Goal: Information Seeking & Learning: Learn about a topic

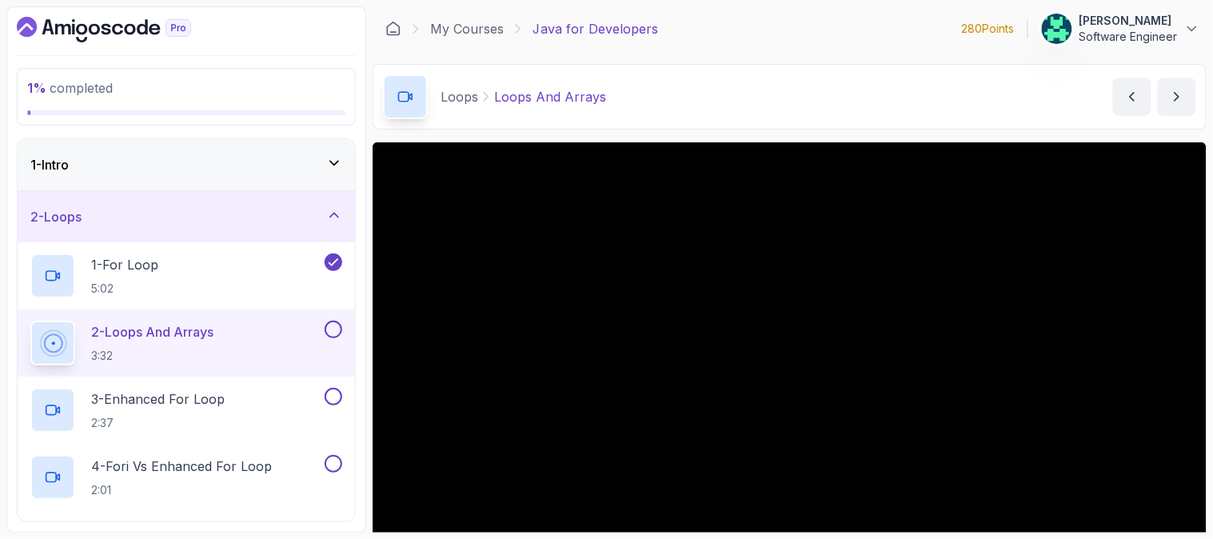
scroll to position [177, 0]
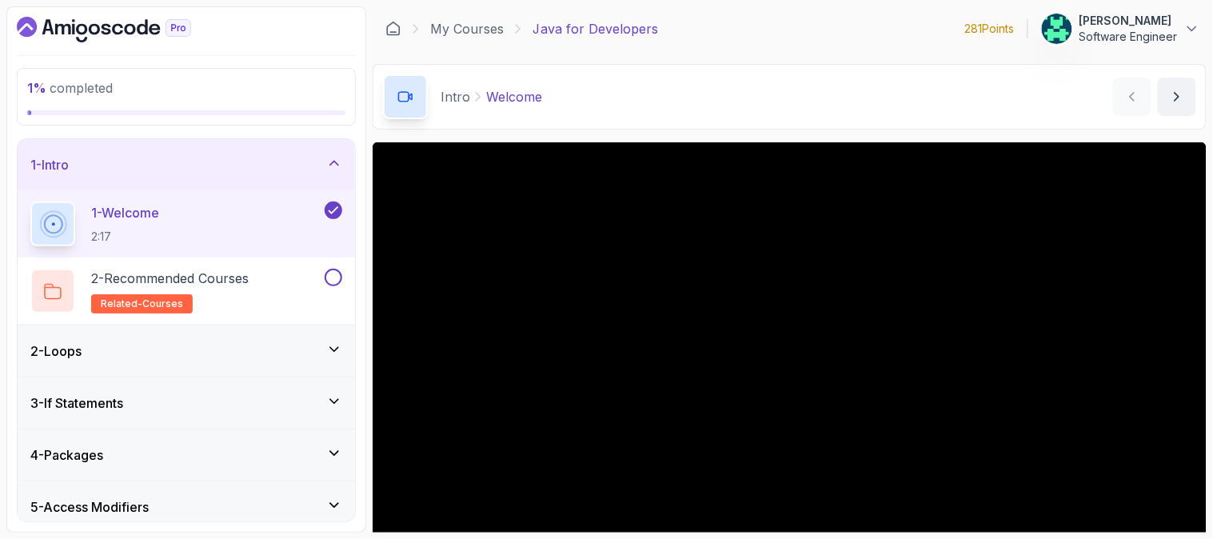
click at [264, 339] on div "2 - Loops" at bounding box center [186, 350] width 337 height 51
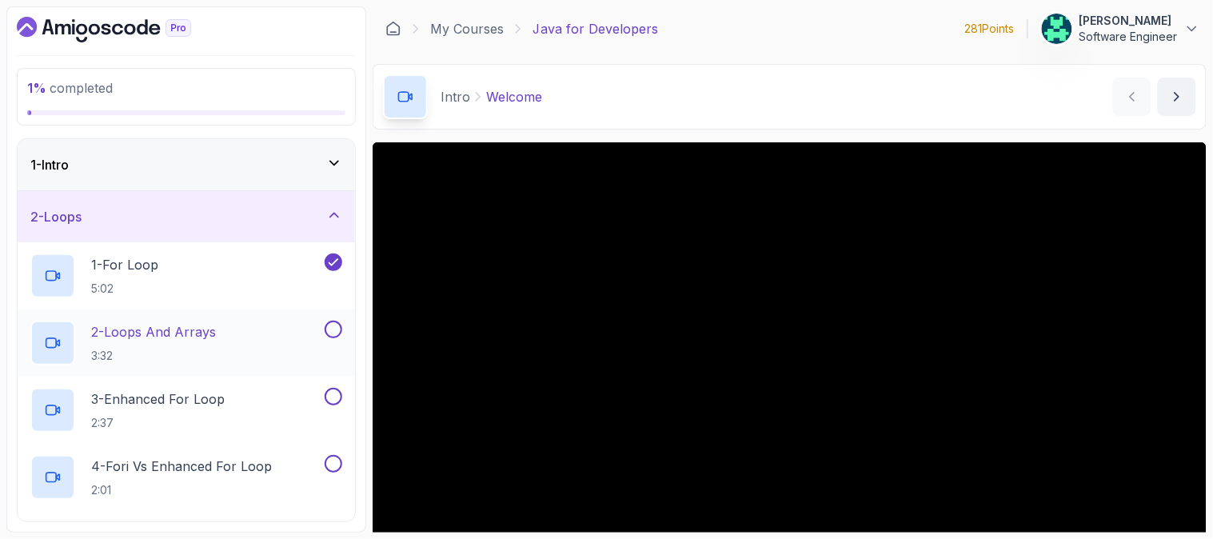
click at [176, 325] on p "2 - Loops And Arrays" at bounding box center [153, 331] width 125 height 19
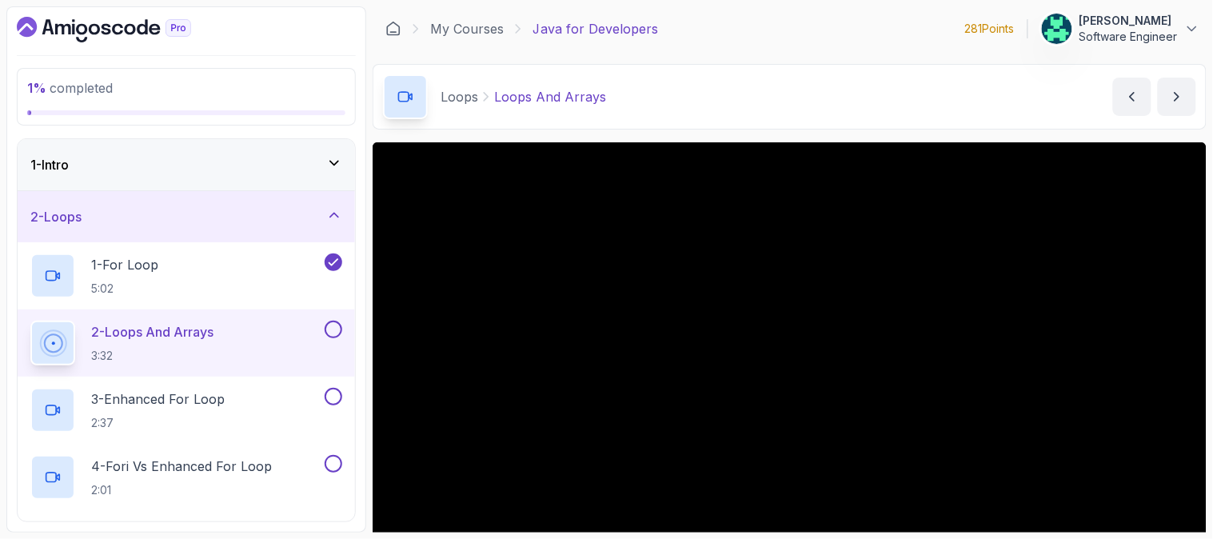
click at [694, 125] on div "Loops Loops And Arrays Loops And Arrays by nelson" at bounding box center [790, 97] width 834 height 66
click at [756, 114] on div "Loops Loops And Arrays Loops And Arrays by nelson" at bounding box center [790, 97] width 834 height 66
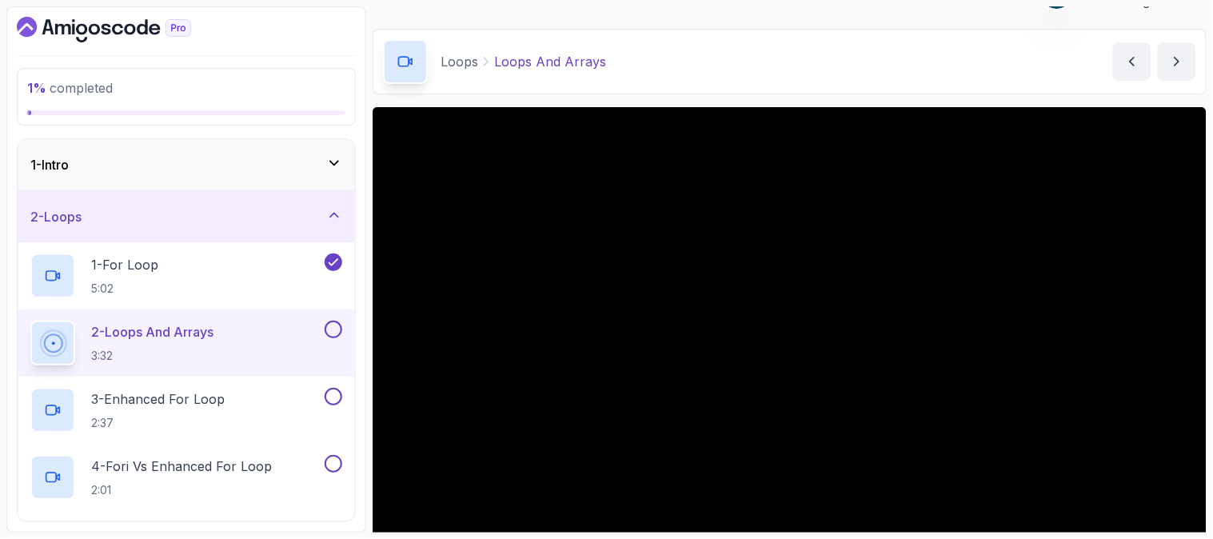
scroll to position [141, 0]
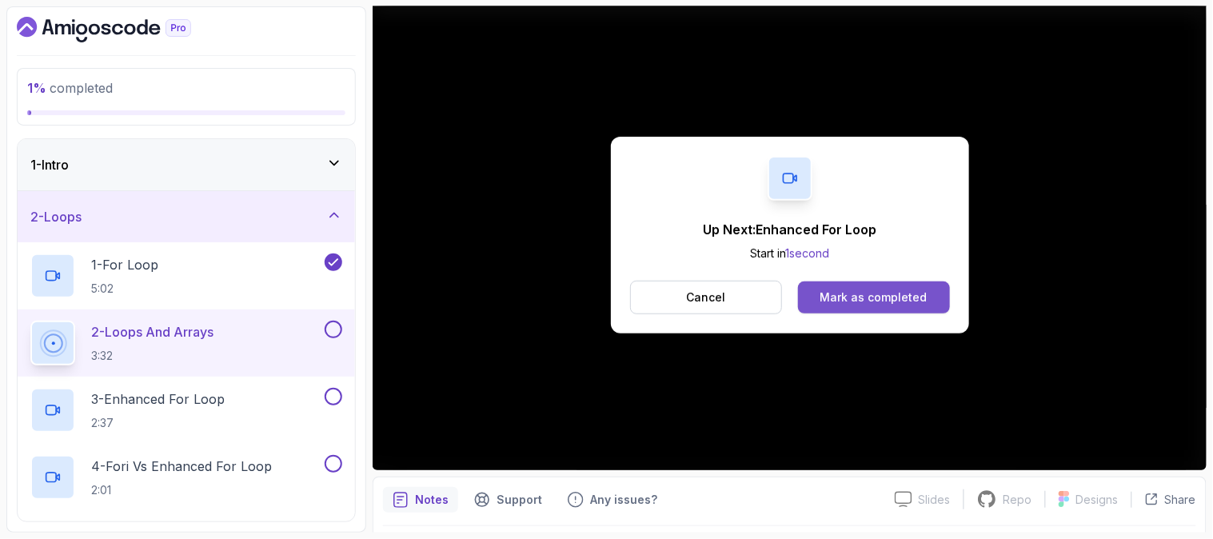
click at [882, 296] on div "Mark as completed" at bounding box center [873, 297] width 107 height 16
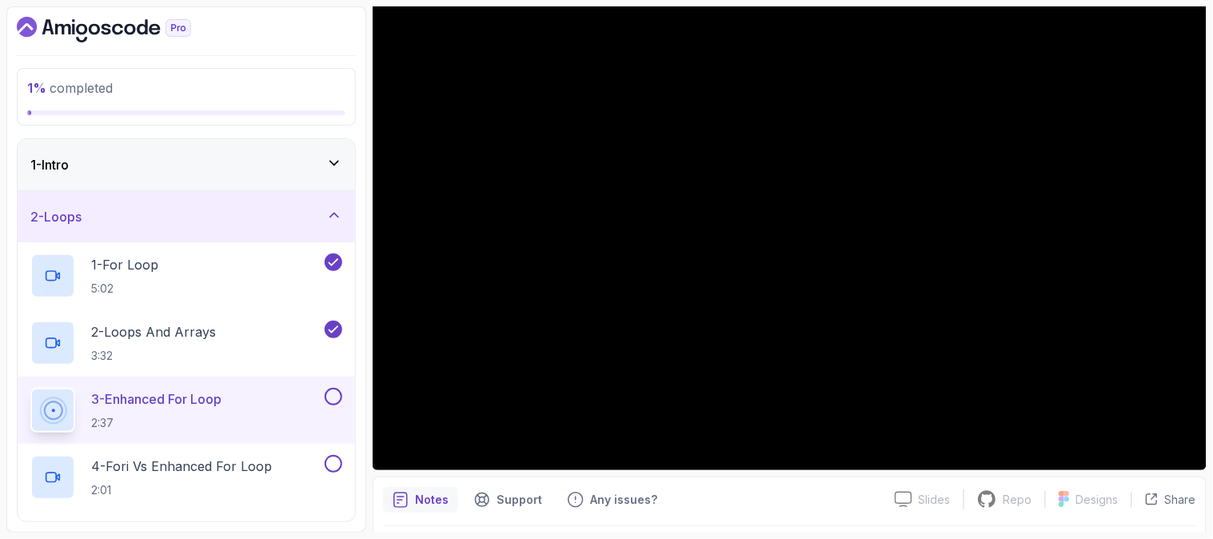
click at [213, 401] on p "3 - Enhanced For Loop" at bounding box center [156, 398] width 130 height 19
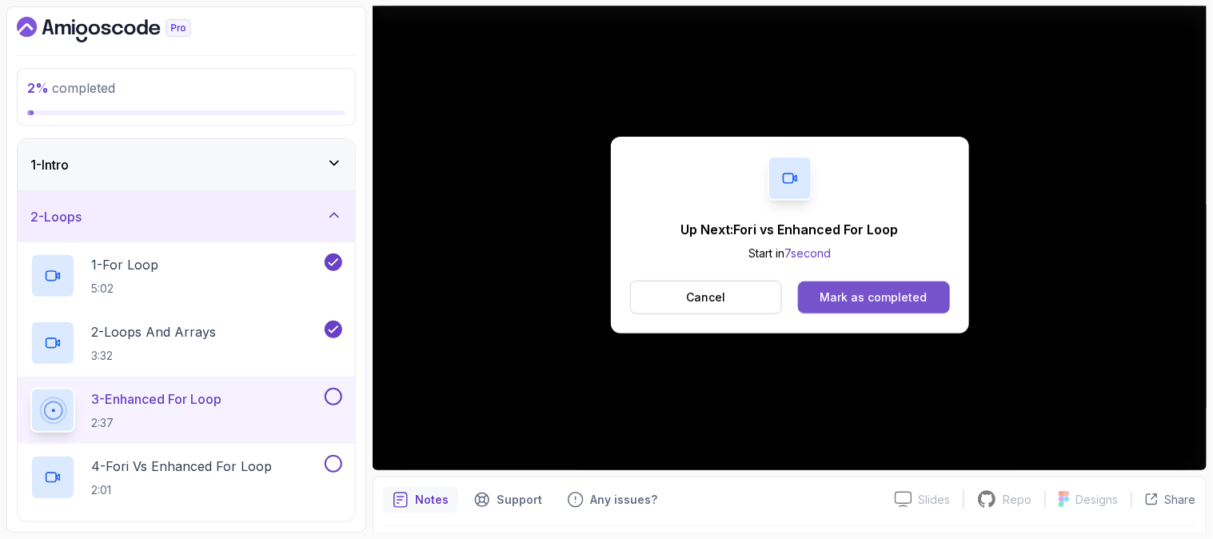
click at [874, 293] on div "Mark as completed" at bounding box center [873, 297] width 107 height 16
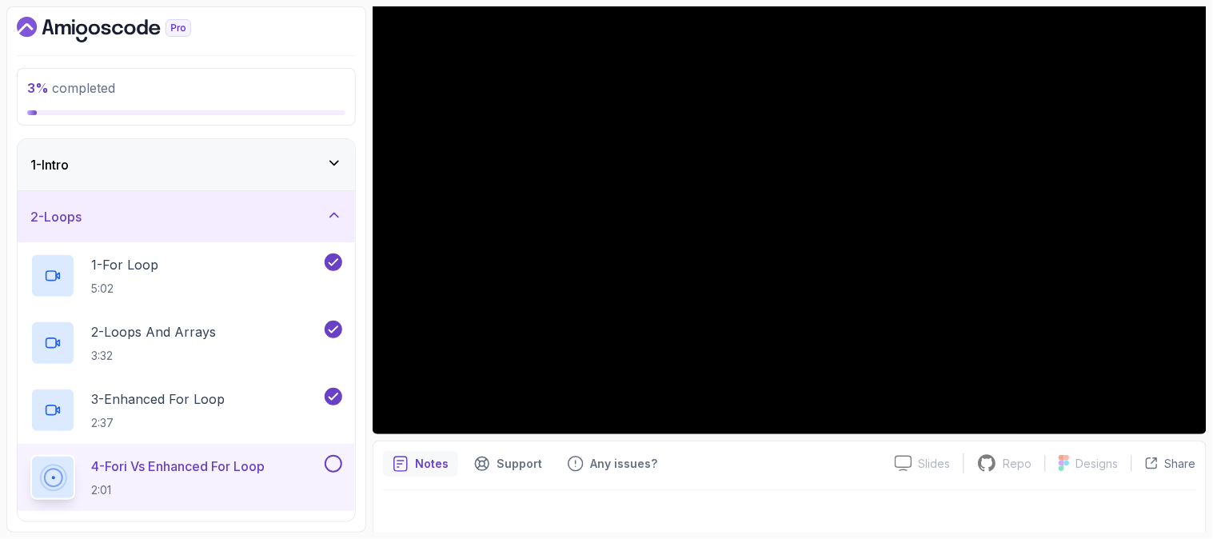
scroll to position [189, 0]
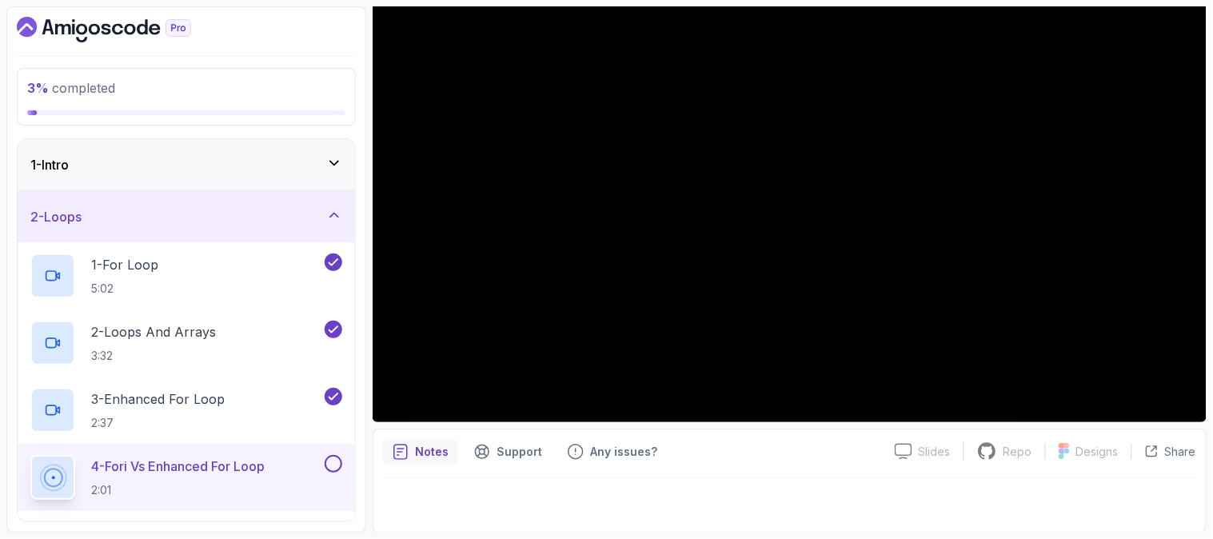
click at [329, 211] on icon at bounding box center [334, 215] width 16 height 16
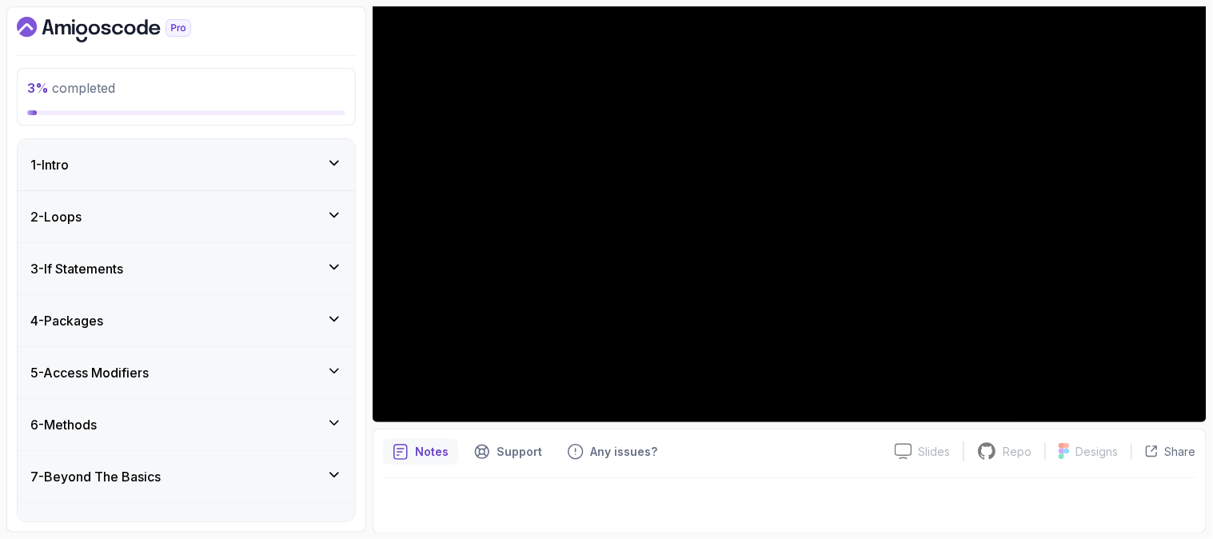
click at [332, 214] on icon at bounding box center [334, 215] width 16 height 16
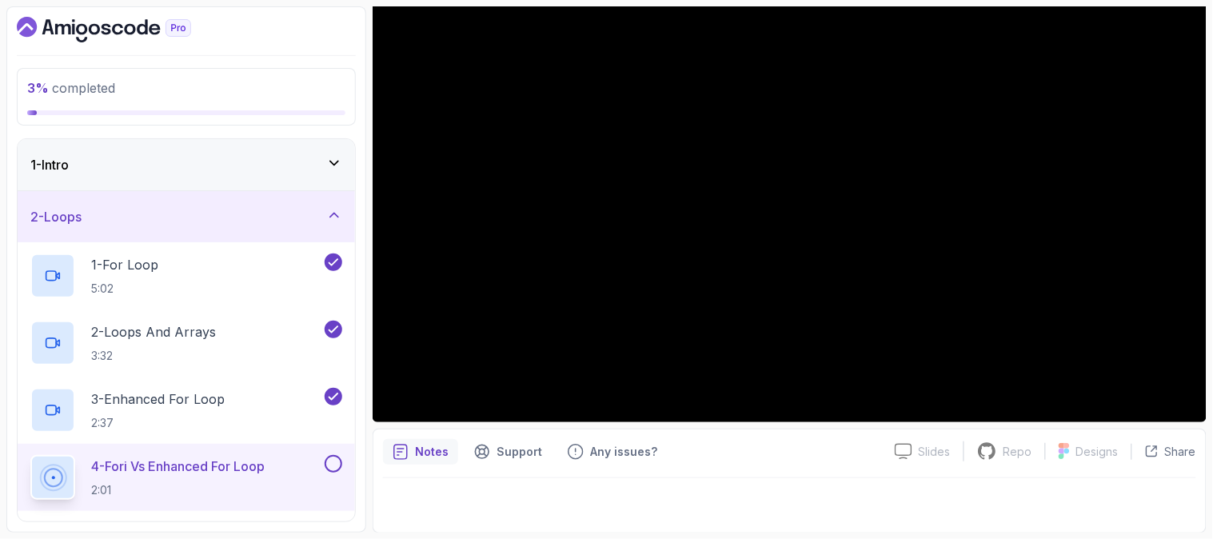
click at [360, 243] on div "3 % completed 1 - Intro 2 - Loops 1 - For Loop 5:02 2 - Loops And Arrays 3:32 3…" at bounding box center [186, 269] width 360 height 526
click at [743, 445] on div "Notes Support Any issues?" at bounding box center [632, 452] width 499 height 26
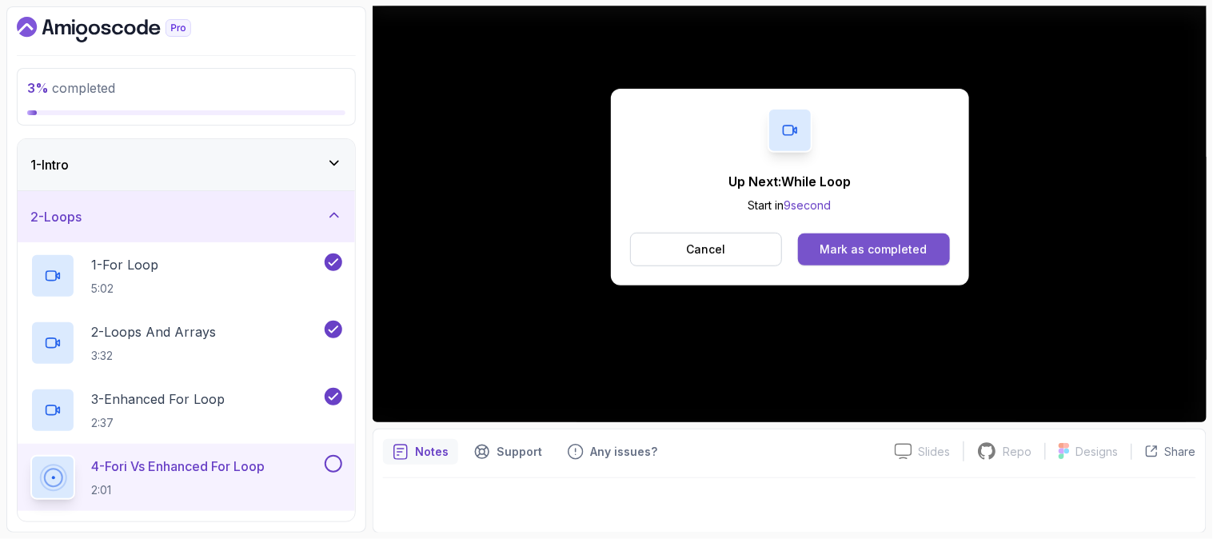
click at [882, 252] on div "Mark as completed" at bounding box center [873, 249] width 107 height 16
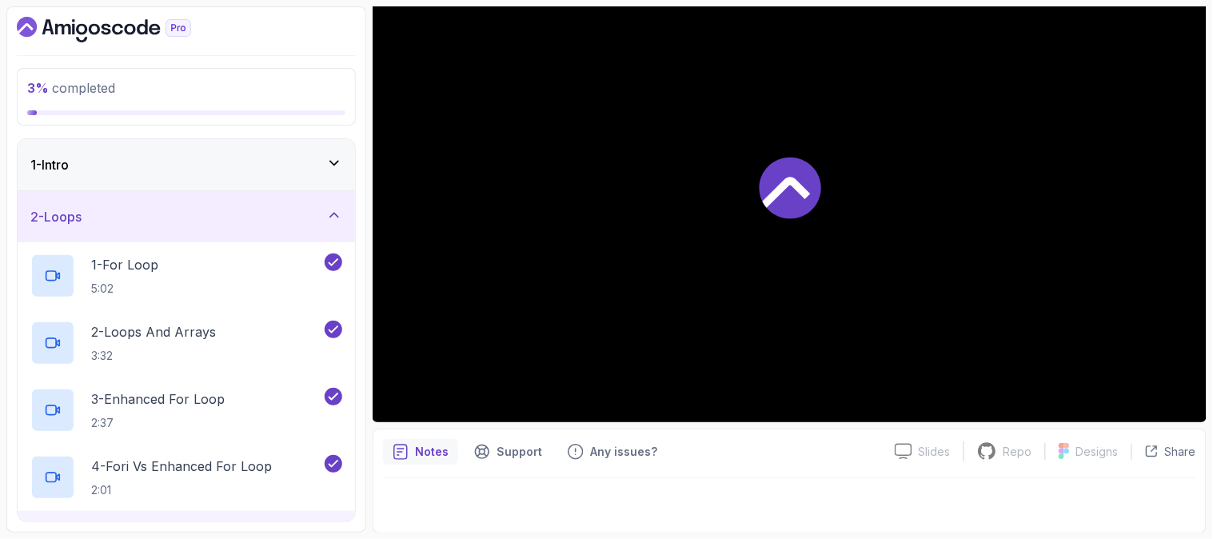
click at [357, 424] on div "3 % completed 1 - Intro 2 - Loops 1 - For Loop 5:02 2 - Loops And Arrays 3:32 3…" at bounding box center [186, 269] width 360 height 526
click at [360, 272] on div "3 % completed 1 - Intro 2 - Loops 1 - For Loop 5:02 2 - Loops And Arrays 3:32 3…" at bounding box center [186, 269] width 360 height 526
click at [326, 219] on icon at bounding box center [334, 215] width 16 height 16
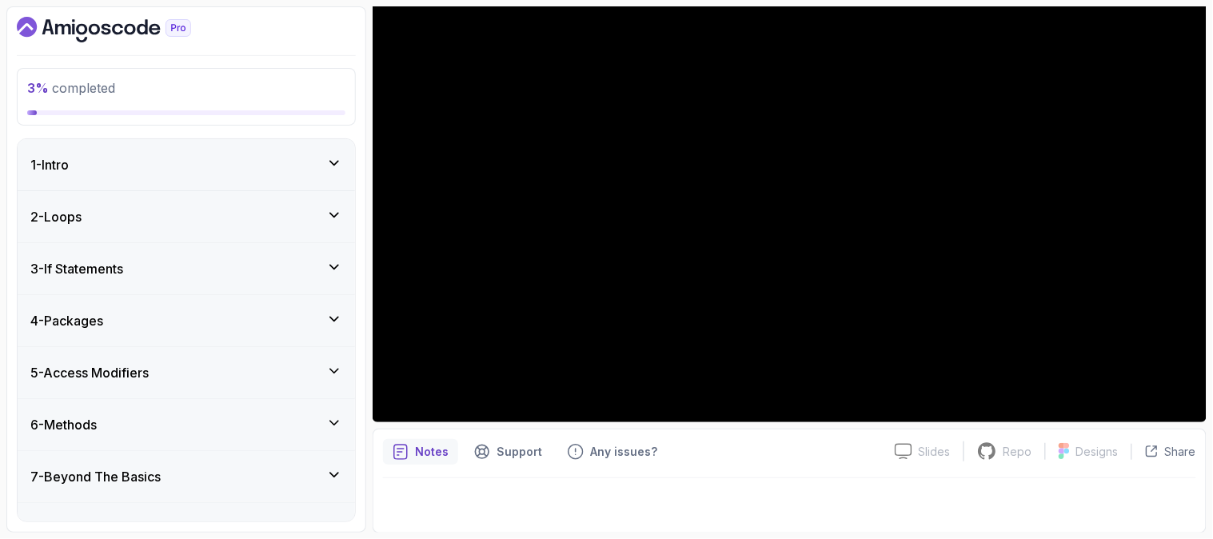
click at [331, 213] on icon at bounding box center [334, 215] width 16 height 16
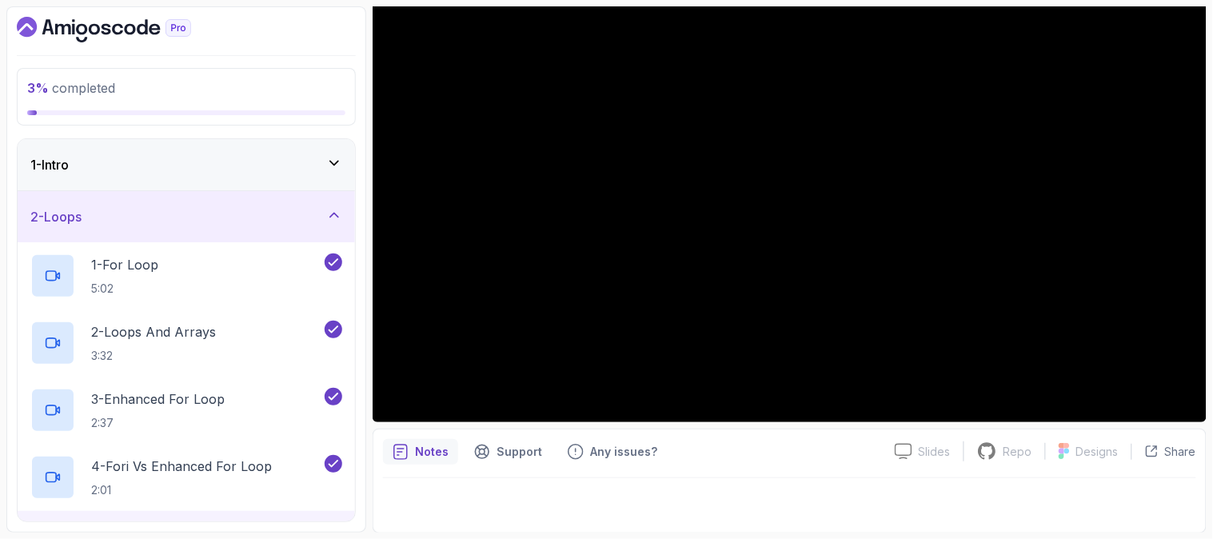
click at [354, 133] on div "3 % completed 1 - Intro 2 - Loops 1 - For Loop 5:02 2 - Loops And Arrays 3:32 3…" at bounding box center [186, 269] width 360 height 526
click at [1065, 492] on div at bounding box center [789, 500] width 813 height 45
click at [321, 157] on div "1 - Intro" at bounding box center [186, 164] width 312 height 19
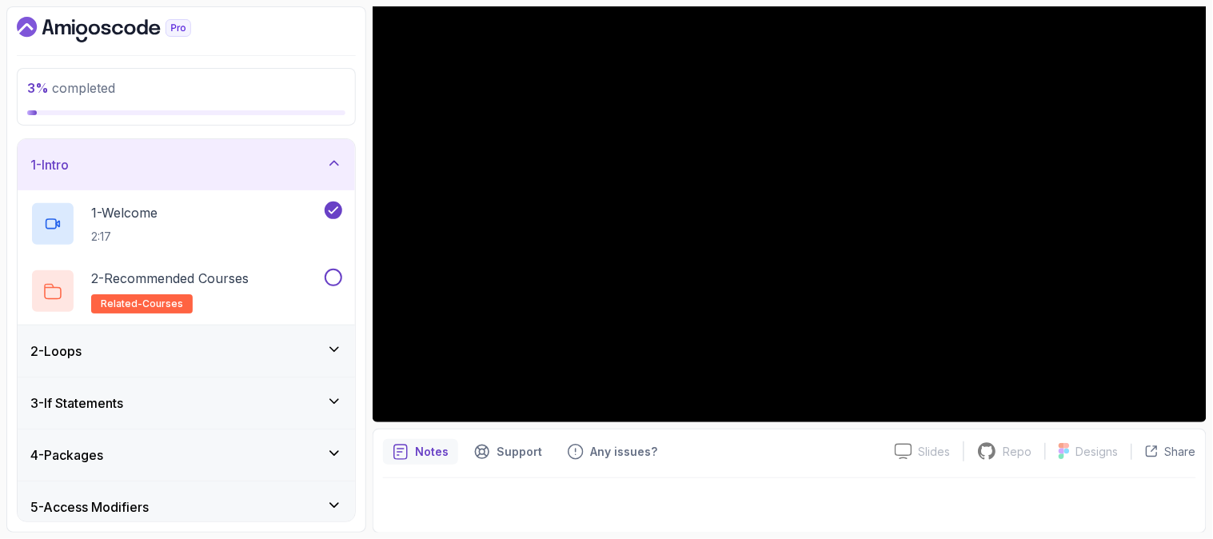
click at [321, 157] on div "1 - Intro" at bounding box center [186, 164] width 312 height 19
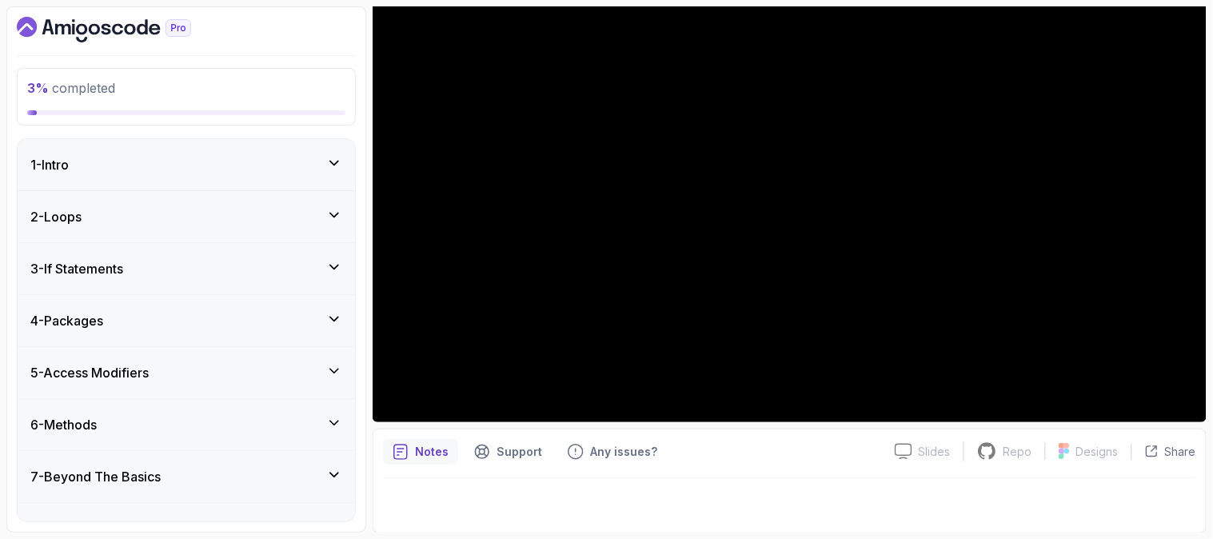
click at [337, 261] on icon at bounding box center [334, 267] width 16 height 16
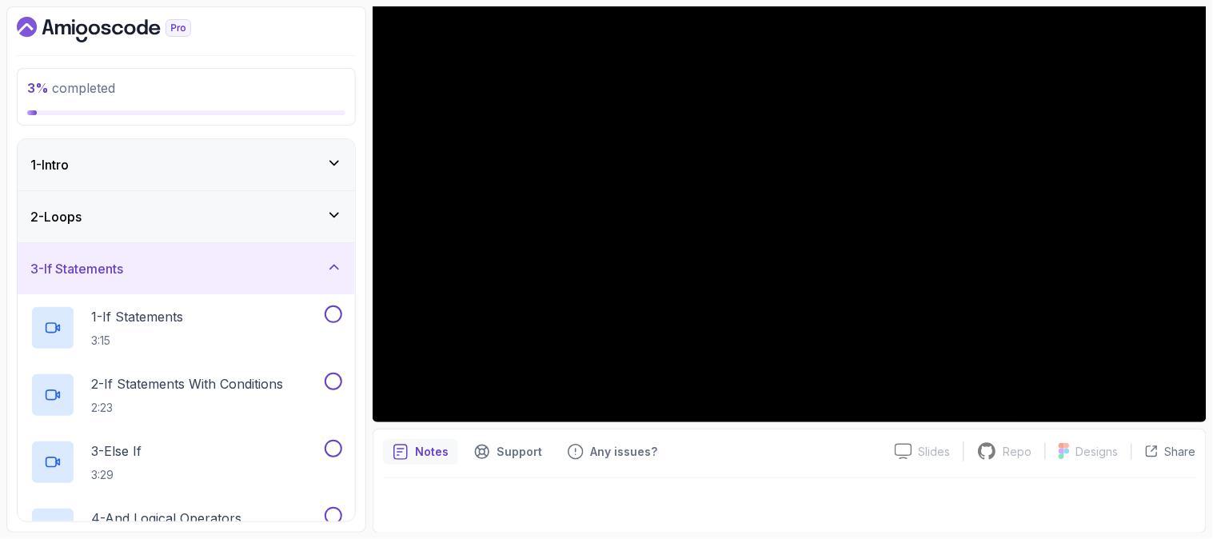
click at [331, 257] on div "3 - If Statements" at bounding box center [186, 268] width 337 height 51
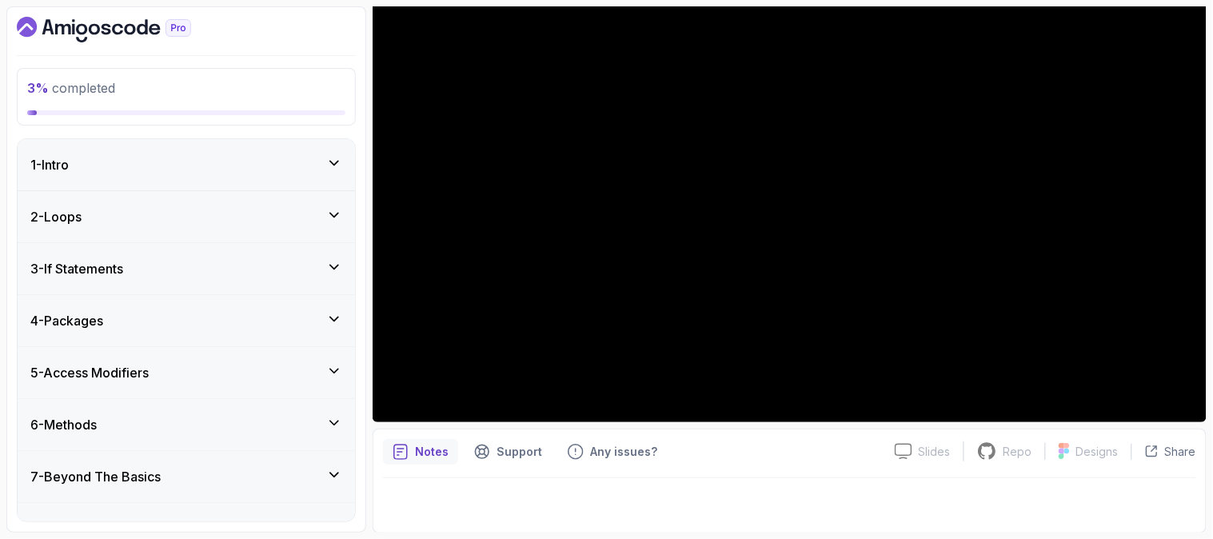
click at [254, 221] on div "2 - Loops" at bounding box center [186, 216] width 312 height 19
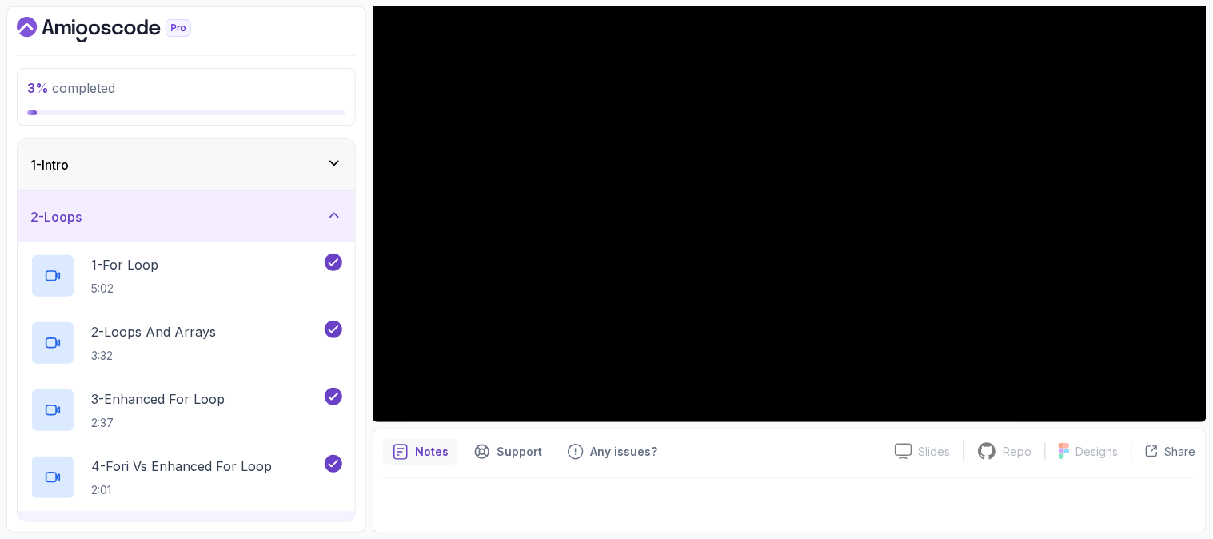
click at [13, 364] on div "3 % completed 1 - Intro 2 - Loops 1 - For Loop 5:02 2 - Loops And Arrays 3:32 3…" at bounding box center [186, 269] width 360 height 526
click at [277, 515] on div "5 - While Loop 3:05" at bounding box center [186, 544] width 337 height 67
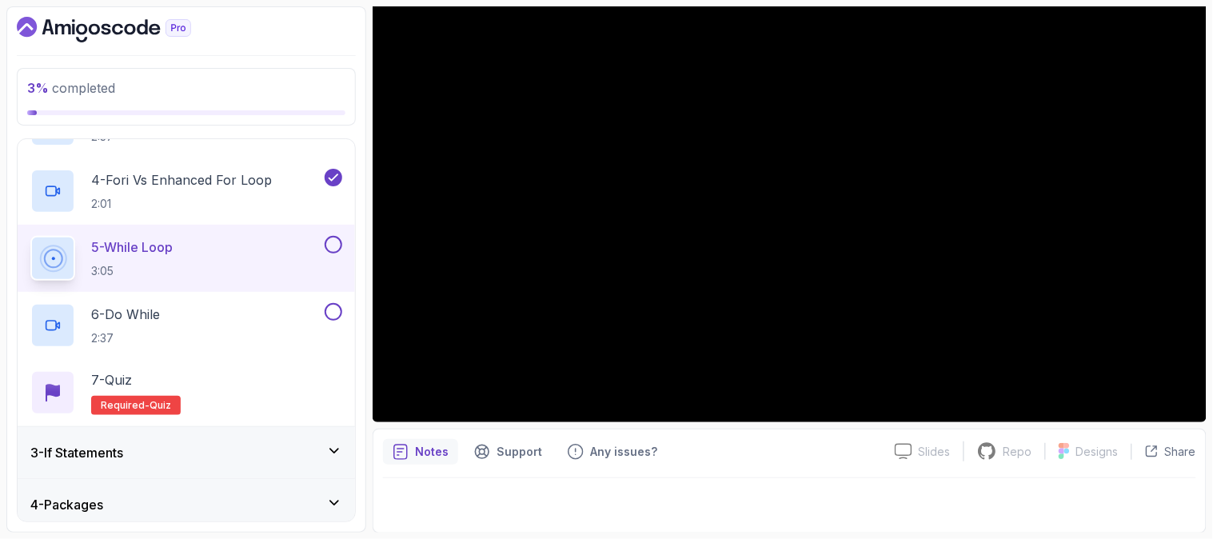
scroll to position [284, 0]
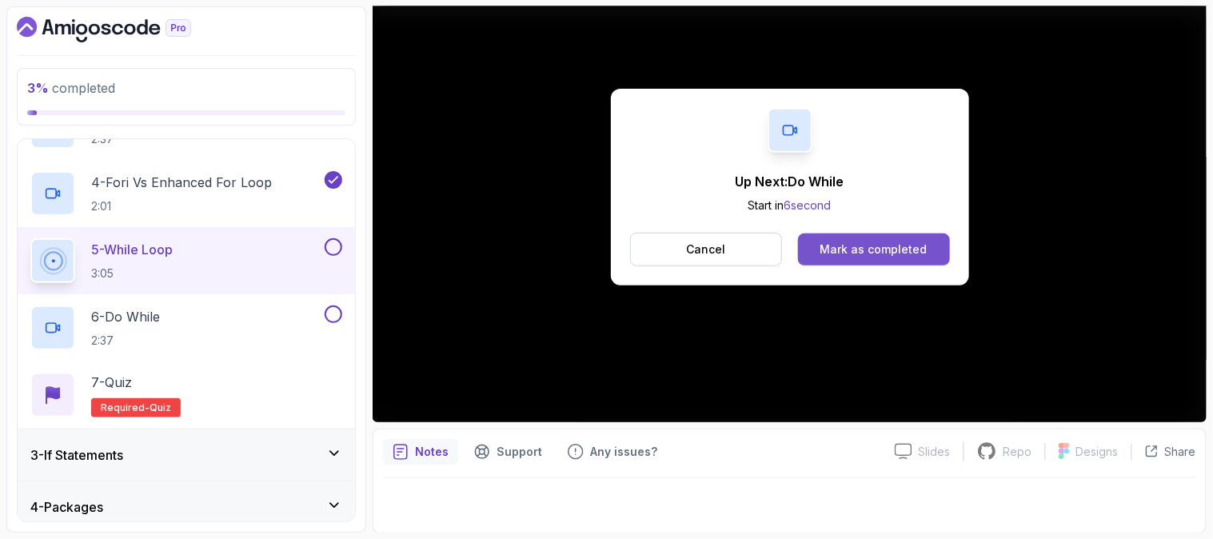
click at [862, 241] on div "Mark as completed" at bounding box center [873, 249] width 107 height 16
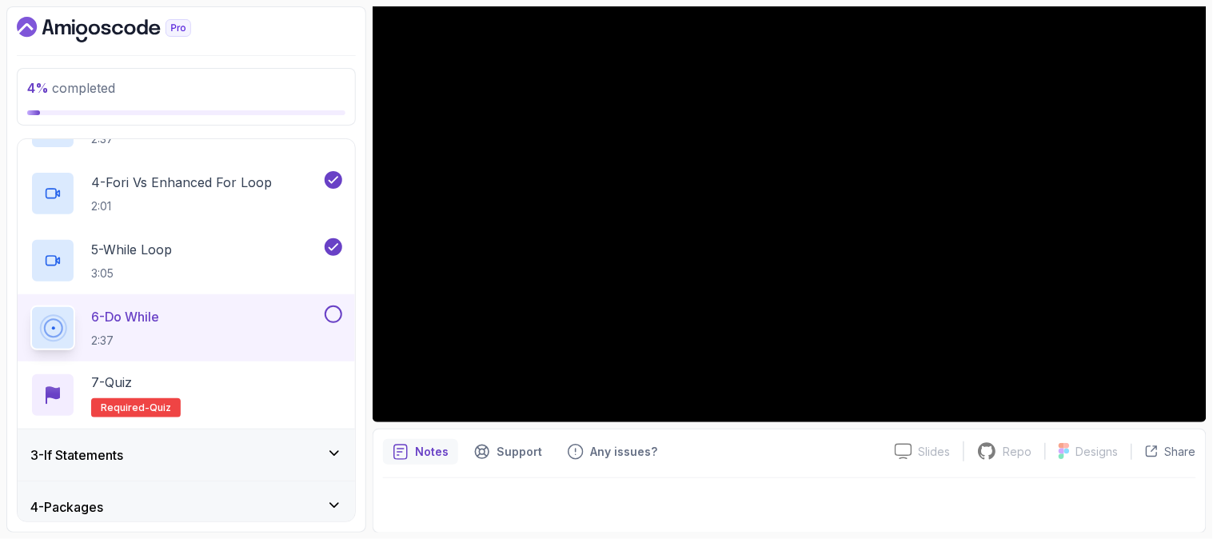
click at [172, 522] on div "1 - Intro 2 - Loops 1 - For Loop 5:02 2 - Loops And Arrays 3:32 3 - Enhanced Fo…" at bounding box center [186, 330] width 339 height 384
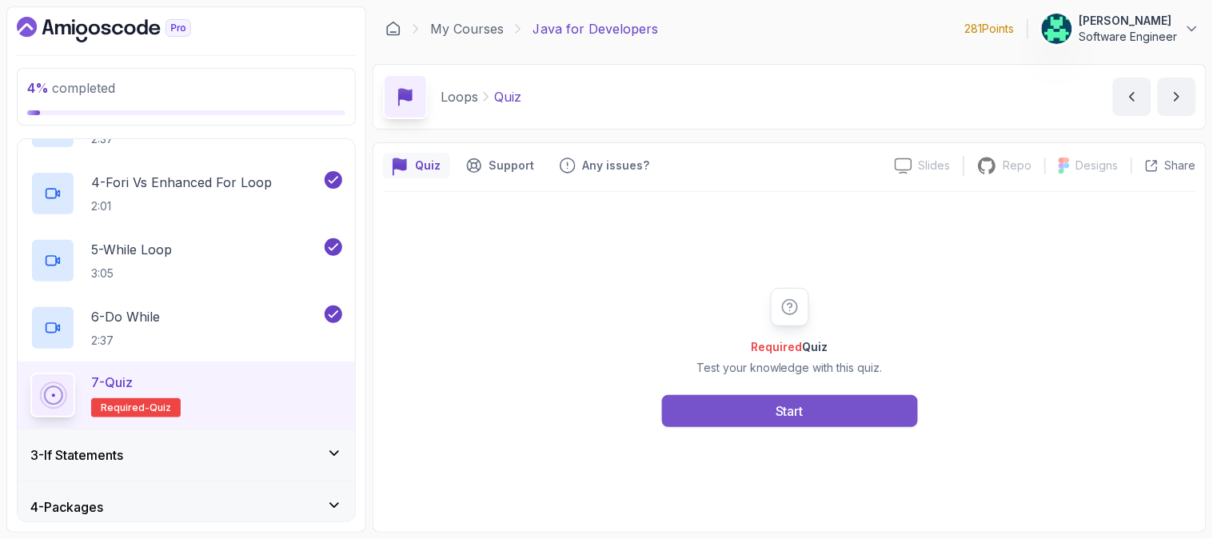
click at [713, 406] on button "Start" at bounding box center [790, 411] width 256 height 32
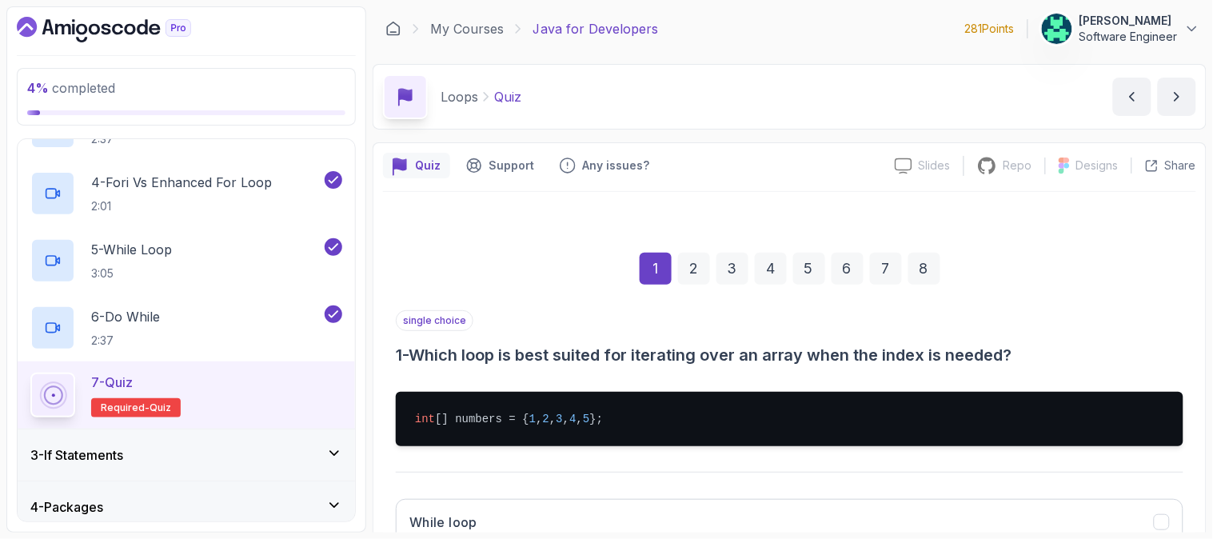
click at [838, 373] on div "single choice 1 - Which loop is best suited for iterating over an array when th…" at bounding box center [789, 522] width 787 height 425
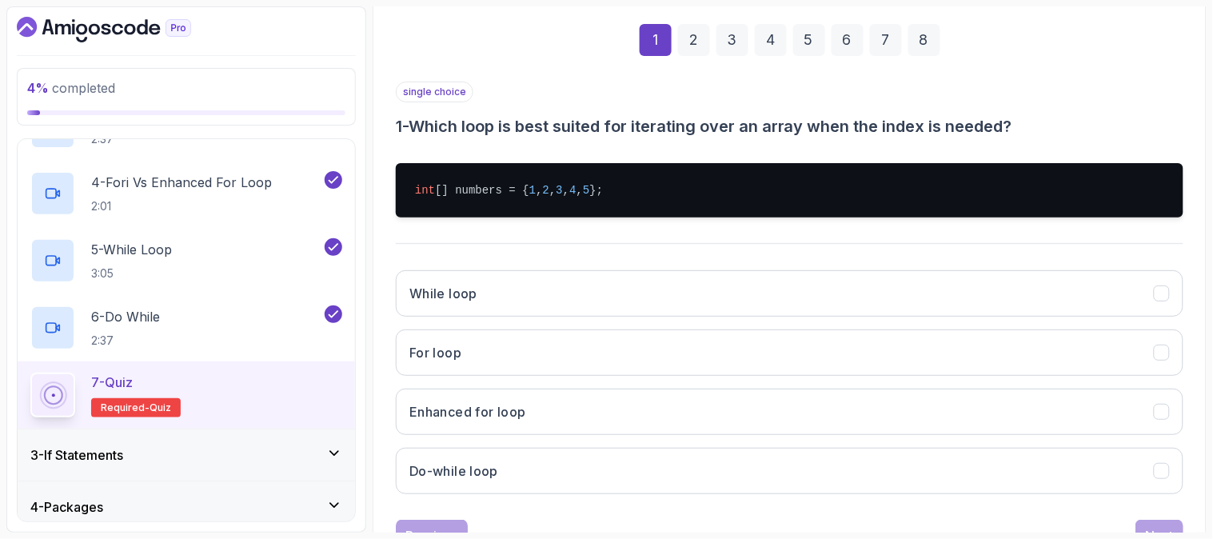
scroll to position [293, 0]
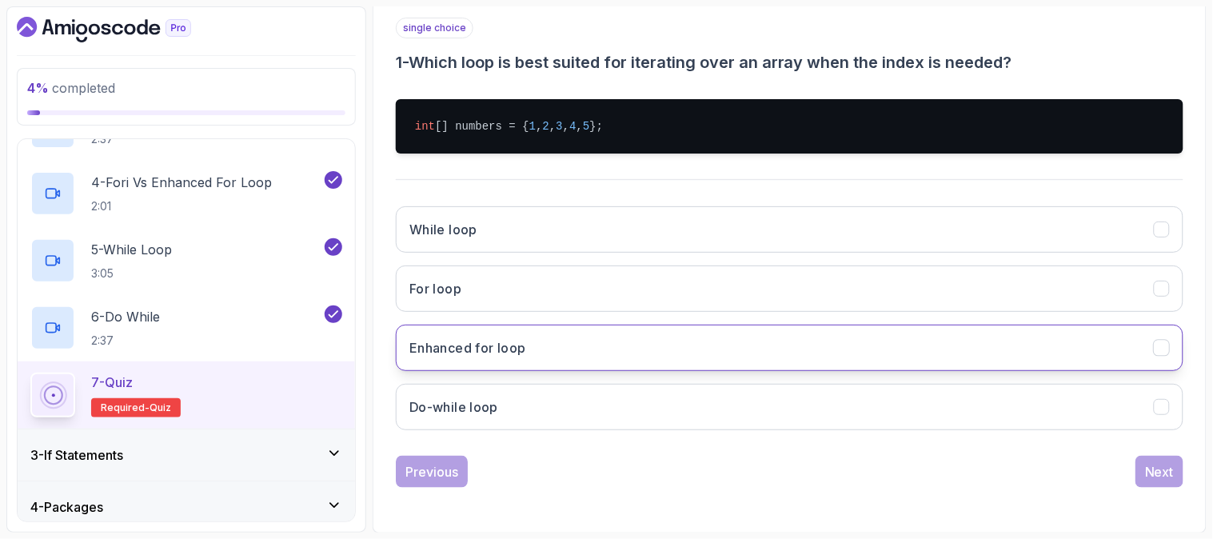
click at [600, 353] on button "Enhanced for loop" at bounding box center [789, 348] width 787 height 46
click at [1160, 466] on div "Next" at bounding box center [1159, 471] width 29 height 19
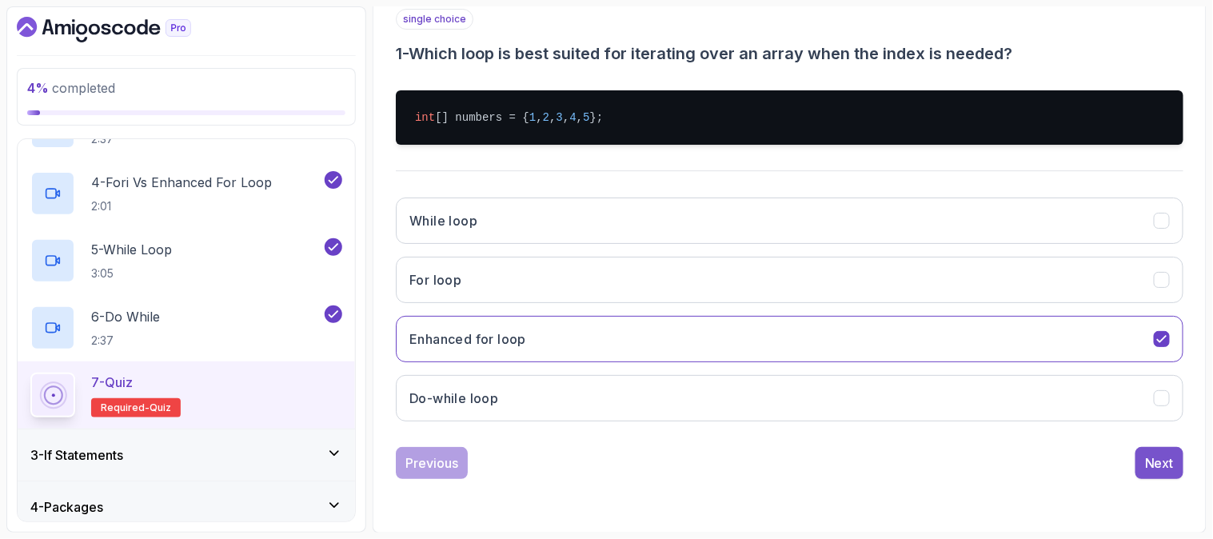
scroll to position [201, 0]
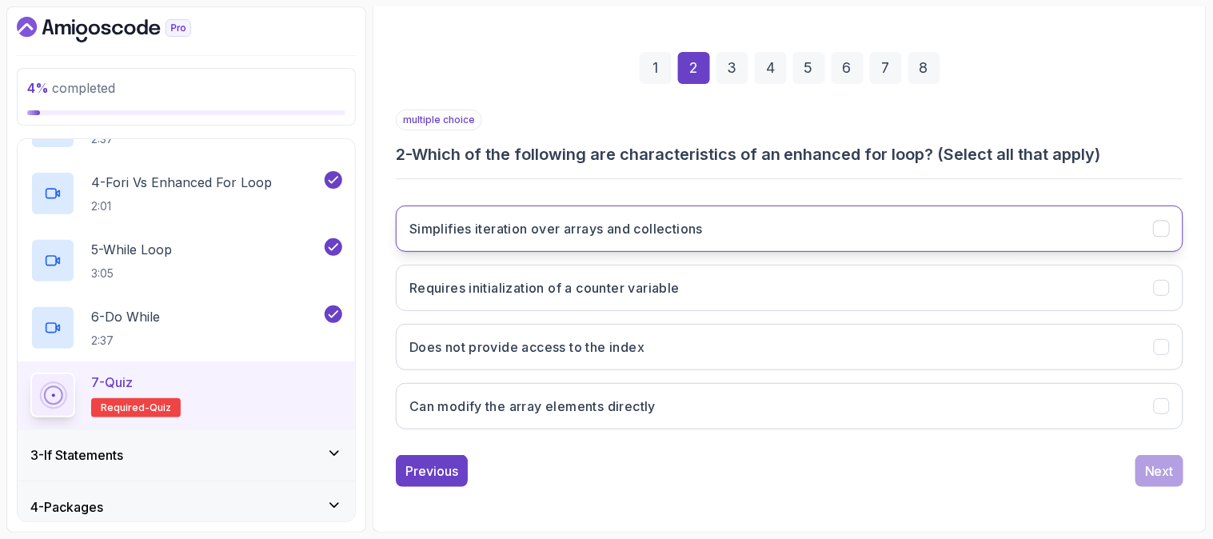
click at [771, 217] on button "Simplifies iteration over arrays and collections" at bounding box center [789, 228] width 787 height 46
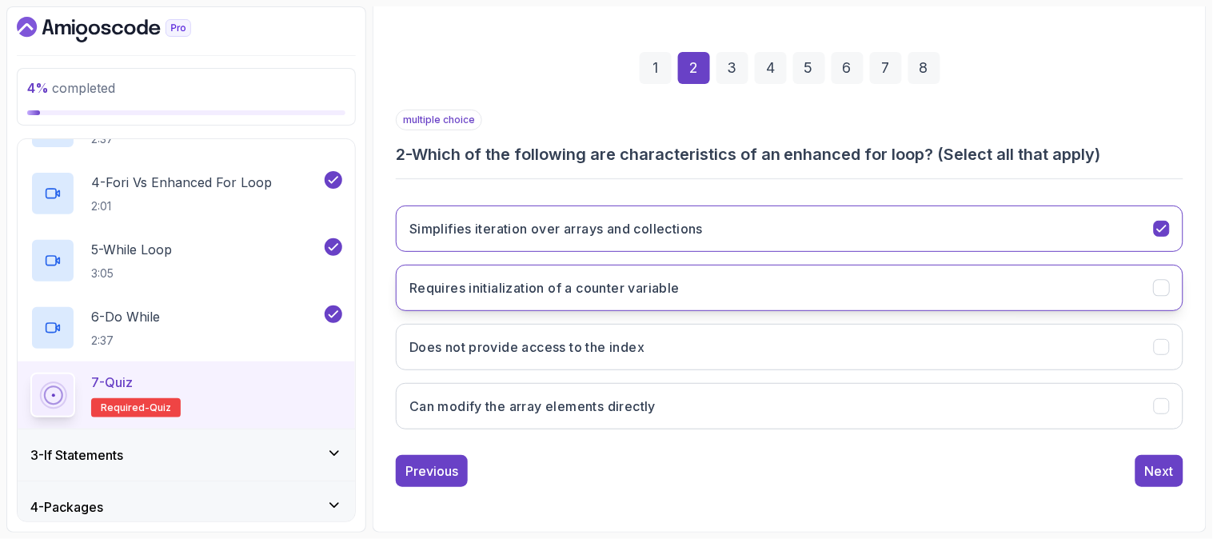
click at [735, 285] on button "Requires initialization of a counter variable" at bounding box center [789, 288] width 787 height 46
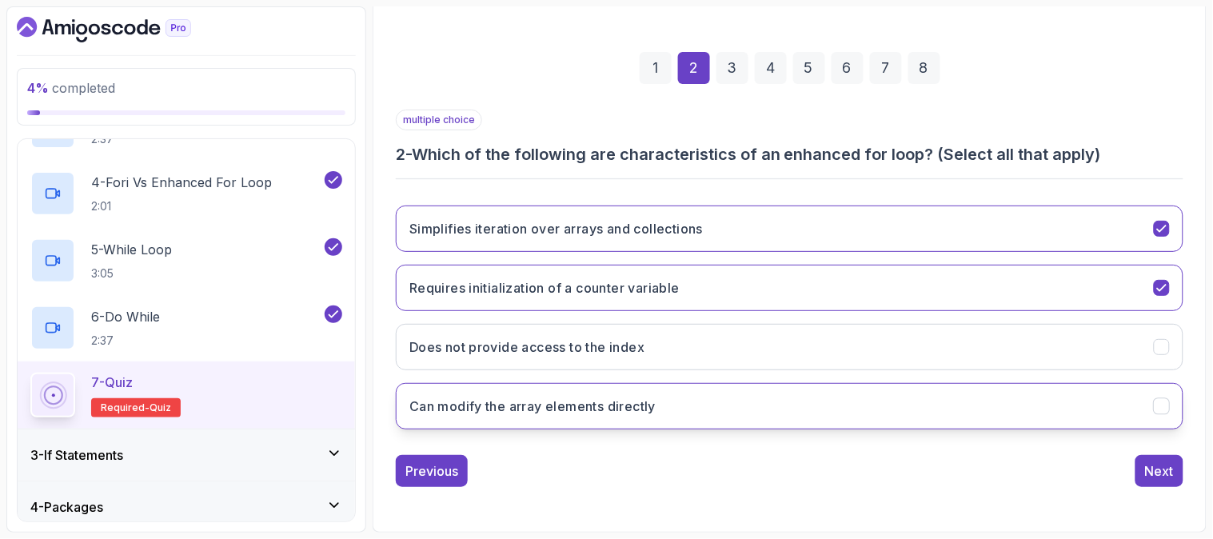
click at [719, 401] on button "Can modify the array elements directly" at bounding box center [789, 406] width 787 height 46
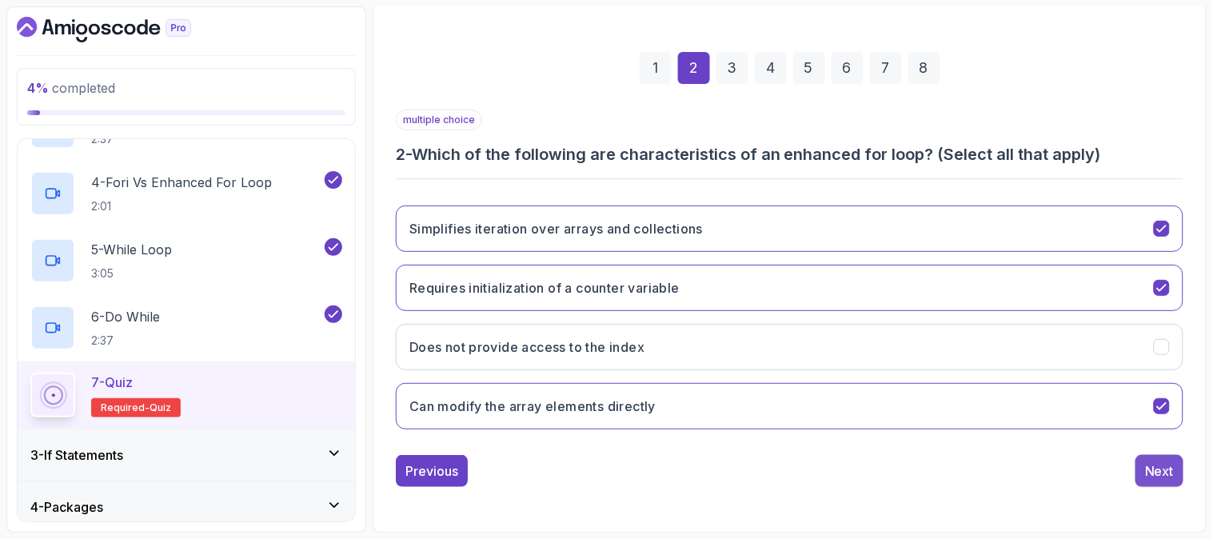
click at [1143, 468] on button "Next" at bounding box center [1159, 471] width 48 height 32
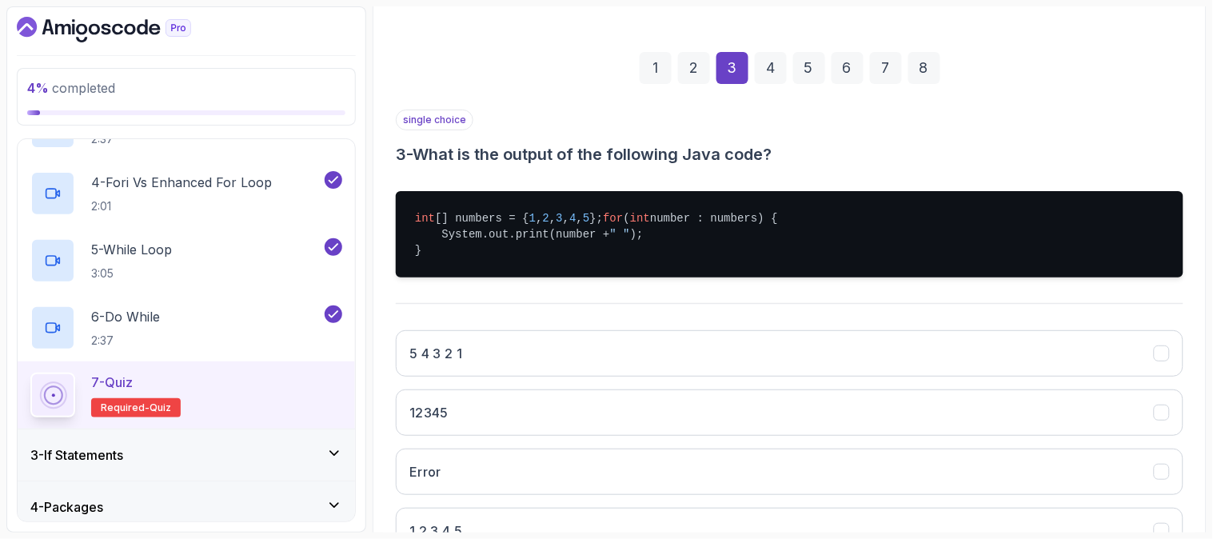
click at [1191, 195] on div "1 2 3 4 5 6 7 8 single choice 3 - What is the output of the following Java code…" at bounding box center [789, 319] width 813 height 611
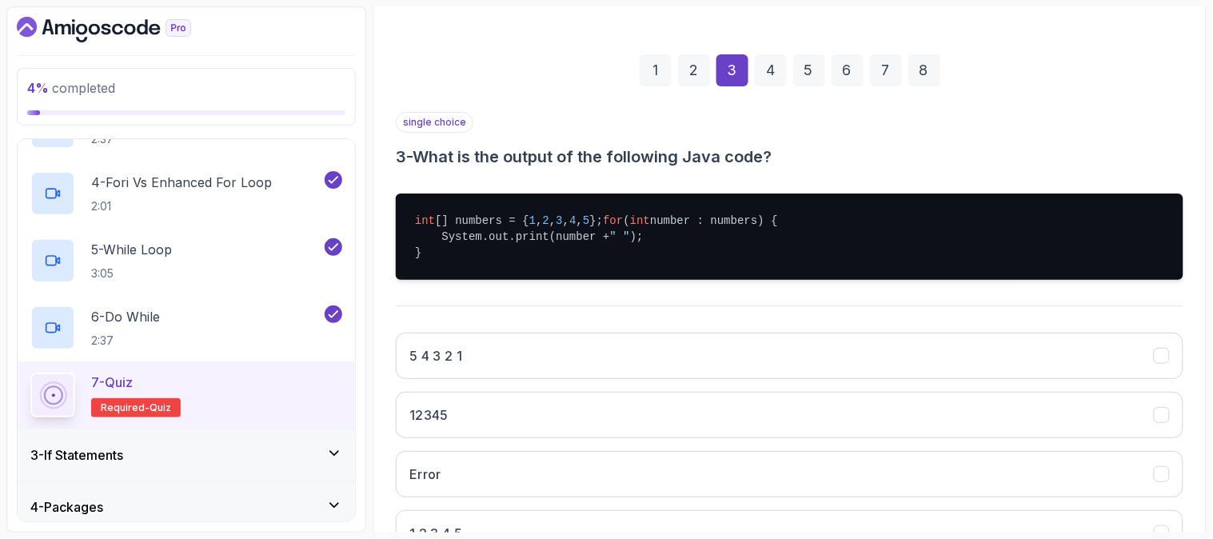
scroll to position [269, 0]
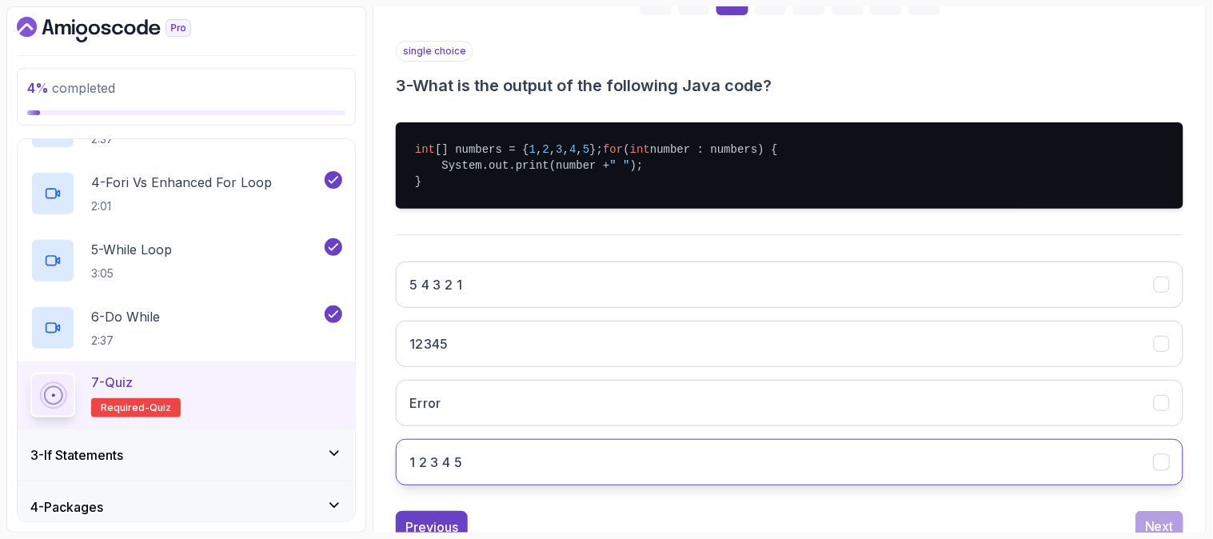
click at [617, 485] on button "1 2 3 4 5" at bounding box center [789, 462] width 787 height 46
click at [1195, 122] on div "1 2 3 4 5 6 7 8 single choice 3 - What is the output of the following Java code…" at bounding box center [789, 250] width 813 height 611
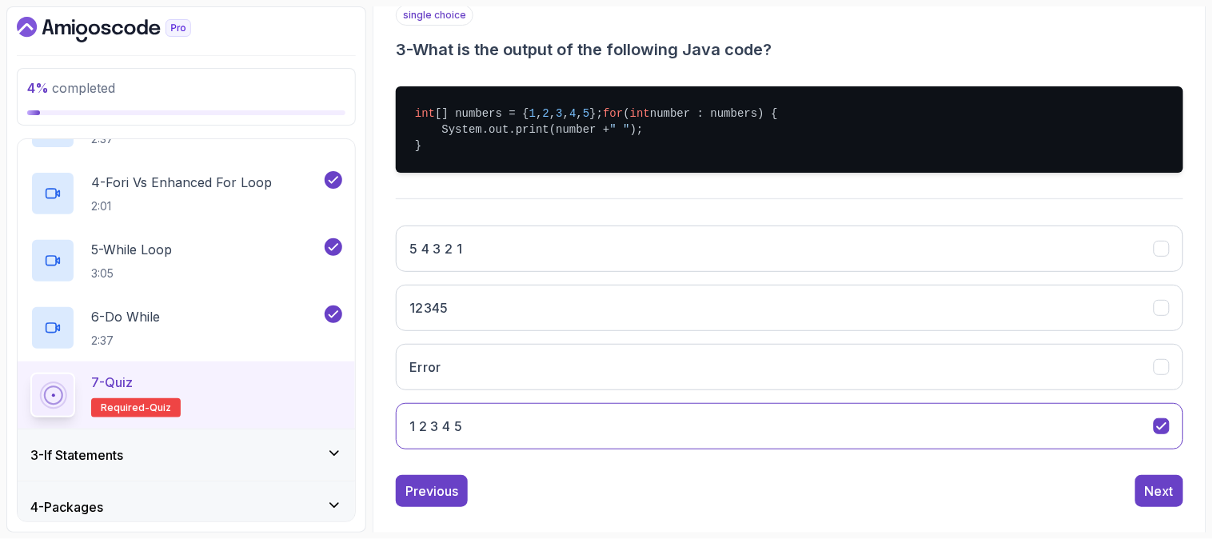
scroll to position [341, 0]
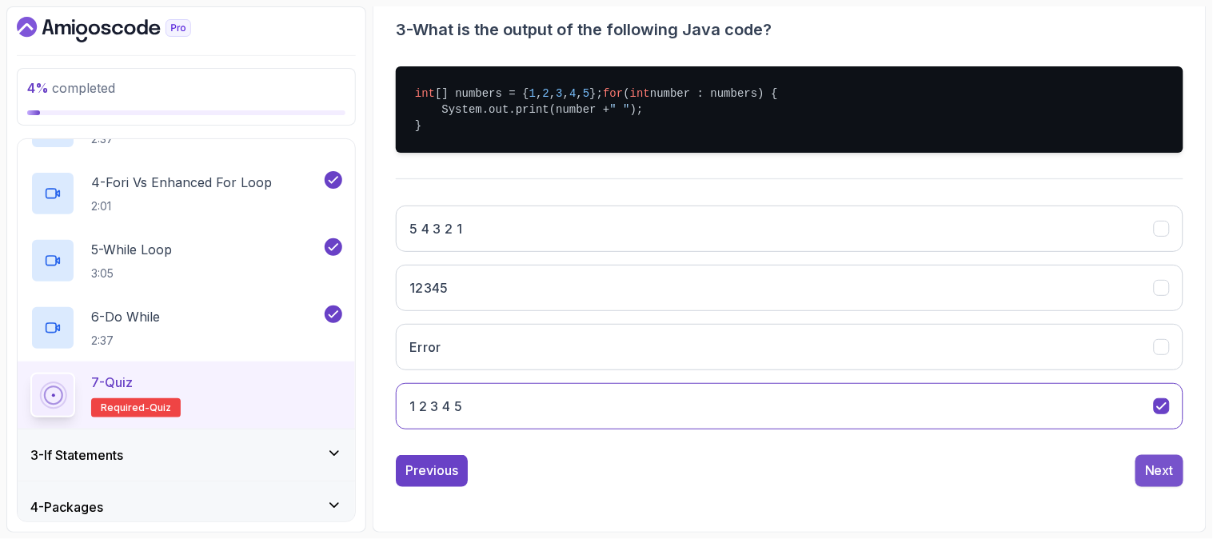
click at [1172, 462] on div "Next" at bounding box center [1159, 470] width 29 height 19
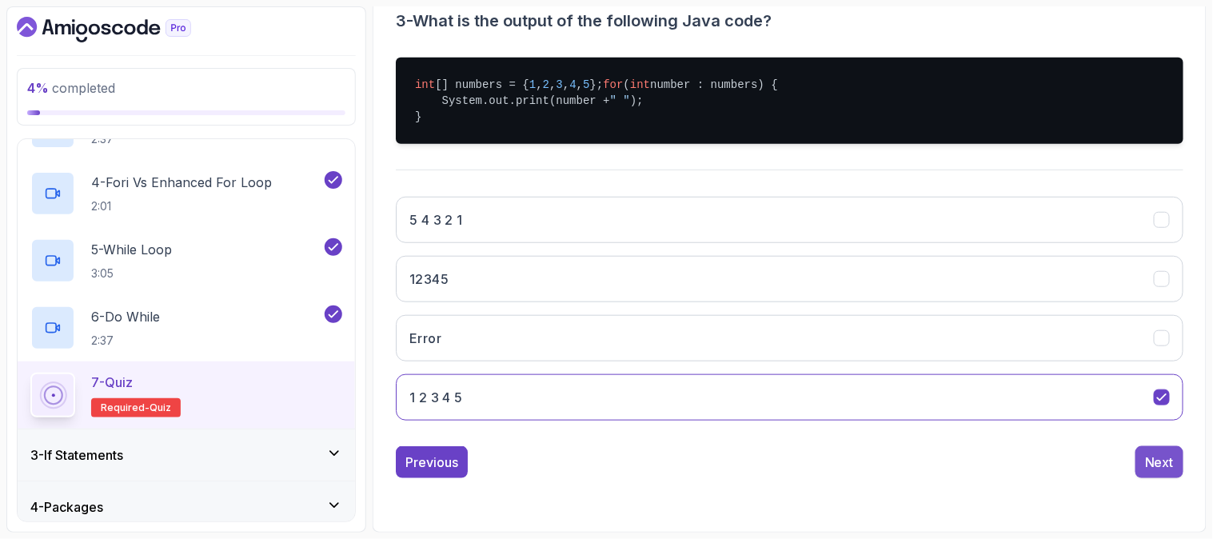
scroll to position [201, 0]
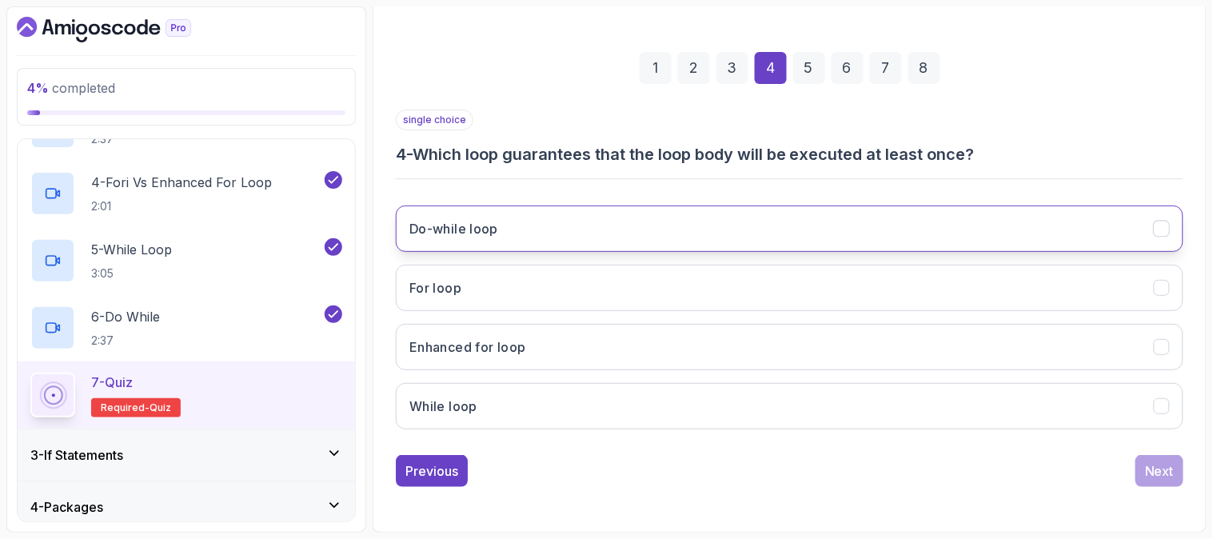
click at [624, 221] on button "Do-while loop" at bounding box center [789, 228] width 787 height 46
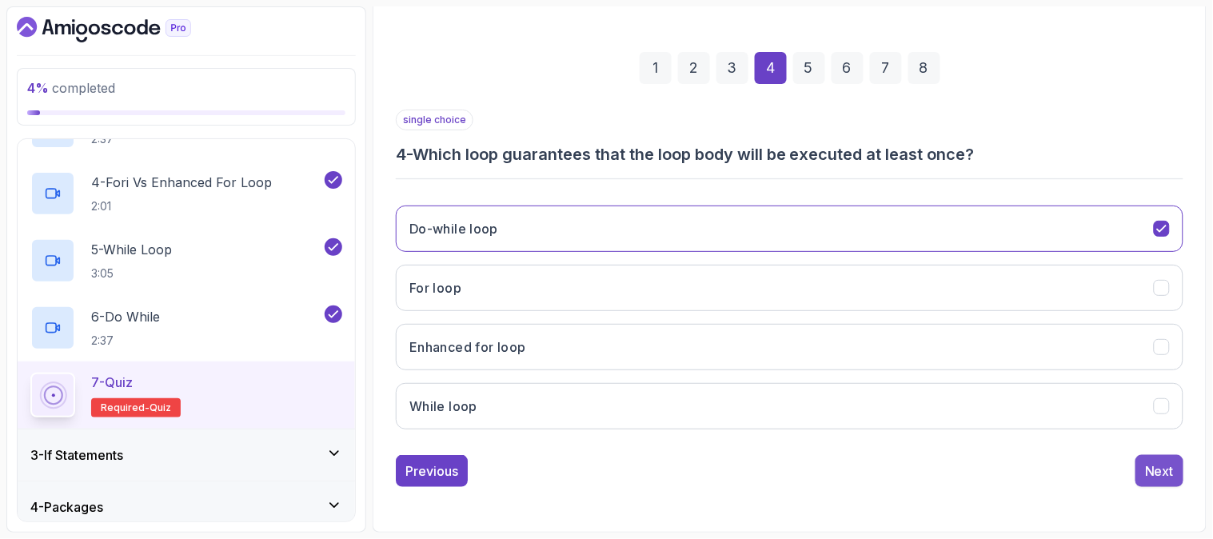
click at [1161, 464] on div "Next" at bounding box center [1159, 470] width 29 height 19
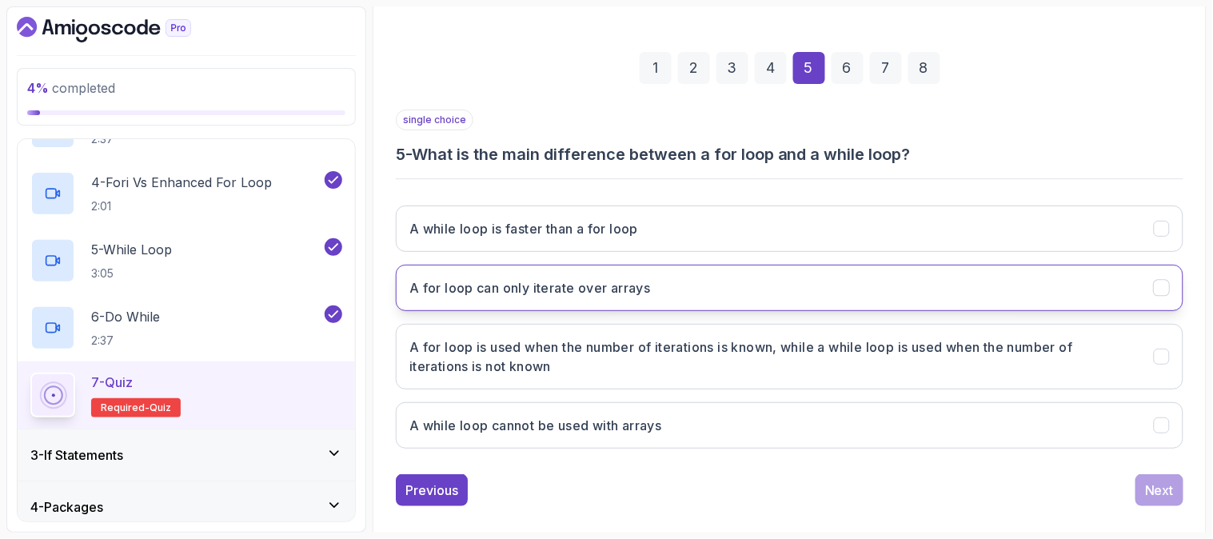
click at [697, 290] on button "A for loop can only iterate over arrays" at bounding box center [789, 288] width 787 height 46
click at [1159, 491] on div "Next" at bounding box center [1159, 489] width 29 height 19
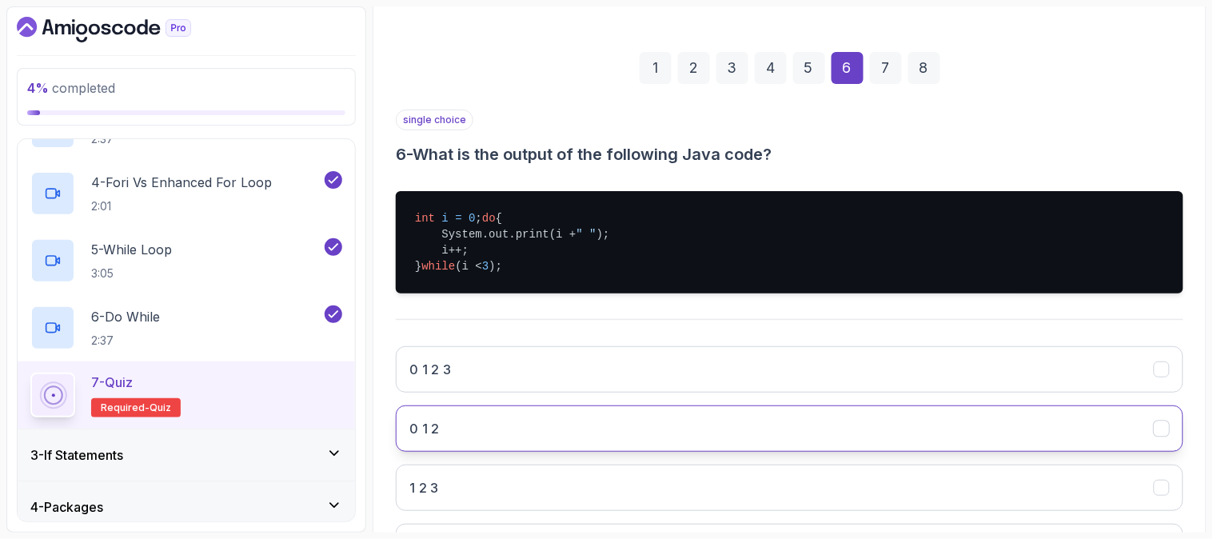
click at [648, 452] on button "0 1 2" at bounding box center [789, 428] width 787 height 46
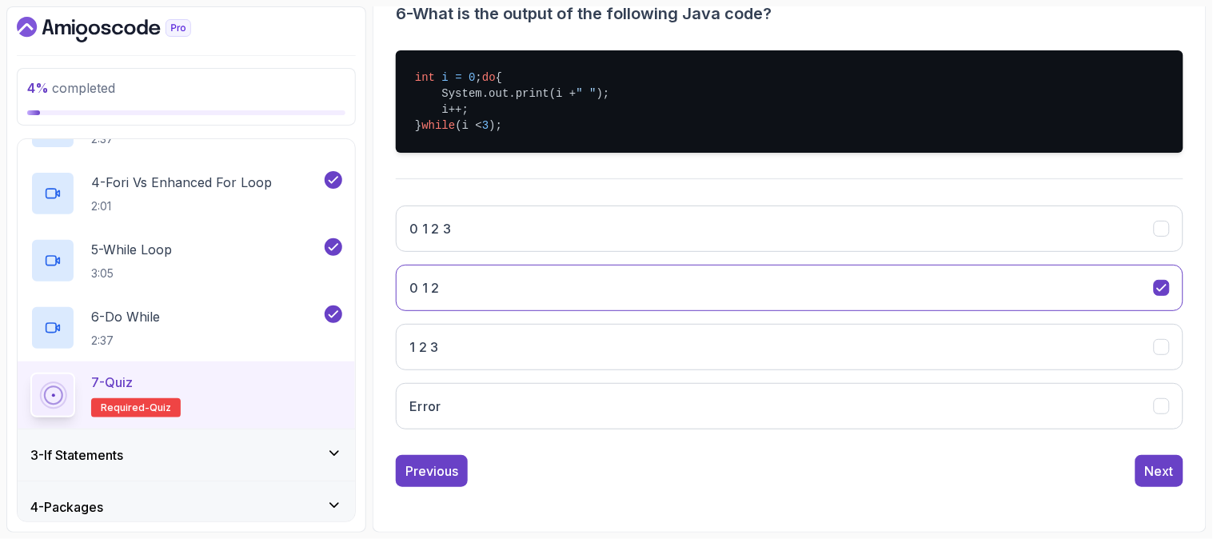
scroll to position [357, 0]
click at [1169, 470] on div "Next" at bounding box center [1159, 470] width 29 height 19
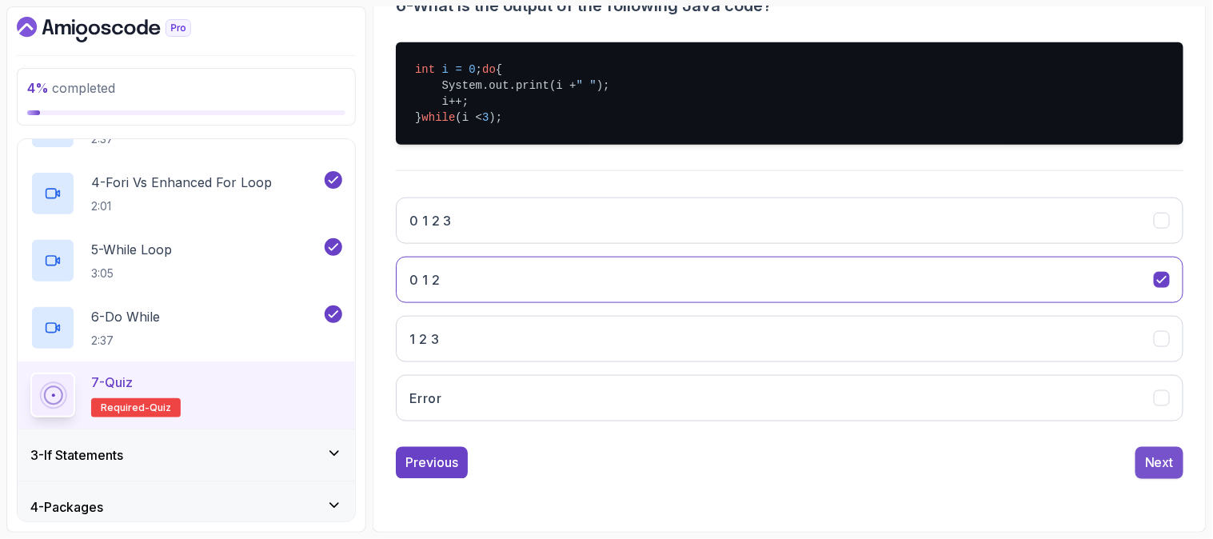
scroll to position [201, 0]
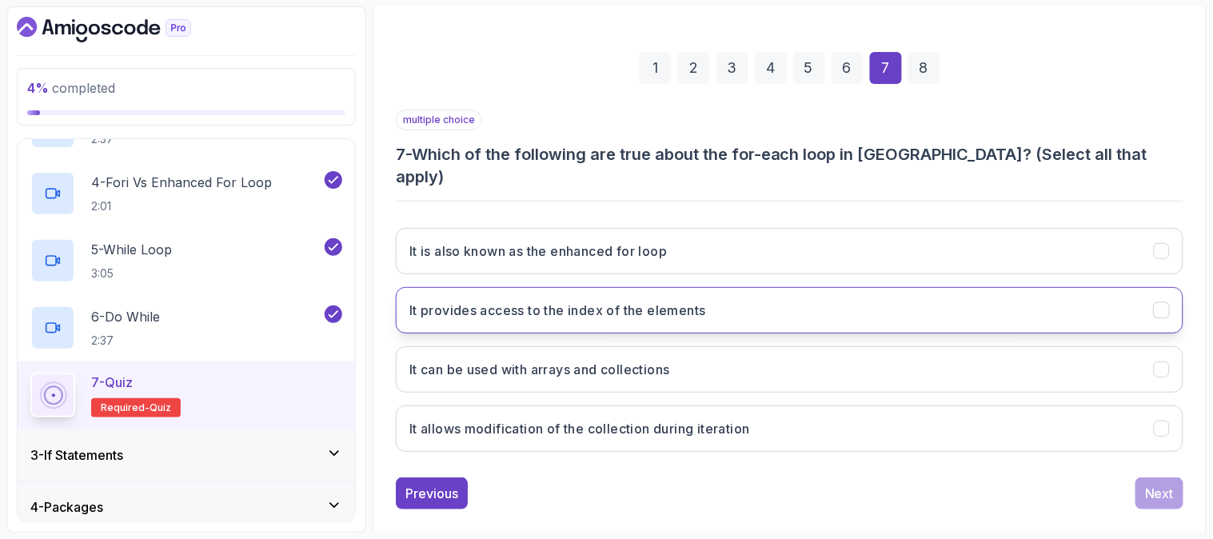
click at [946, 287] on button "It provides access to the index of the elements" at bounding box center [789, 310] width 787 height 46
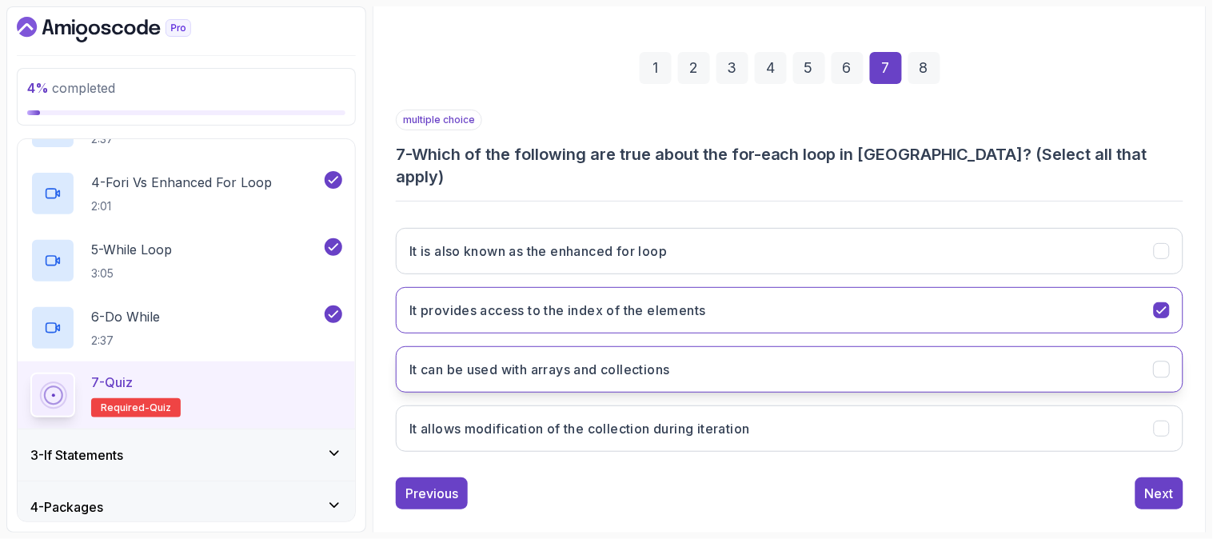
click at [882, 349] on button "It can be used with arrays and collections" at bounding box center [789, 369] width 787 height 46
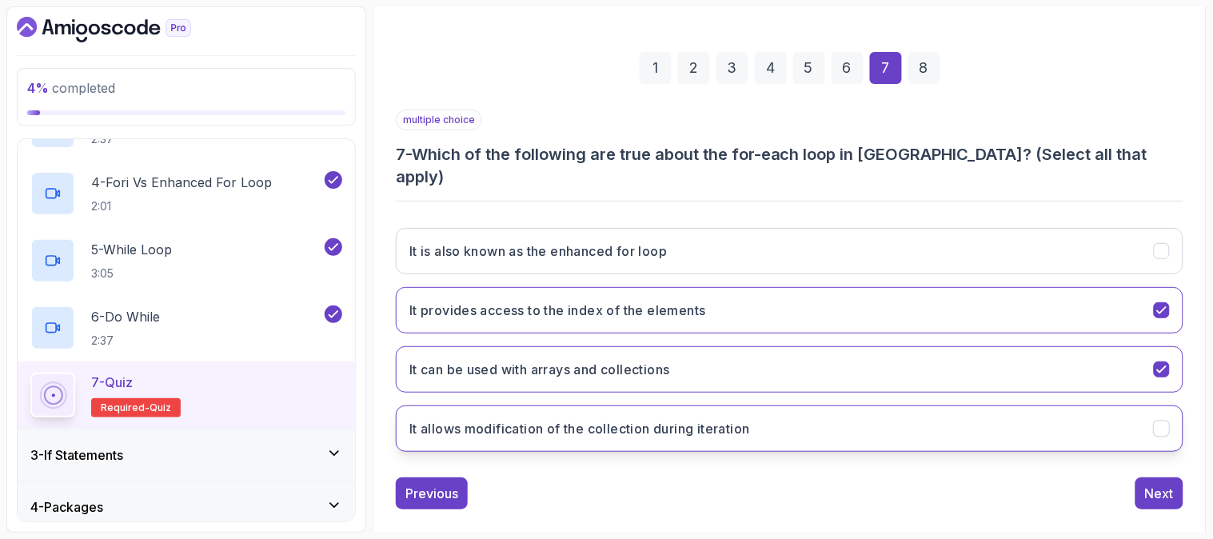
click at [820, 416] on button "It allows modification of the collection during iteration" at bounding box center [789, 428] width 787 height 46
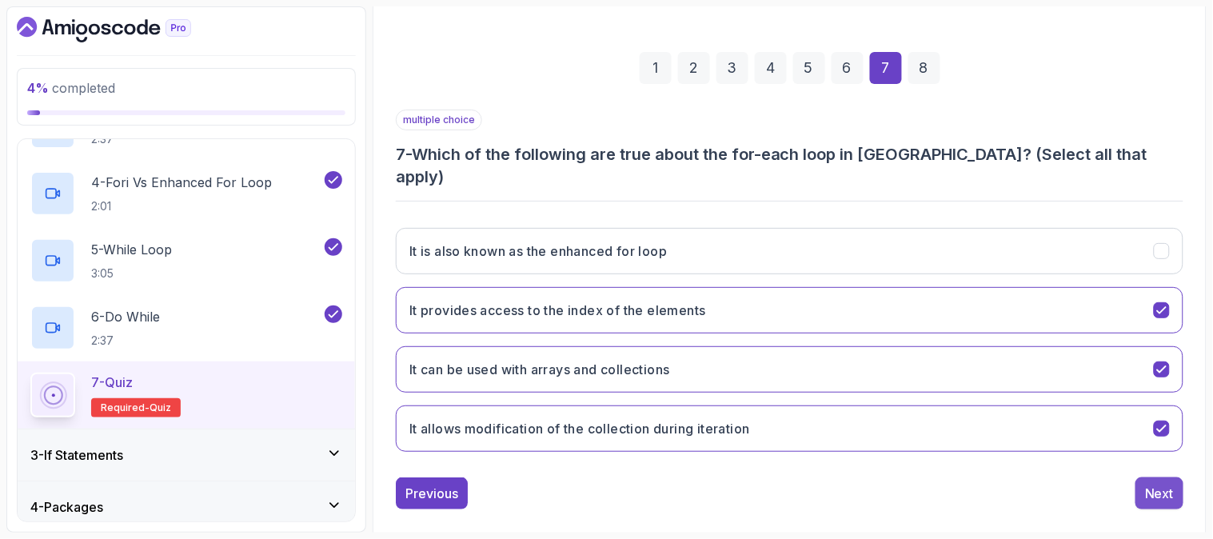
click at [1157, 484] on div "Next" at bounding box center [1159, 493] width 29 height 19
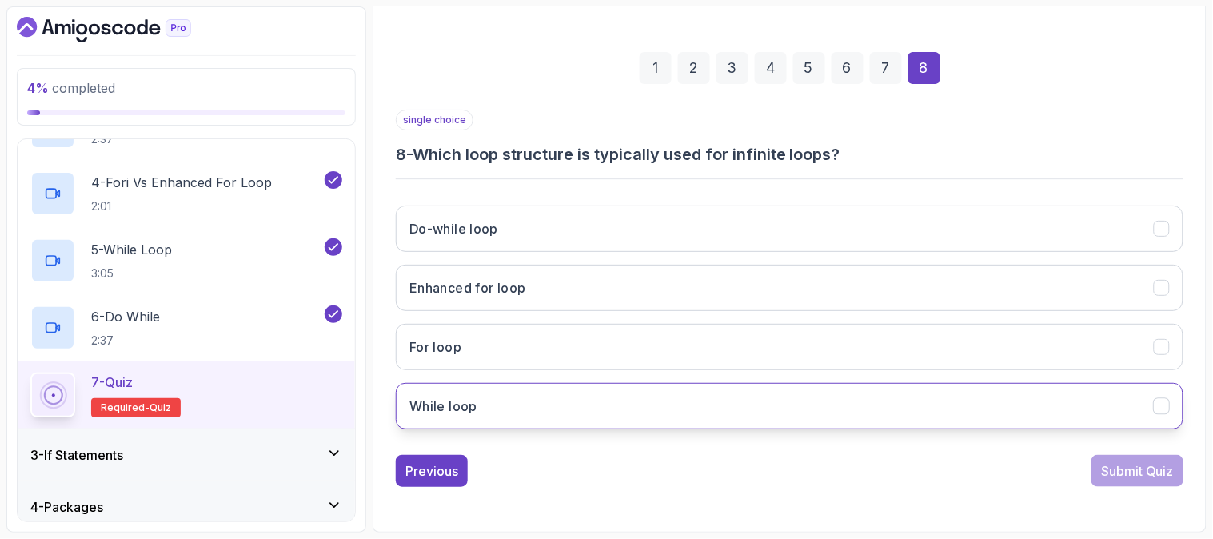
click at [863, 421] on button "While loop" at bounding box center [789, 406] width 787 height 46
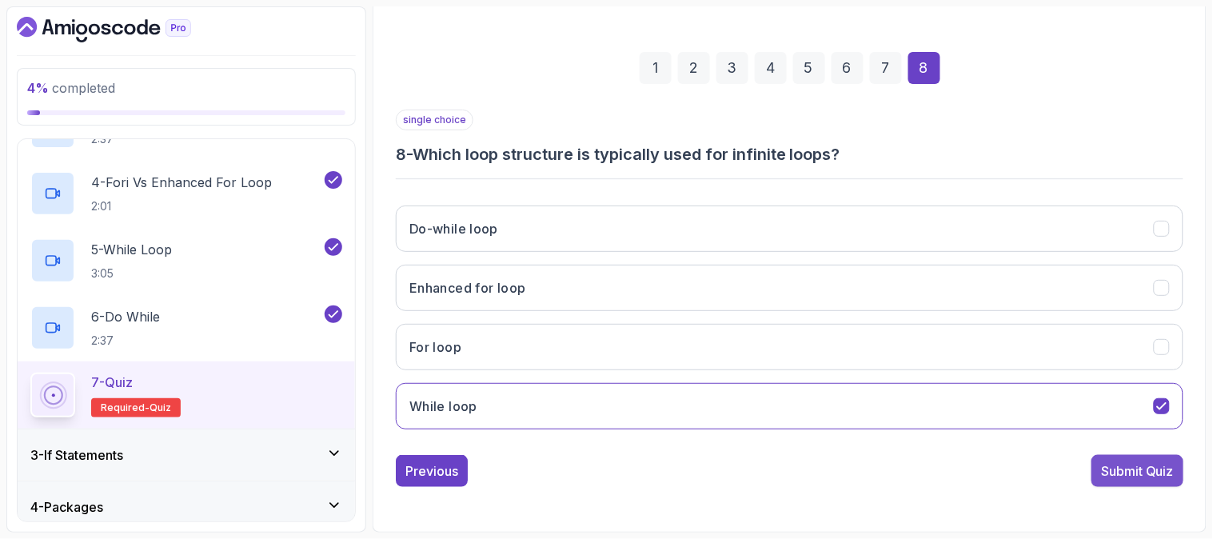
click at [1139, 460] on button "Submit Quiz" at bounding box center [1137, 471] width 92 height 32
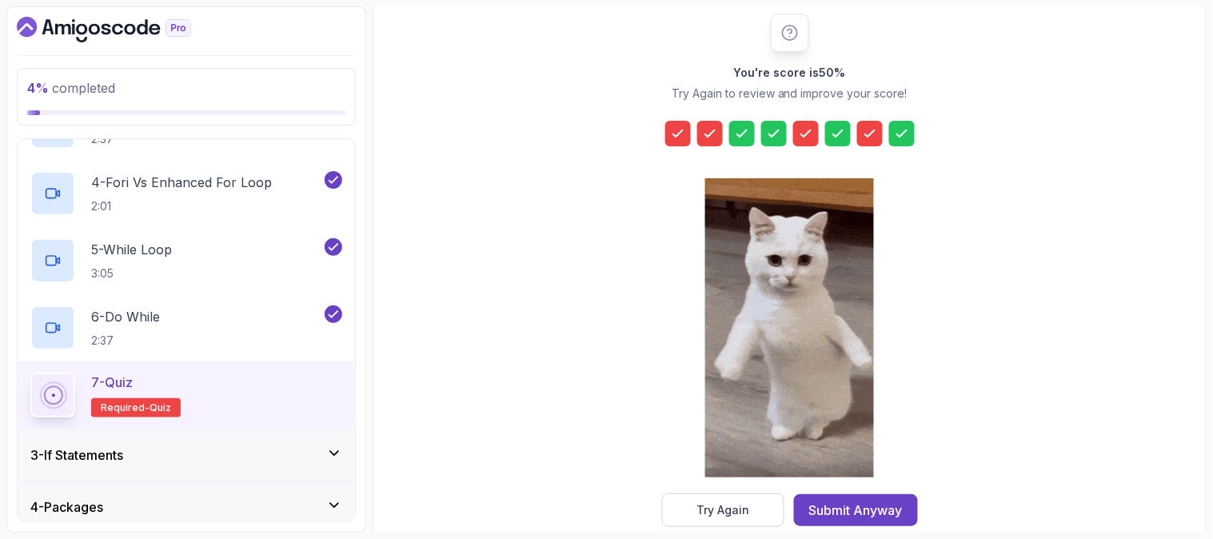
click at [580, 338] on div "You're score is 50 % Try Again to review and improve your score! Try Again Subm…" at bounding box center [789, 270] width 813 height 513
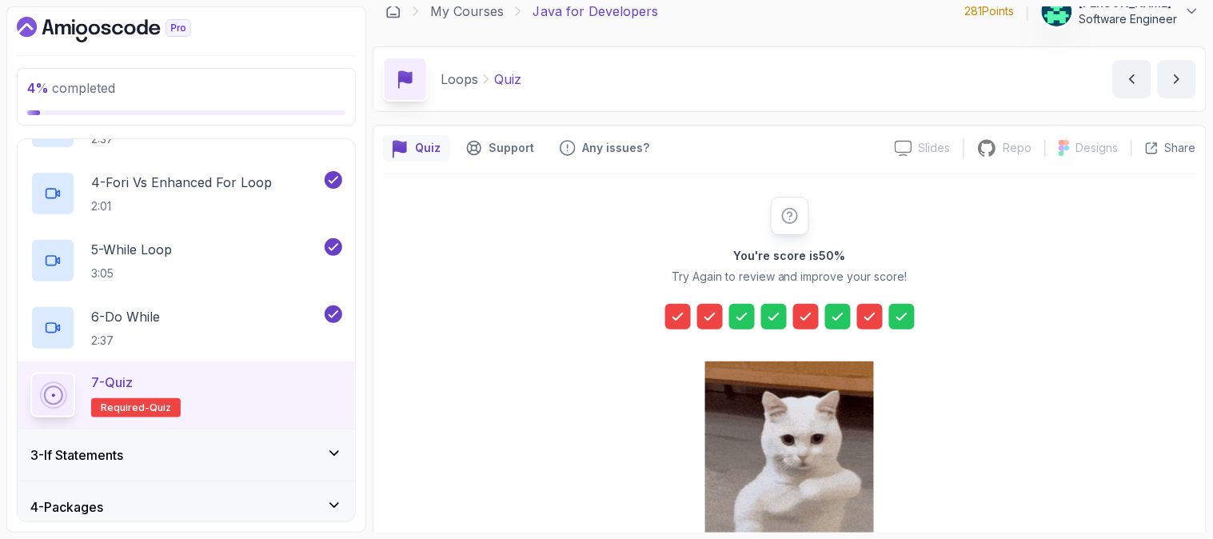
scroll to position [0, 0]
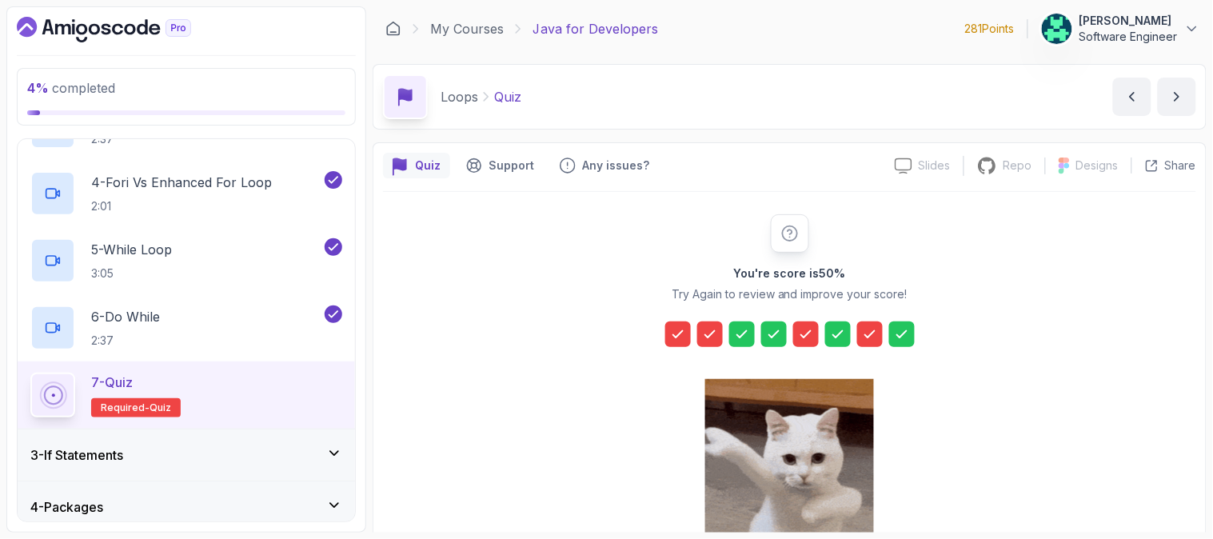
click at [397, 273] on div "You're score is 50 % Try Again to review and improve your score! Try Again Subm…" at bounding box center [789, 470] width 813 height 513
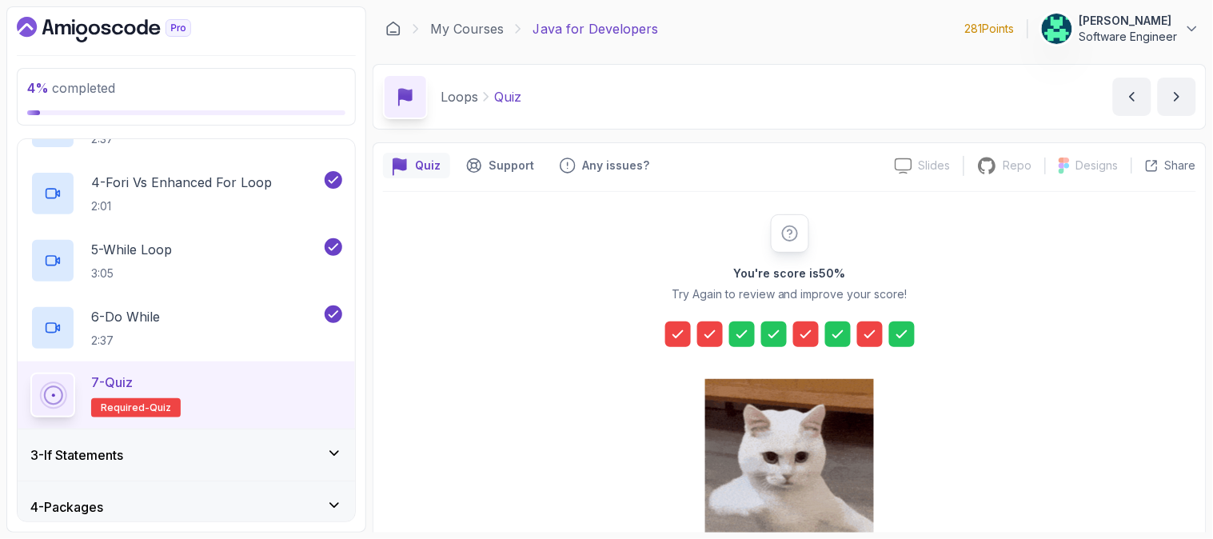
click at [358, 136] on div "4 % completed 1 - Intro 2 - Loops 1 - For Loop 5:02 2 - Loops And Arrays 3:32 3…" at bounding box center [186, 269] width 360 height 526
click at [216, 146] on p "2:37" at bounding box center [157, 139] width 133 height 16
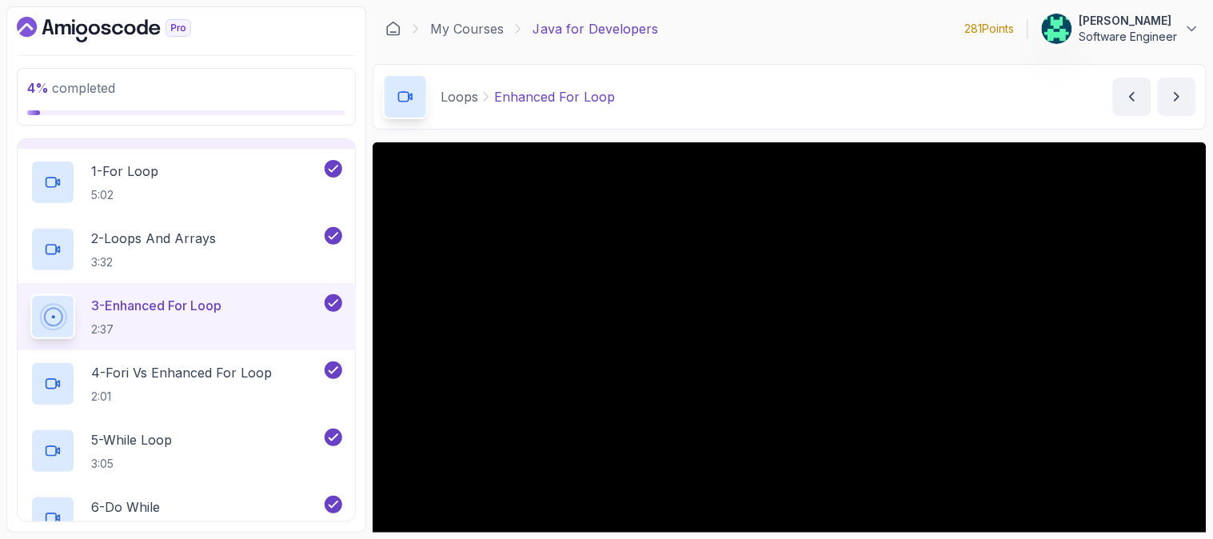
scroll to position [70, 0]
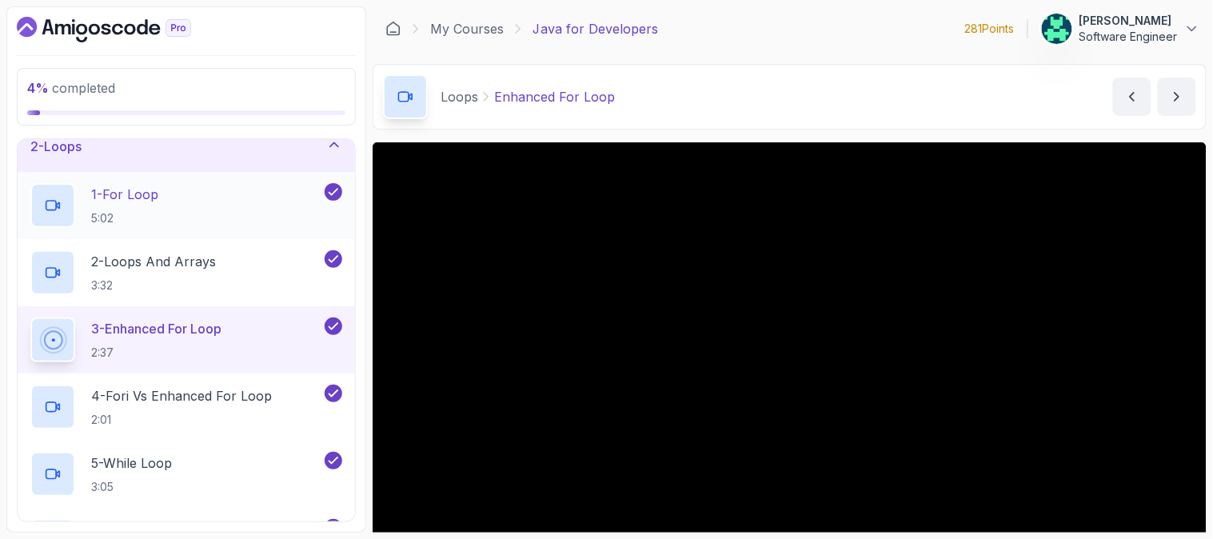
click at [177, 200] on div "1 - For Loop 5:02" at bounding box center [175, 205] width 291 height 45
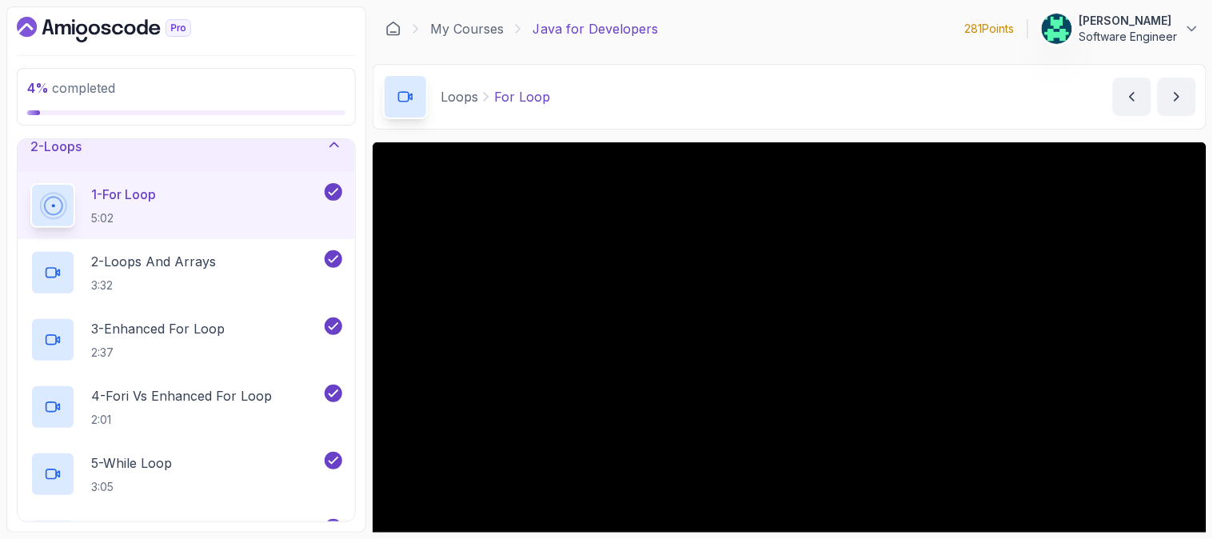
click at [358, 125] on div "4 % completed 1 - Intro 2 - Loops 1 - For Loop 5:02 2 - Loops And Arrays 3:32 3…" at bounding box center [186, 269] width 360 height 526
click at [169, 515] on div "6 - Do While 2:37" at bounding box center [186, 541] width 337 height 67
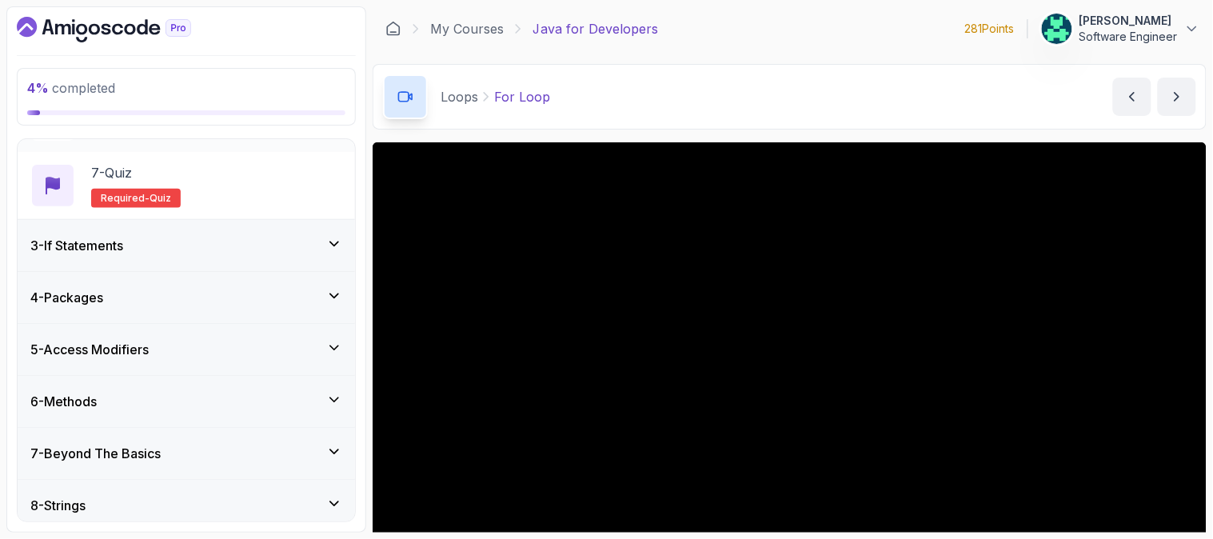
scroll to position [532, 0]
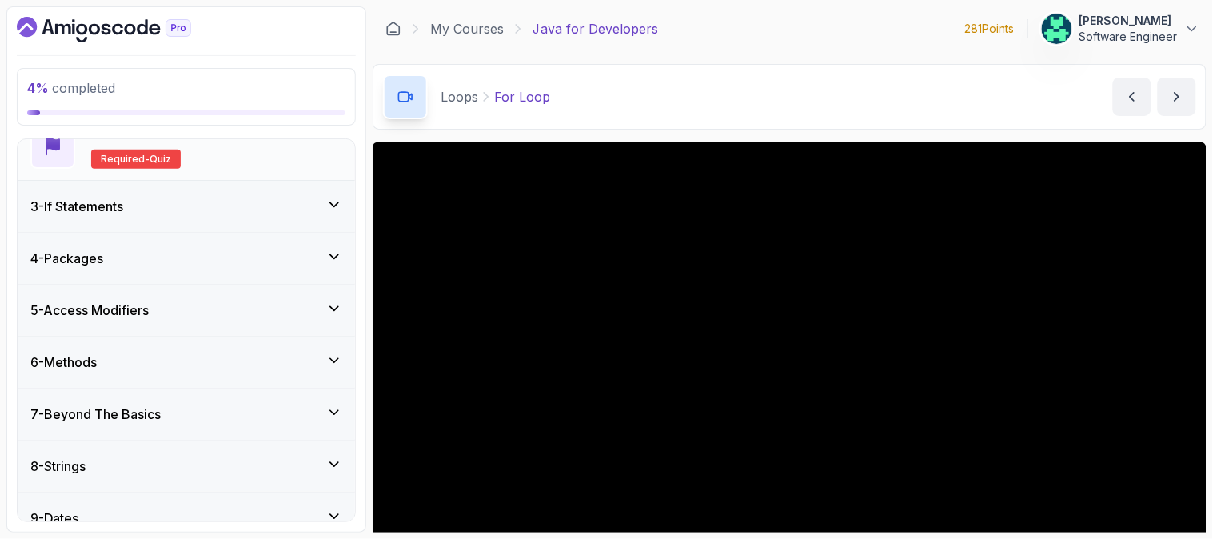
click at [149, 163] on span "quiz" at bounding box center [160, 159] width 22 height 13
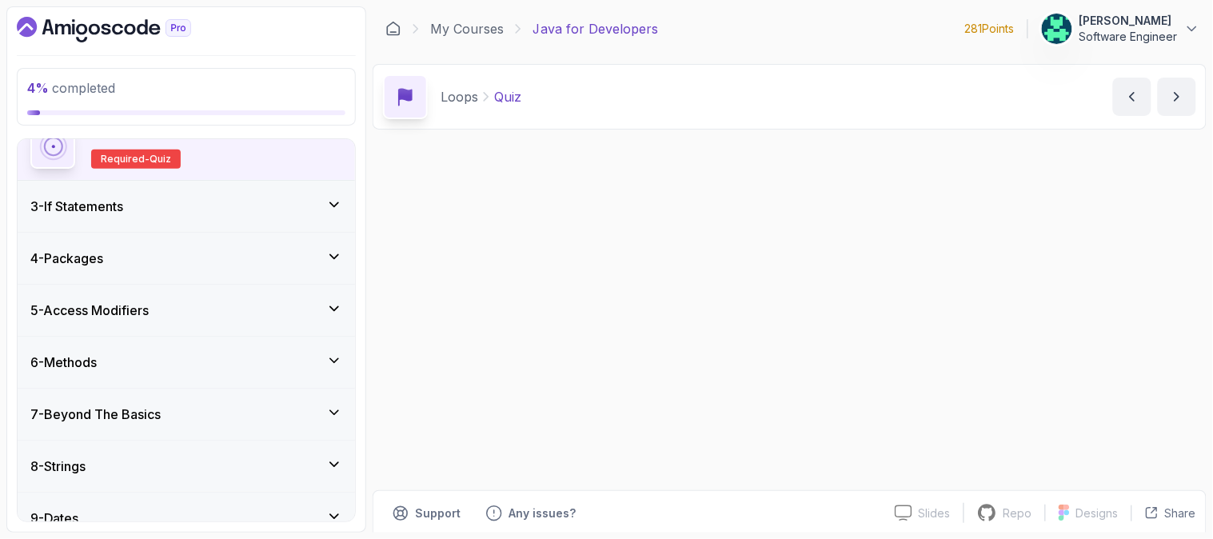
scroll to position [523, 0]
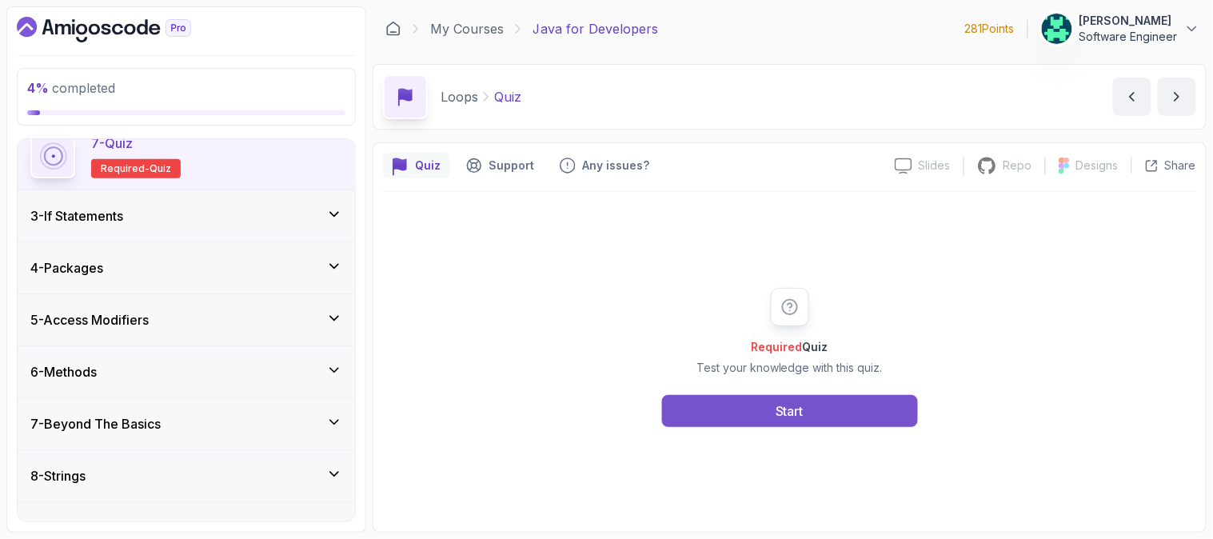
click at [746, 410] on button "Start" at bounding box center [790, 411] width 256 height 32
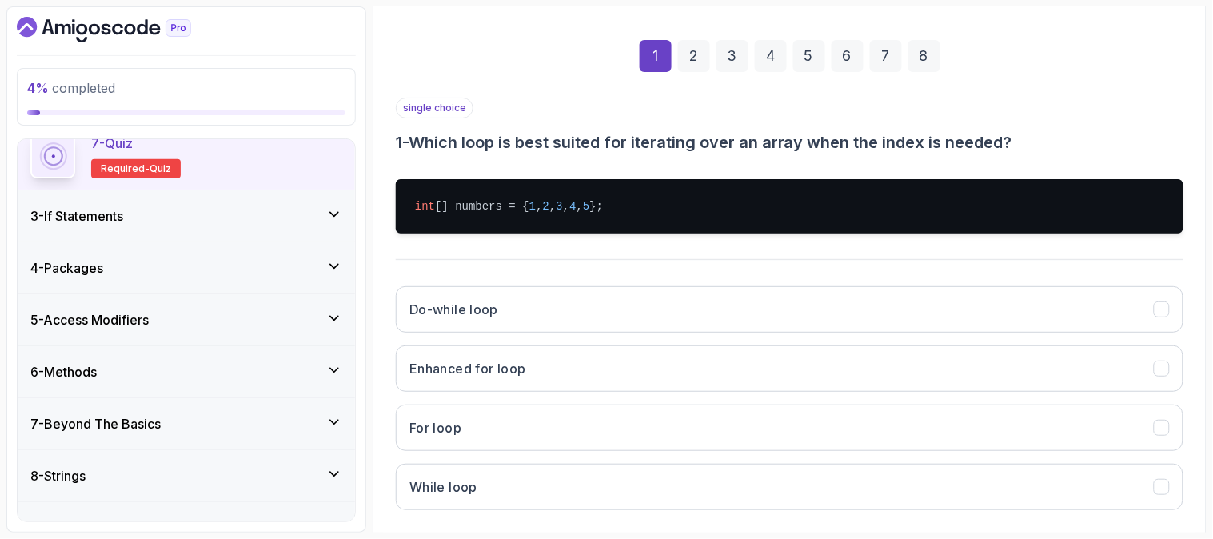
scroll to position [284, 0]
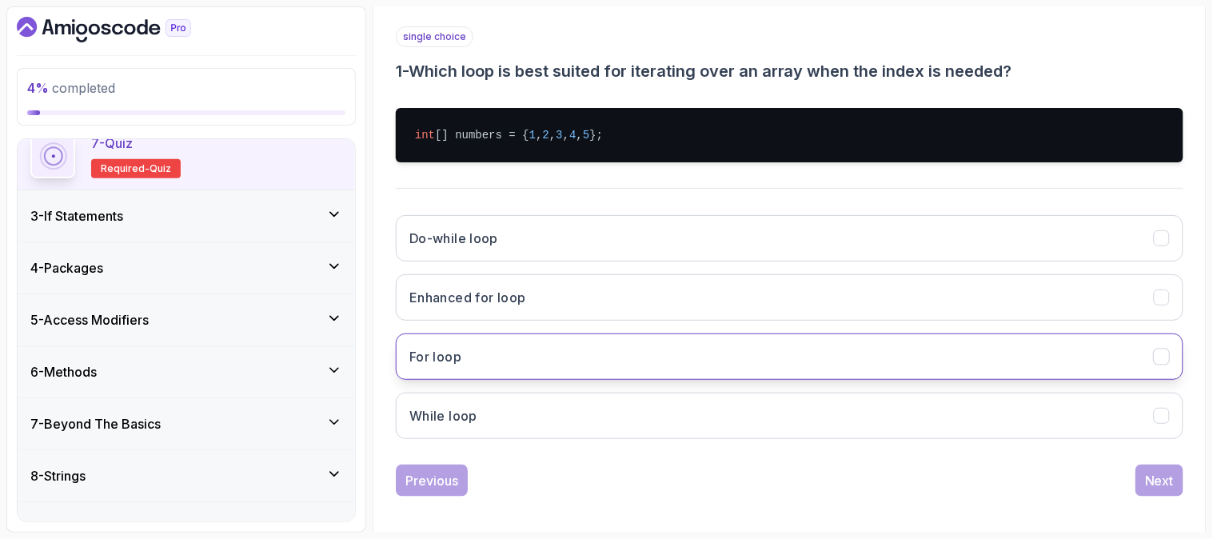
click at [688, 357] on button "For loop" at bounding box center [789, 356] width 787 height 46
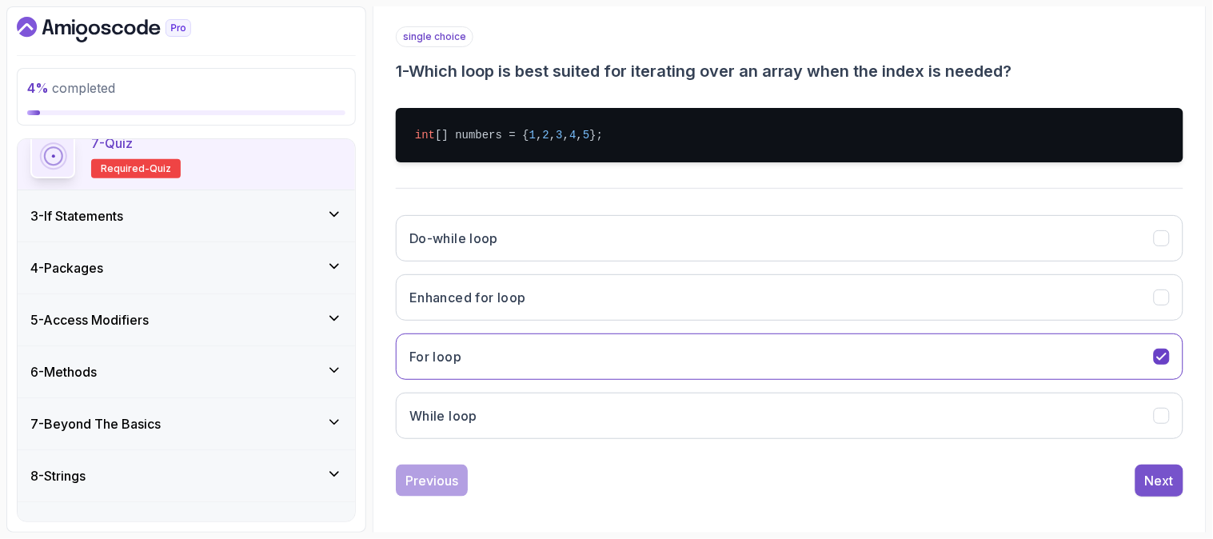
click at [1157, 478] on div "Next" at bounding box center [1159, 480] width 29 height 19
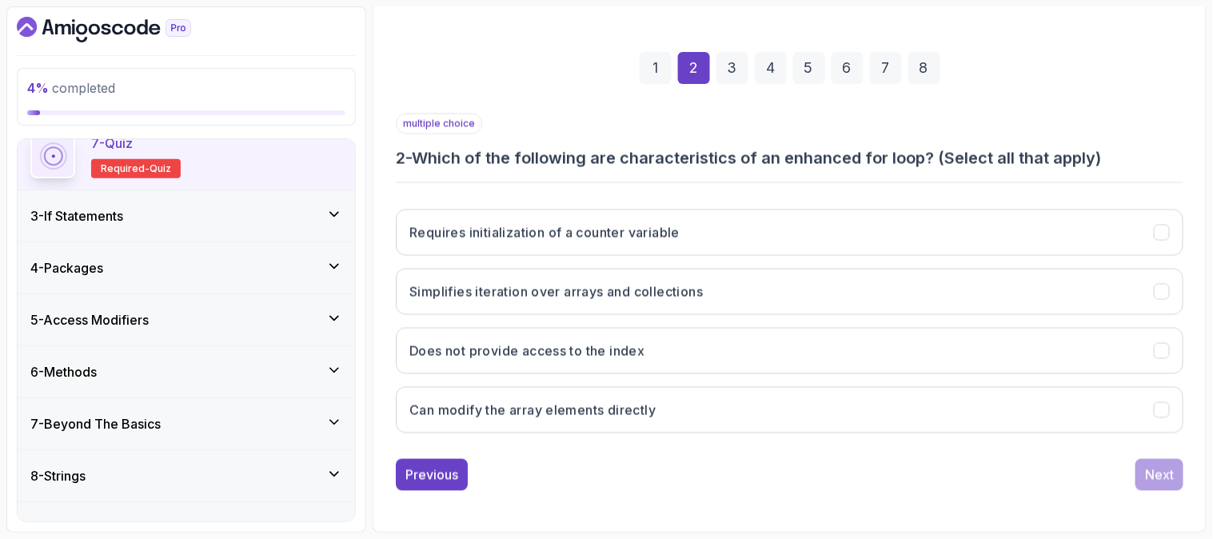
scroll to position [201, 0]
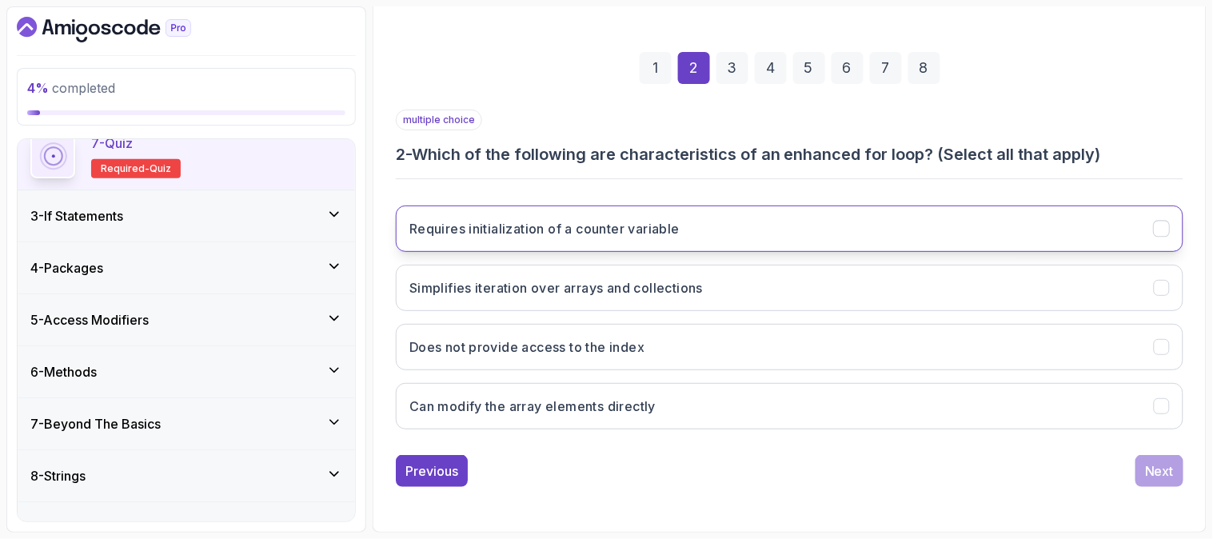
click at [774, 213] on button "Requires initialization of a counter variable" at bounding box center [789, 228] width 787 height 46
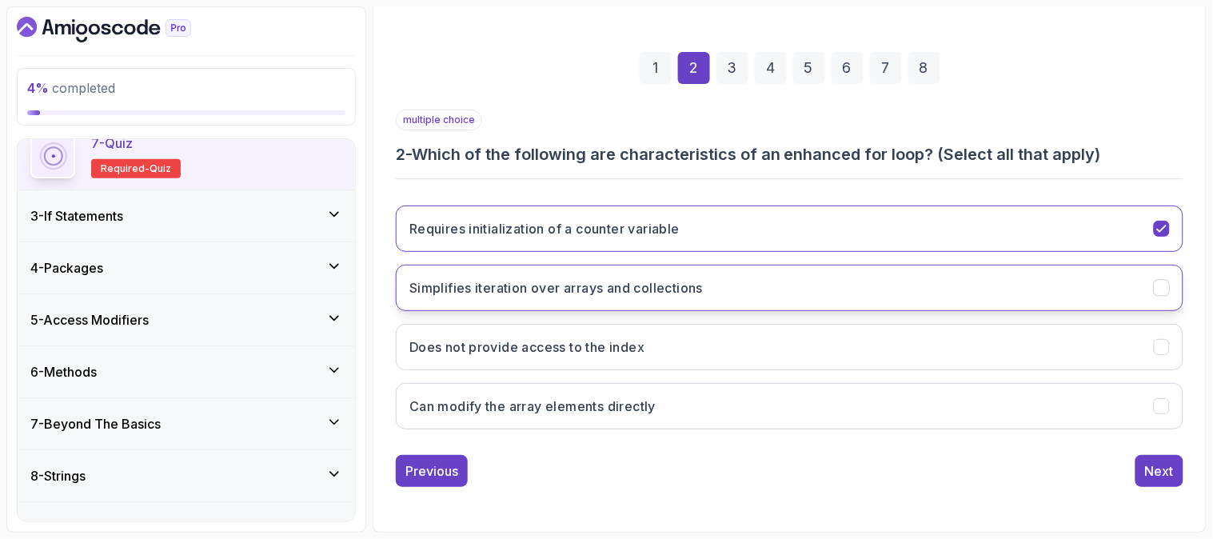
click at [747, 274] on button "Simplifies iteration over arrays and collections" at bounding box center [789, 288] width 787 height 46
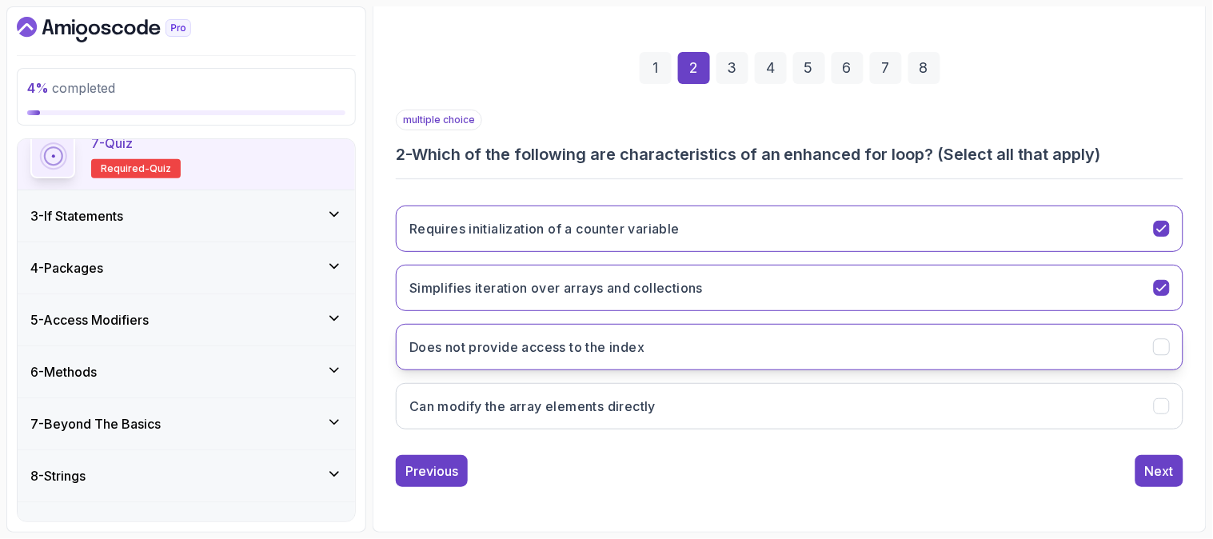
click at [719, 332] on button "Does not provide access to the index" at bounding box center [789, 347] width 787 height 46
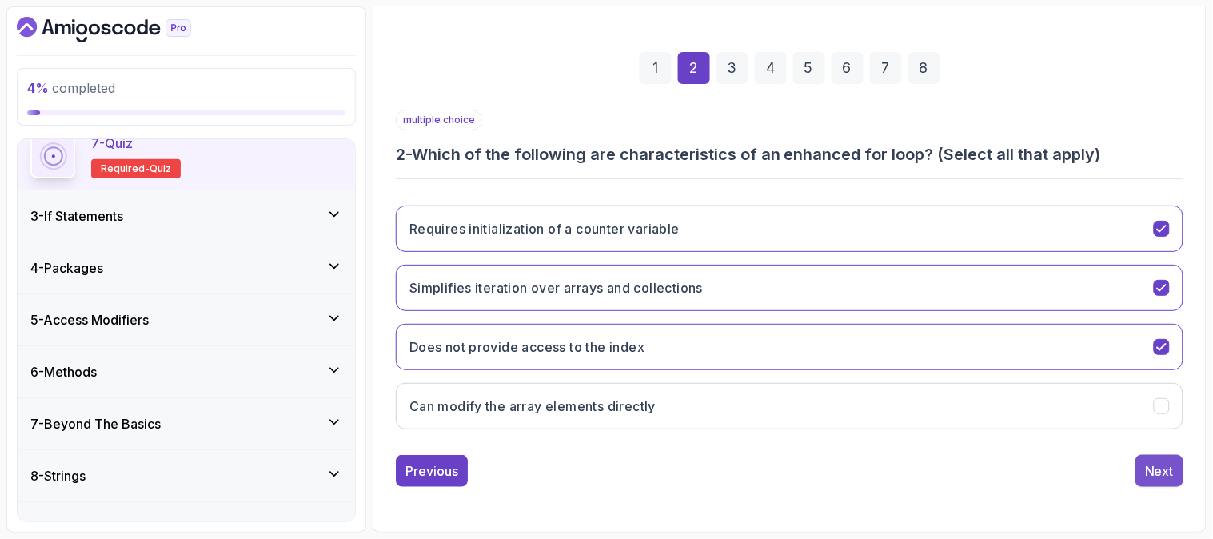
click at [1169, 468] on div "Next" at bounding box center [1159, 470] width 29 height 19
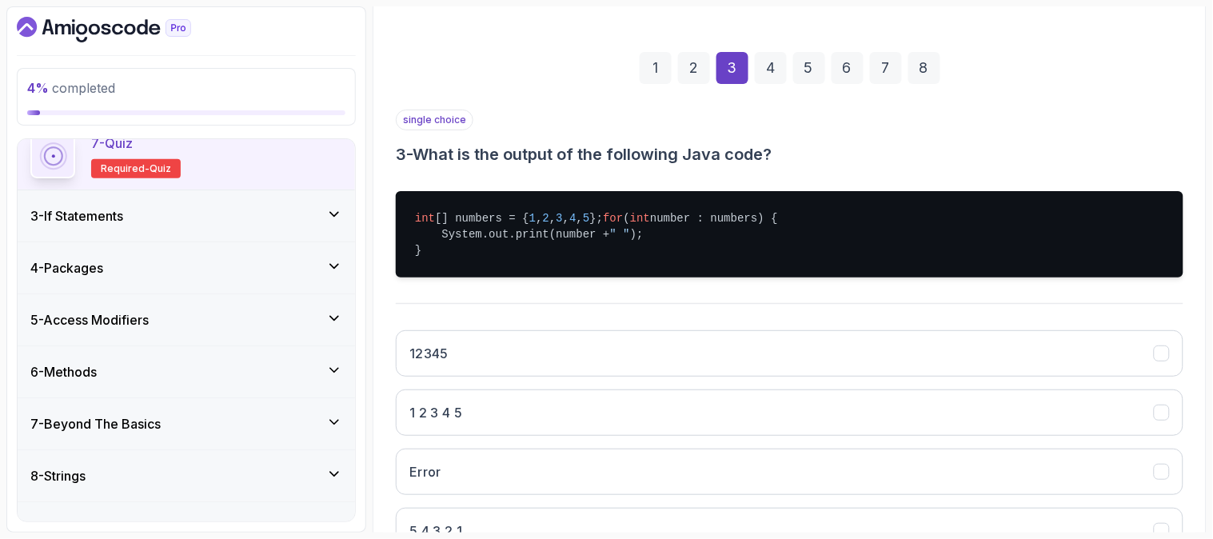
click at [1195, 285] on div "1 2 3 4 5 6 7 8 single choice 3 - What is the output of the following Java code…" at bounding box center [789, 319] width 813 height 611
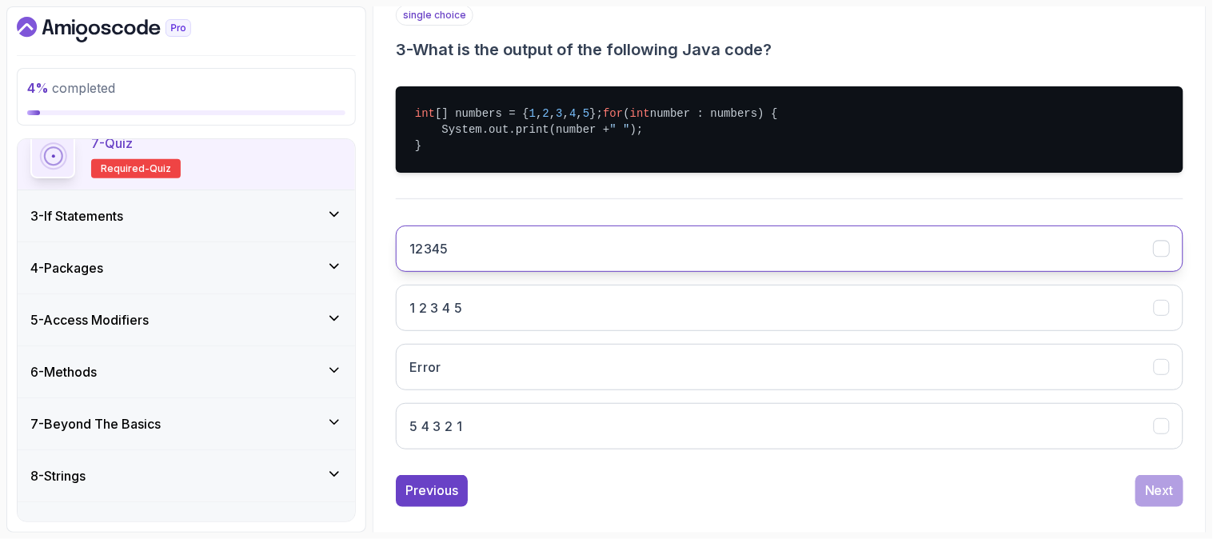
scroll to position [269, 0]
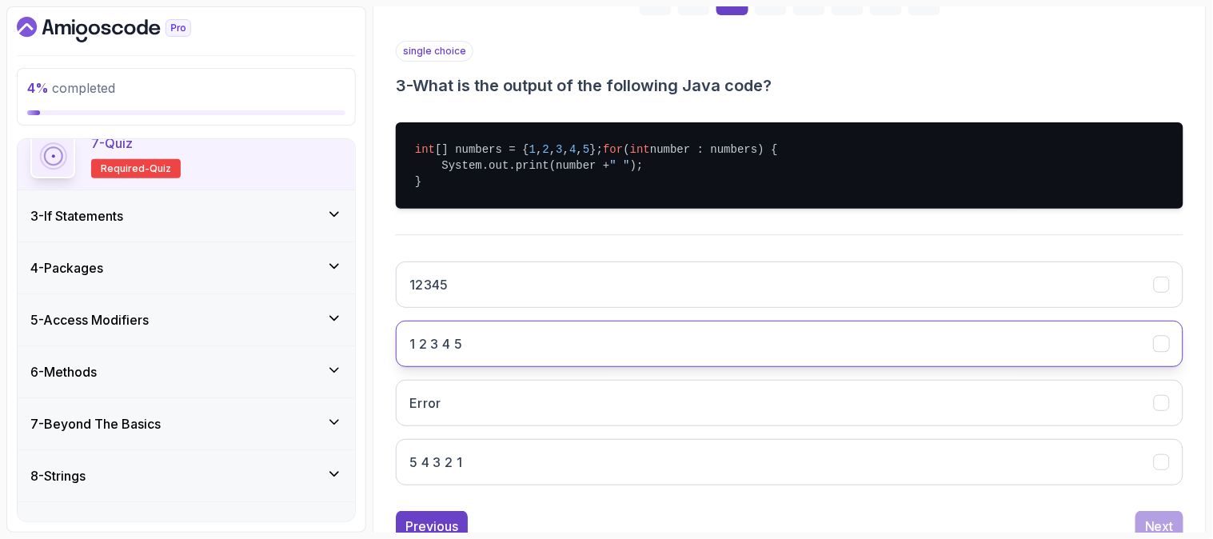
click at [522, 357] on button "1 2 3 4 5" at bounding box center [789, 344] width 787 height 46
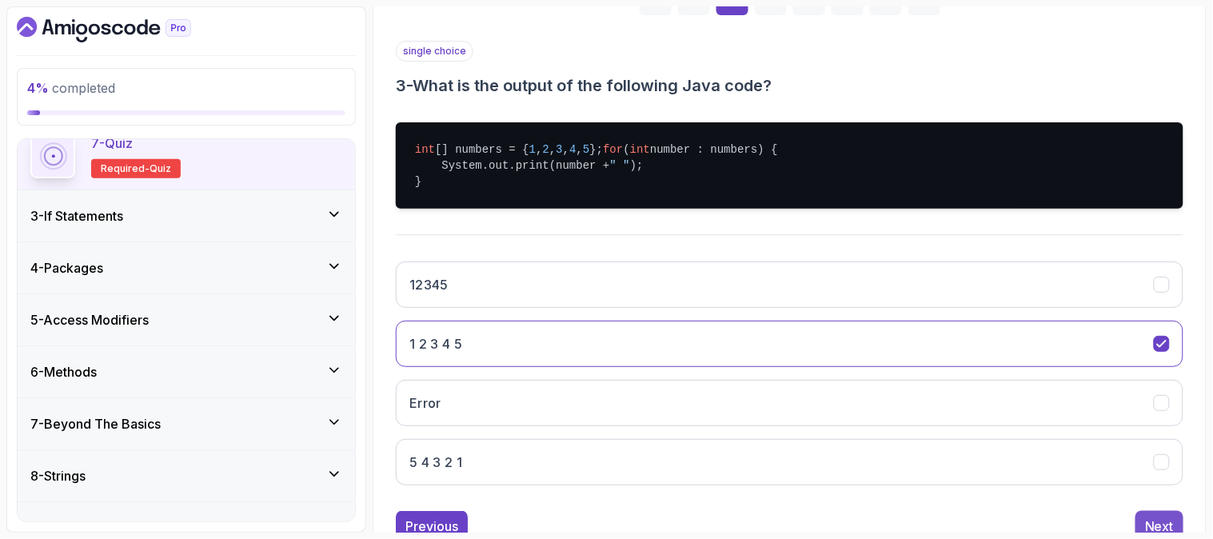
click at [1153, 528] on button "Next" at bounding box center [1159, 527] width 48 height 32
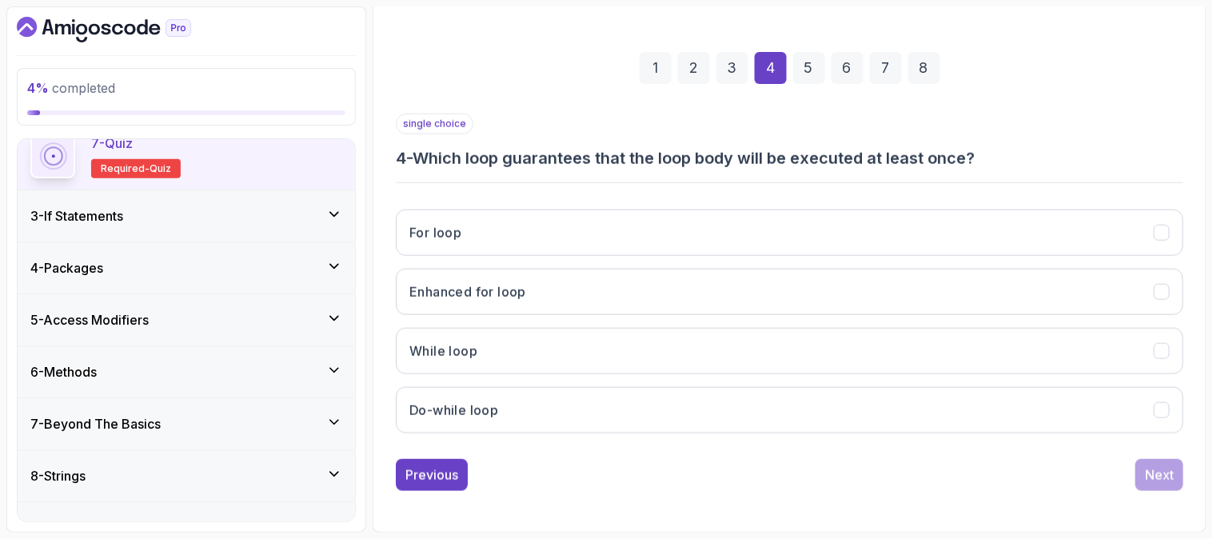
scroll to position [201, 0]
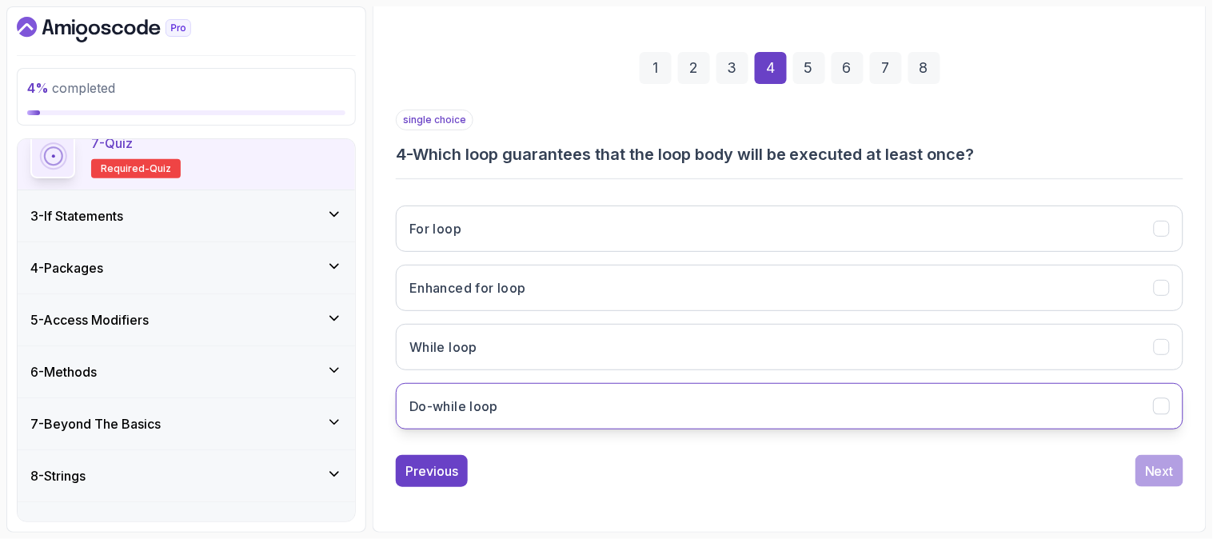
click at [484, 412] on h3 "Do-while loop" at bounding box center [453, 405] width 89 height 19
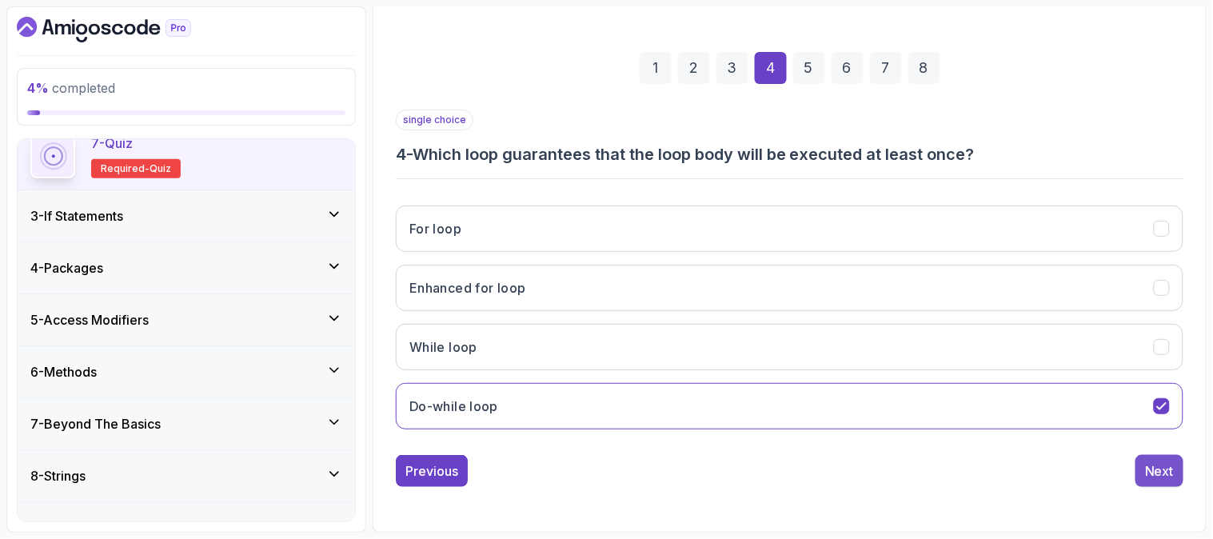
click at [1171, 480] on div "Next" at bounding box center [1159, 470] width 29 height 19
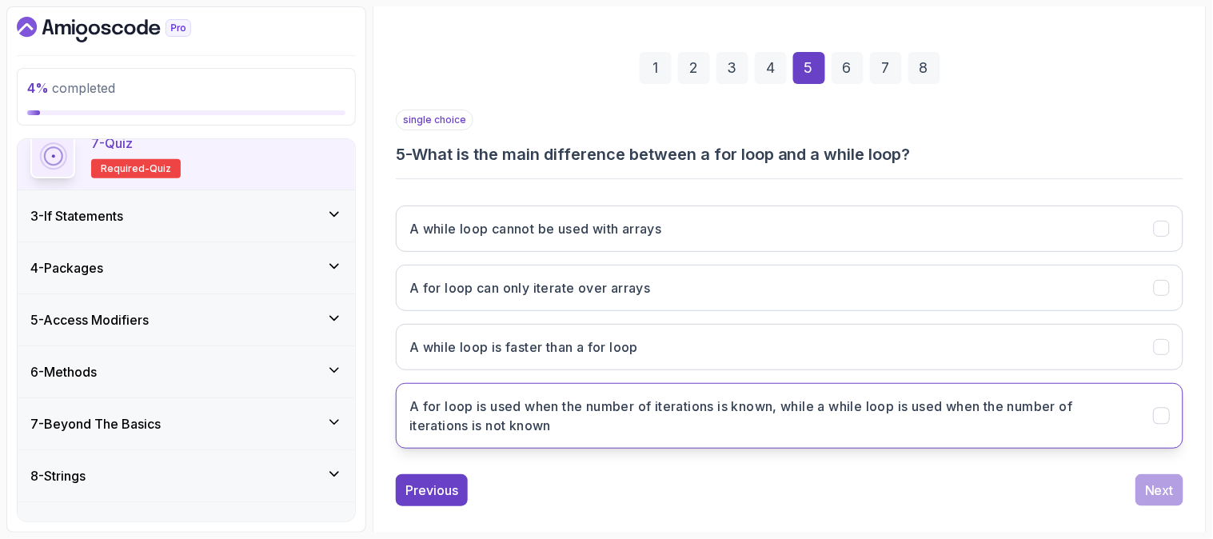
click at [639, 416] on h3 "A for loop is used when the number of iterations is known, while a while loop i…" at bounding box center [771, 415] width 725 height 38
click at [1172, 489] on div "Next" at bounding box center [1159, 489] width 29 height 19
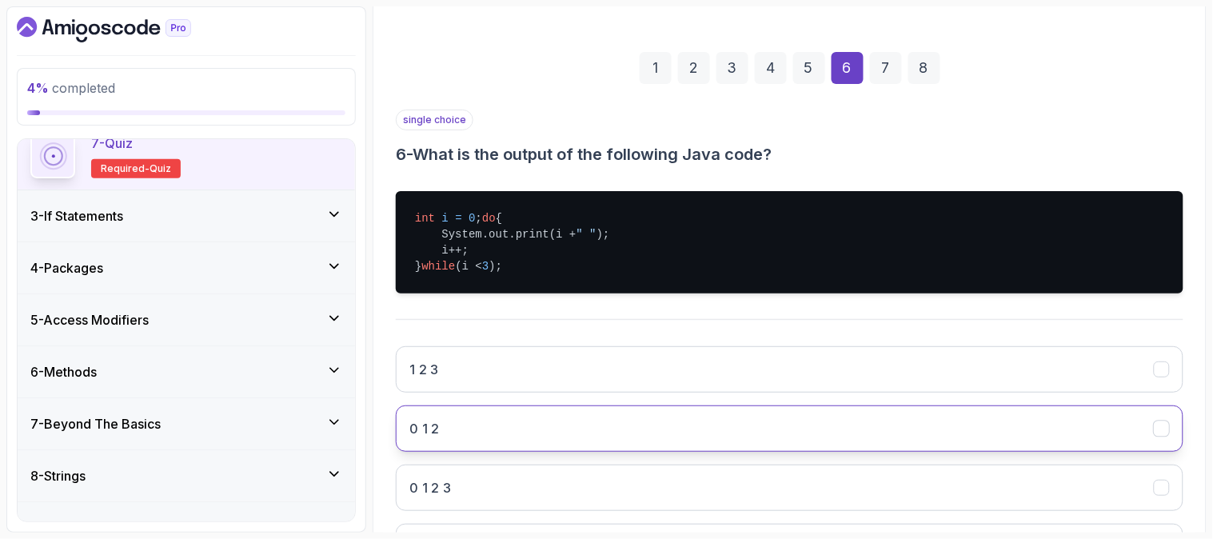
click at [618, 435] on button "0 1 2" at bounding box center [789, 428] width 787 height 46
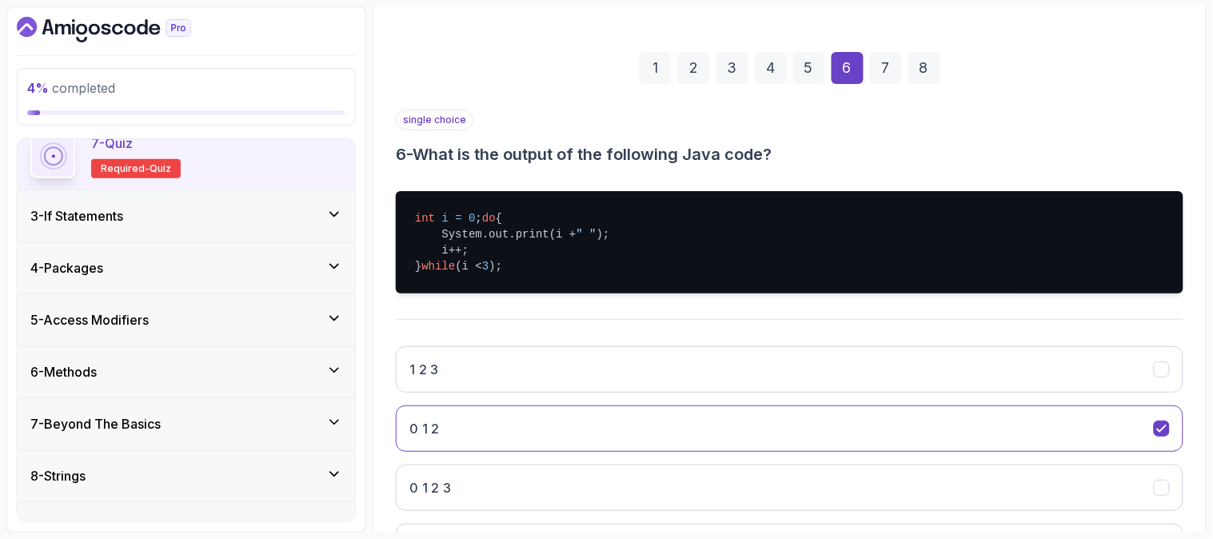
click at [1197, 325] on div "Quiz Support Any issues? Slides Slides not available Repo Repository not availa…" at bounding box center [790, 307] width 834 height 731
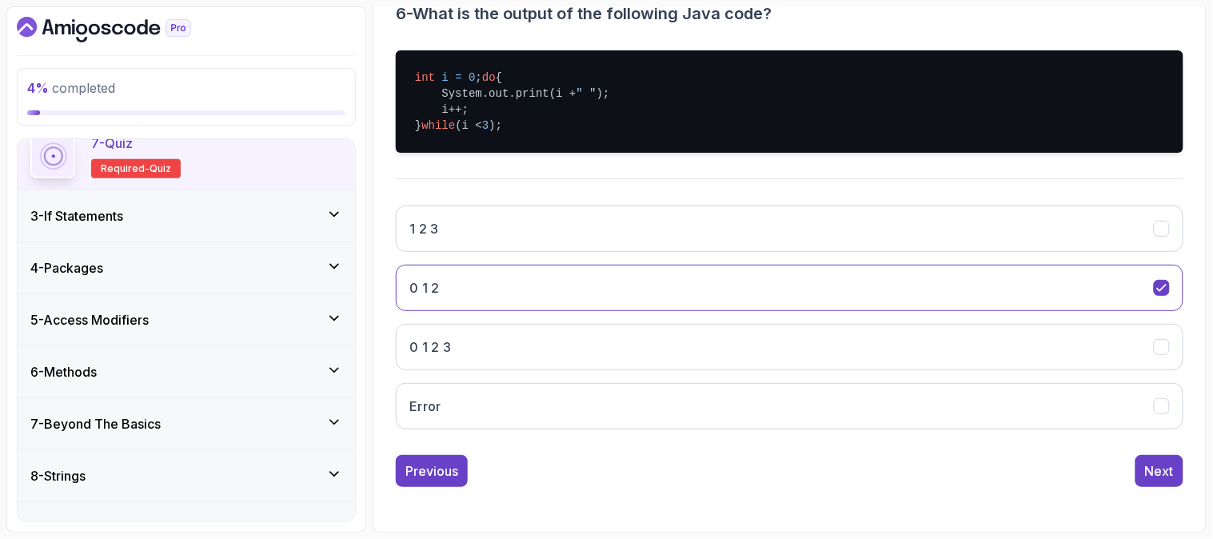
scroll to position [357, 0]
click at [1153, 475] on div "Next" at bounding box center [1159, 470] width 29 height 19
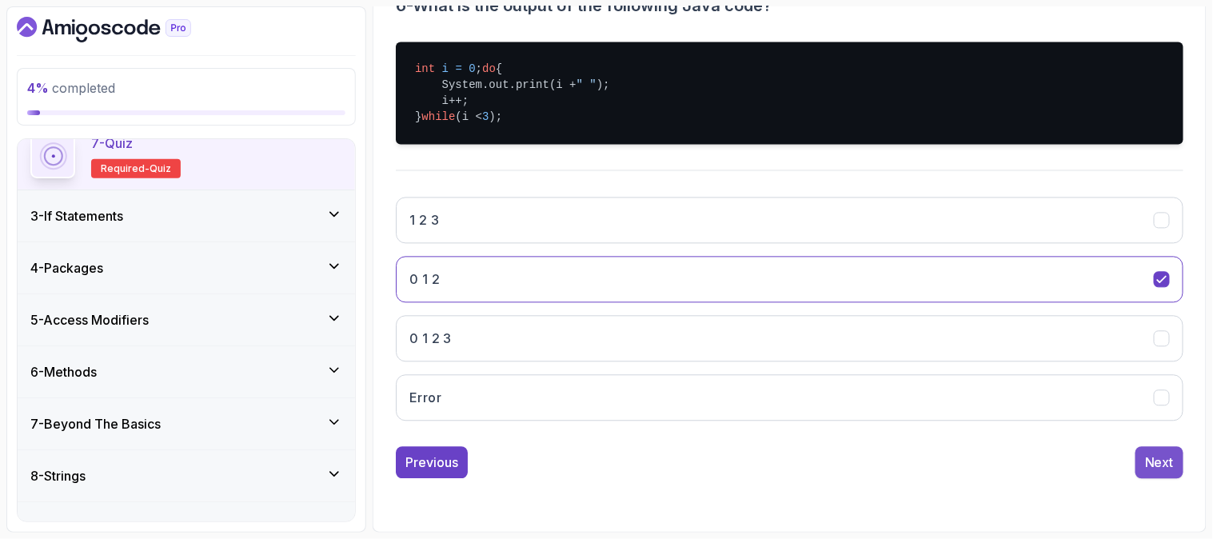
scroll to position [201, 0]
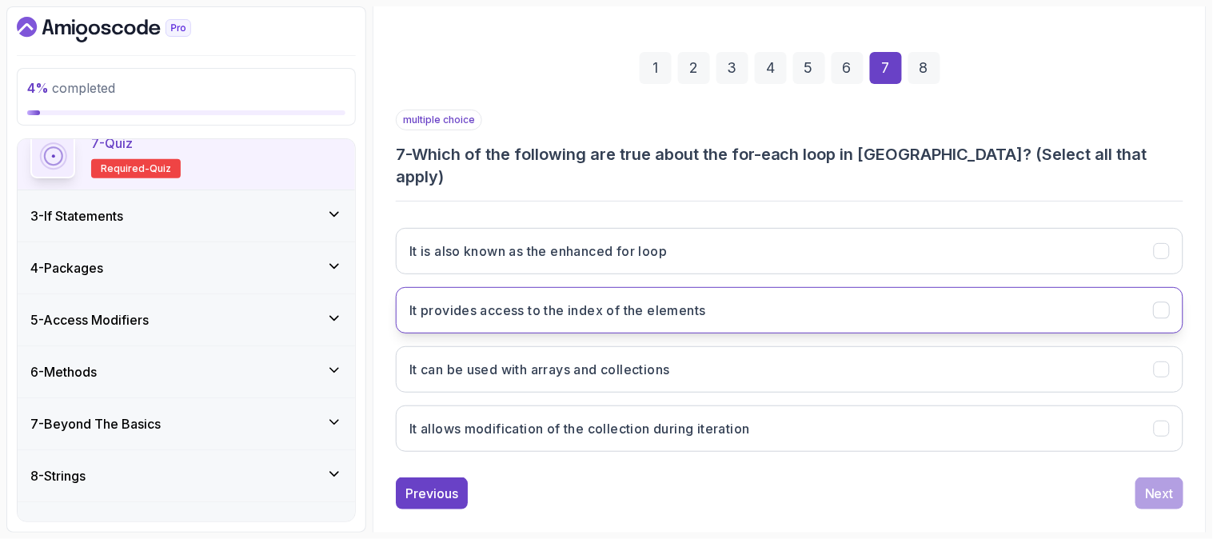
click at [633, 301] on h3 "It provides access to the index of the elements" at bounding box center [557, 310] width 297 height 19
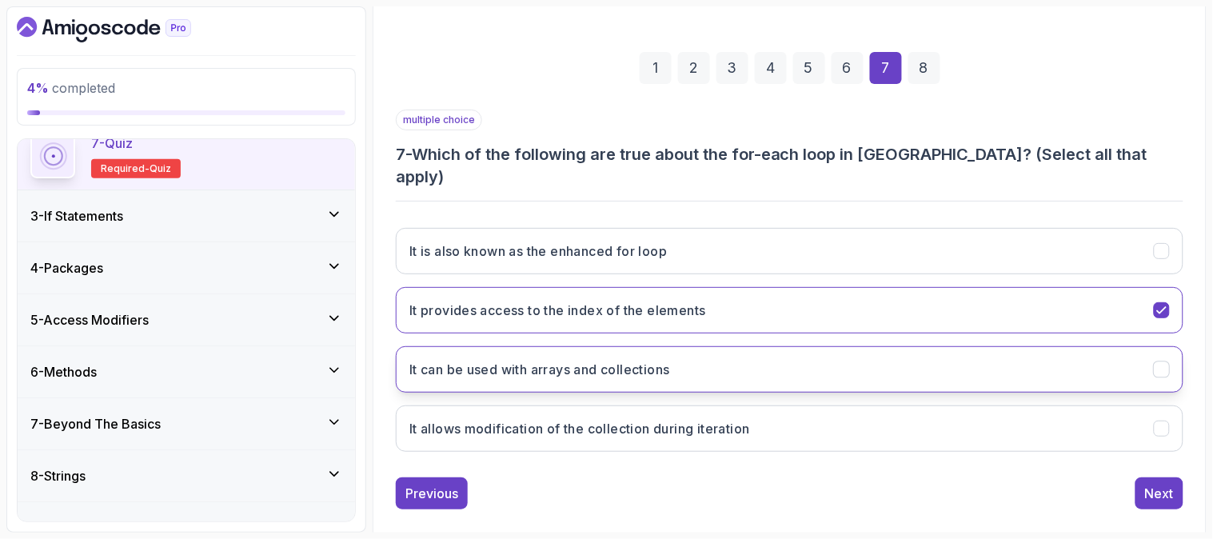
click at [633, 360] on h3 "It can be used with arrays and collections" at bounding box center [539, 369] width 261 height 19
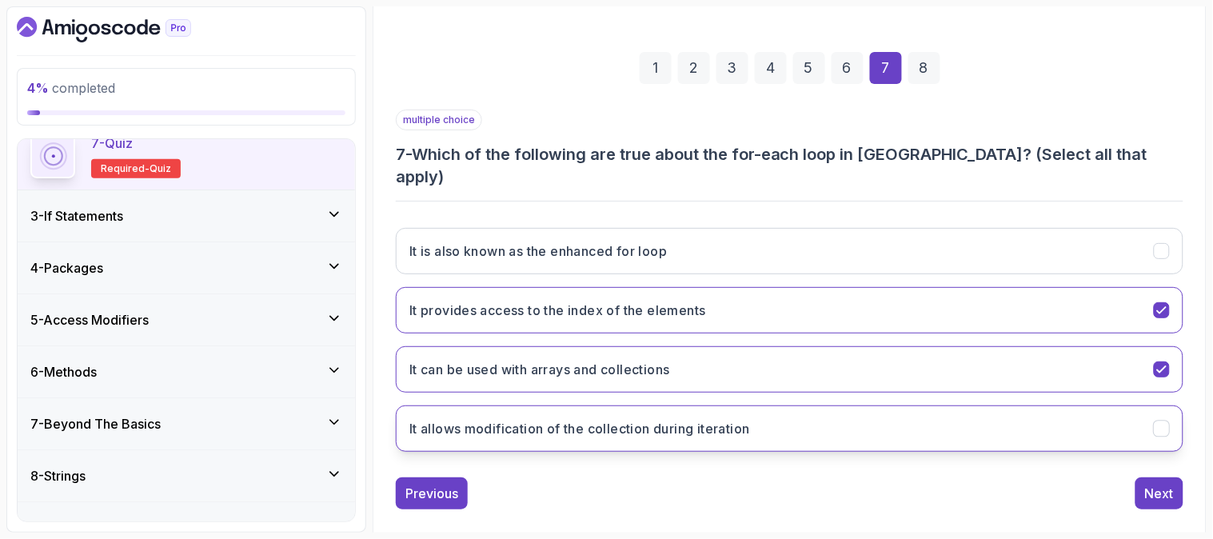
click at [670, 419] on h3 "It allows modification of the collection during iteration" at bounding box center [579, 428] width 341 height 19
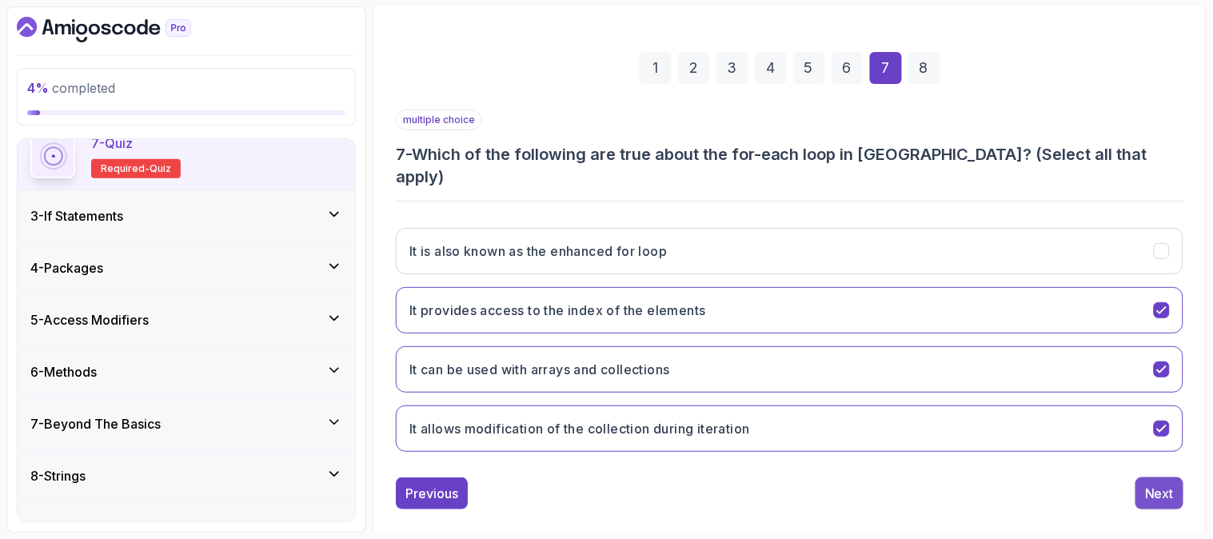
click at [1155, 484] on div "Next" at bounding box center [1159, 493] width 29 height 19
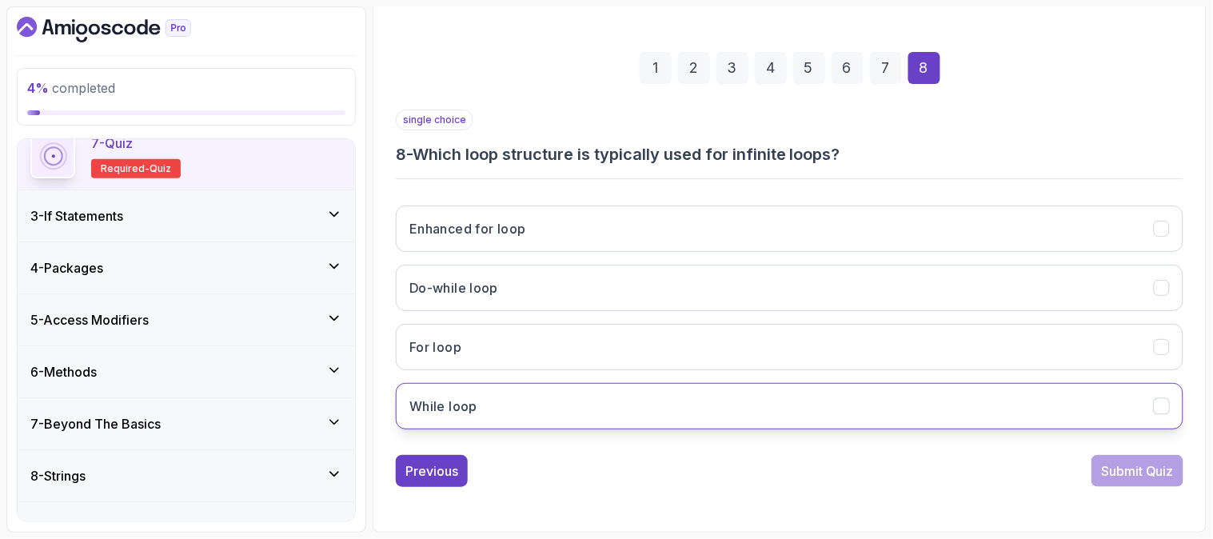
click at [930, 398] on button "While loop" at bounding box center [789, 406] width 787 height 46
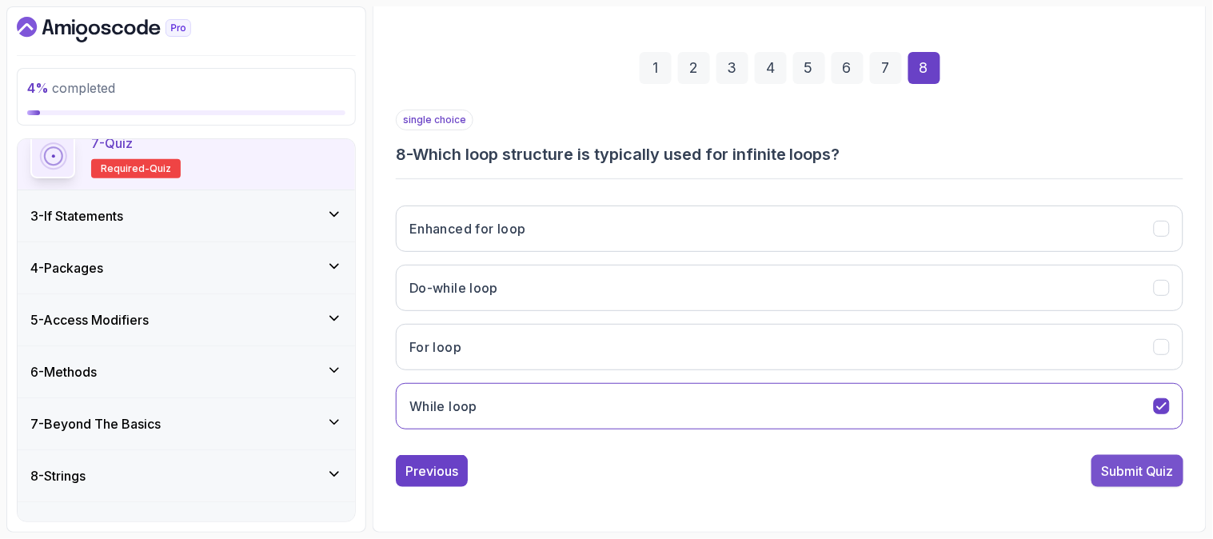
click at [1165, 464] on div "Submit Quiz" at bounding box center [1137, 470] width 73 height 19
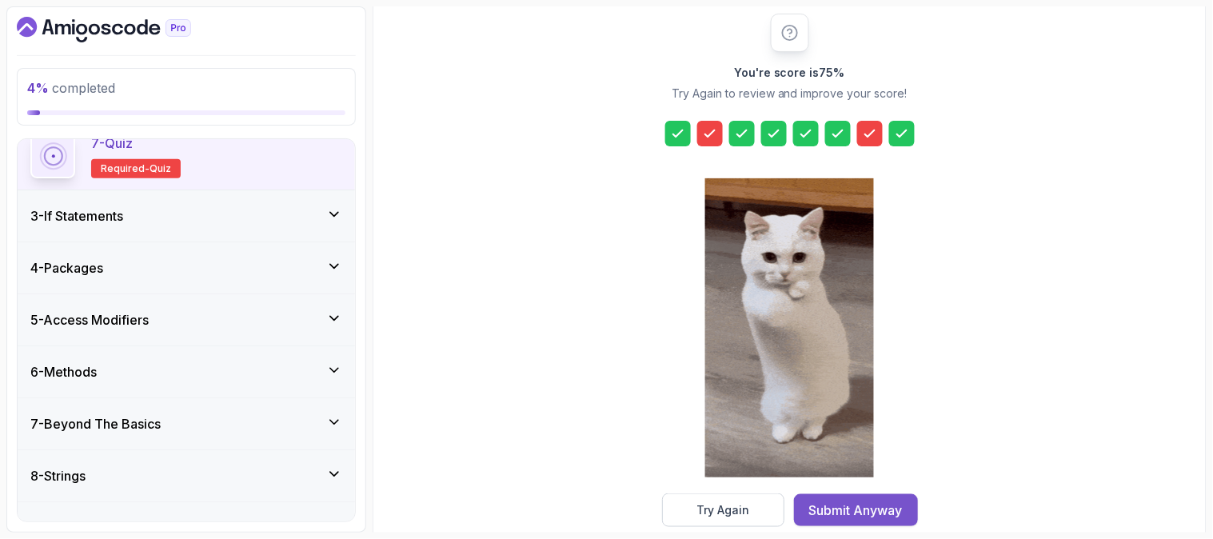
click at [891, 510] on div "Submit Anyway" at bounding box center [856, 509] width 94 height 19
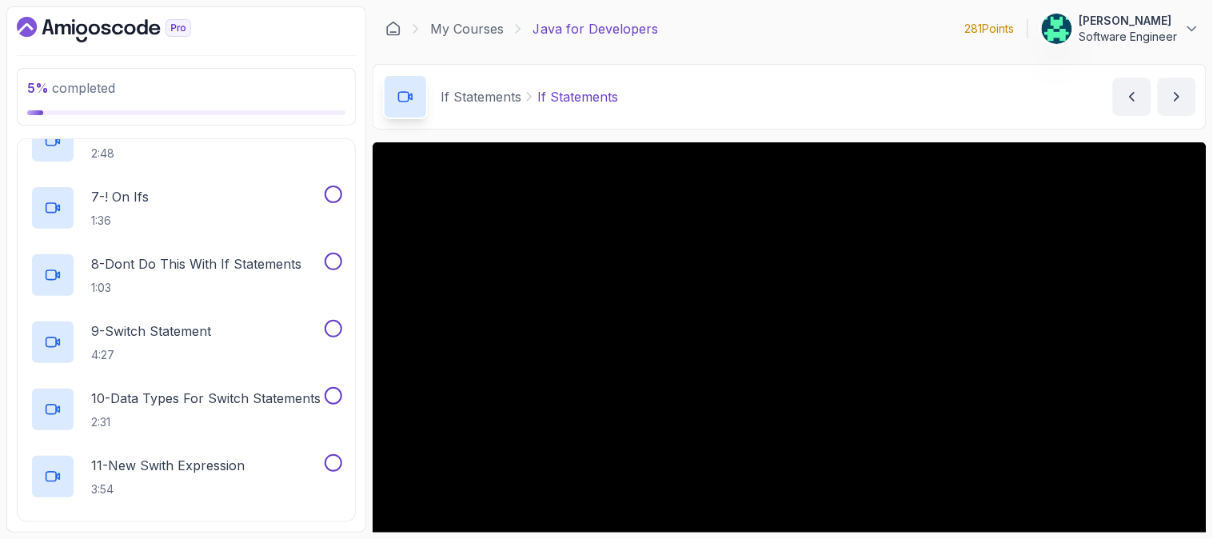
click at [362, 166] on div "5 % completed 1 - Intro 2 - Loops 3 - If Statements 1 - If Statements 3:15 2 - …" at bounding box center [186, 269] width 360 height 526
click at [309, 147] on div "6 - Logical Operators Recap 2:48" at bounding box center [175, 140] width 291 height 45
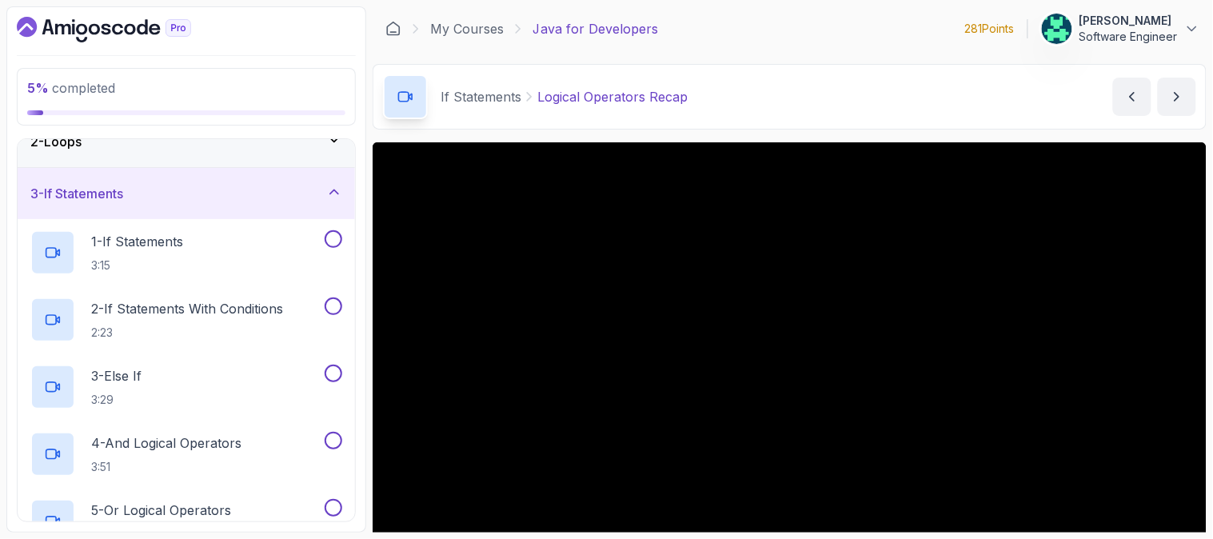
scroll to position [50, 0]
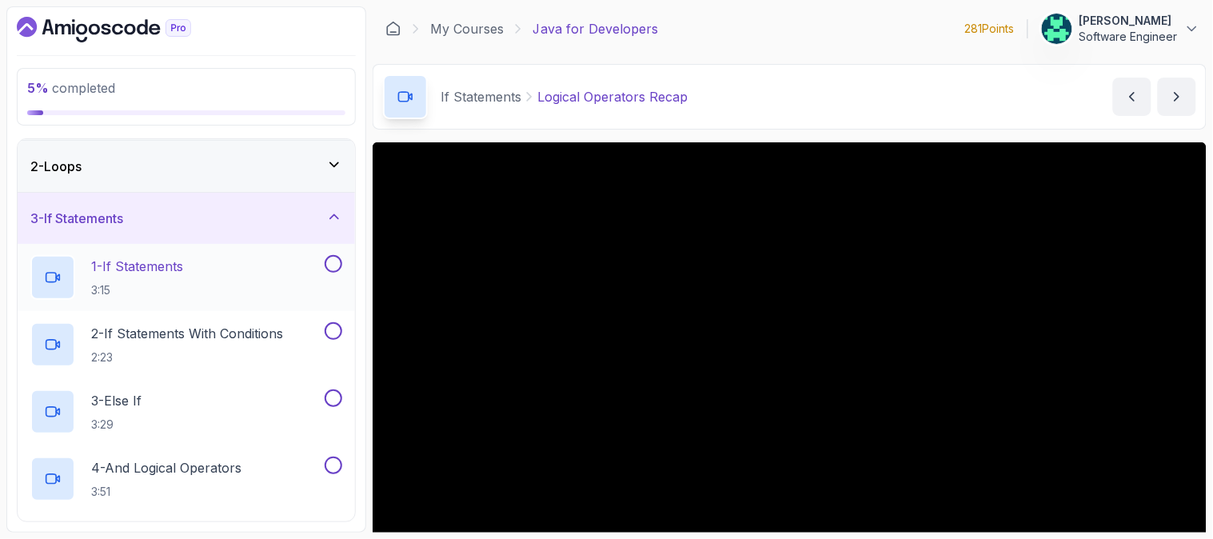
click at [193, 260] on div "1 - If Statements 3:15" at bounding box center [175, 277] width 291 height 45
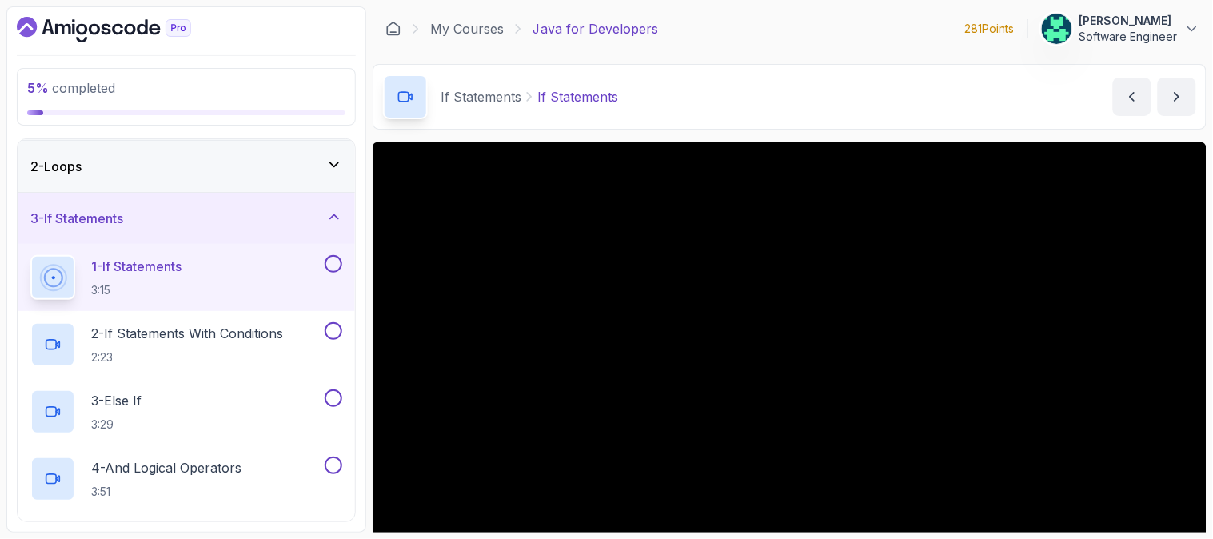
click at [333, 218] on icon at bounding box center [334, 217] width 16 height 16
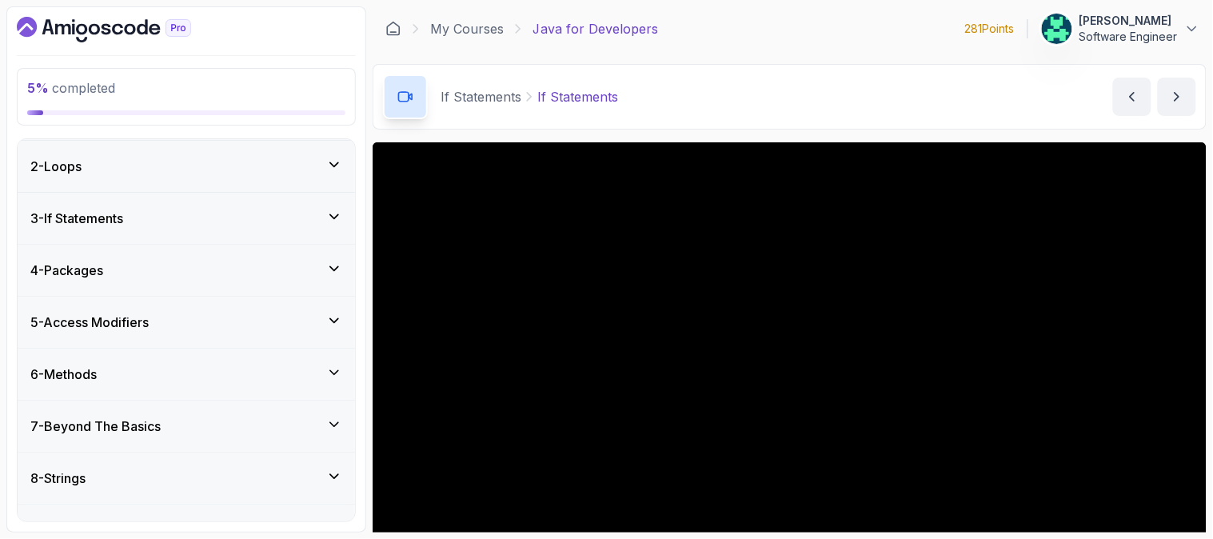
click at [333, 218] on icon at bounding box center [334, 217] width 8 height 4
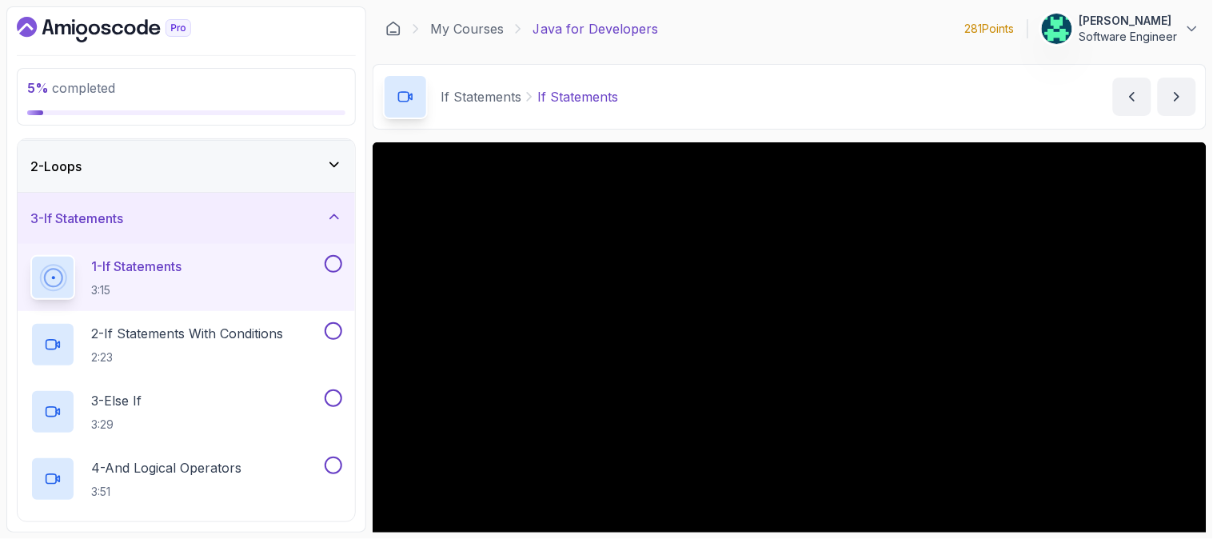
click at [358, 149] on div "5 % completed 1 - Intro 2 - Loops 3 - If Statements 1 - If Statements 3:15 2 - …" at bounding box center [186, 269] width 360 height 526
click at [1007, 106] on div "If Statements If Statements If Statements by nelson" at bounding box center [790, 97] width 834 height 66
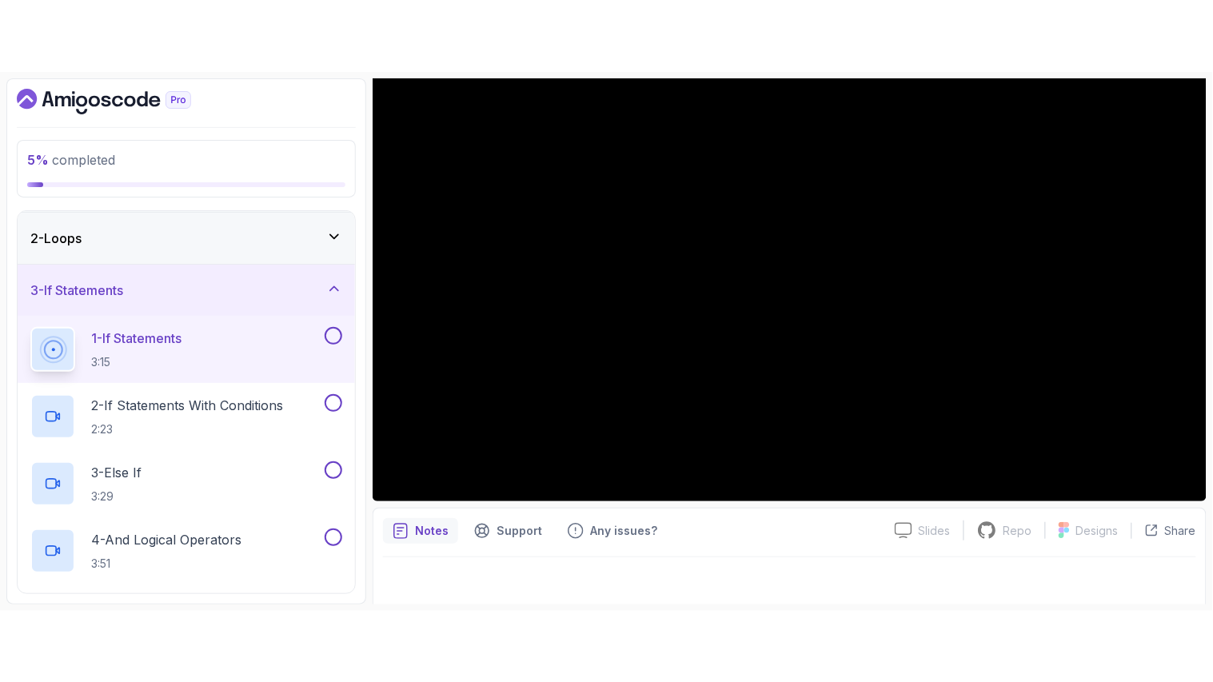
scroll to position [189, 0]
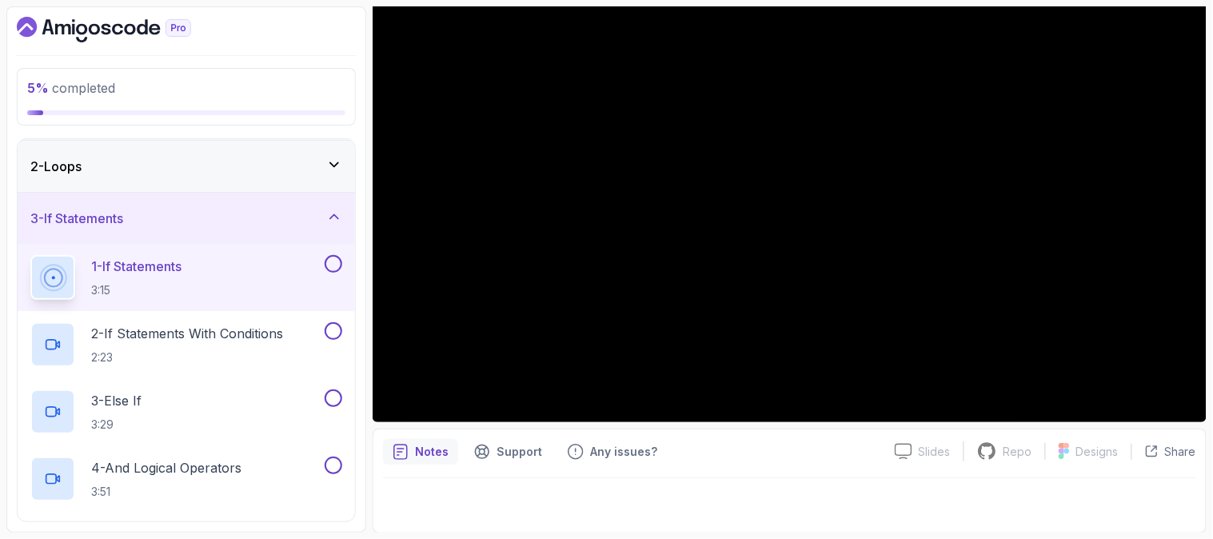
click at [308, 157] on div "2 - Loops" at bounding box center [186, 166] width 312 height 19
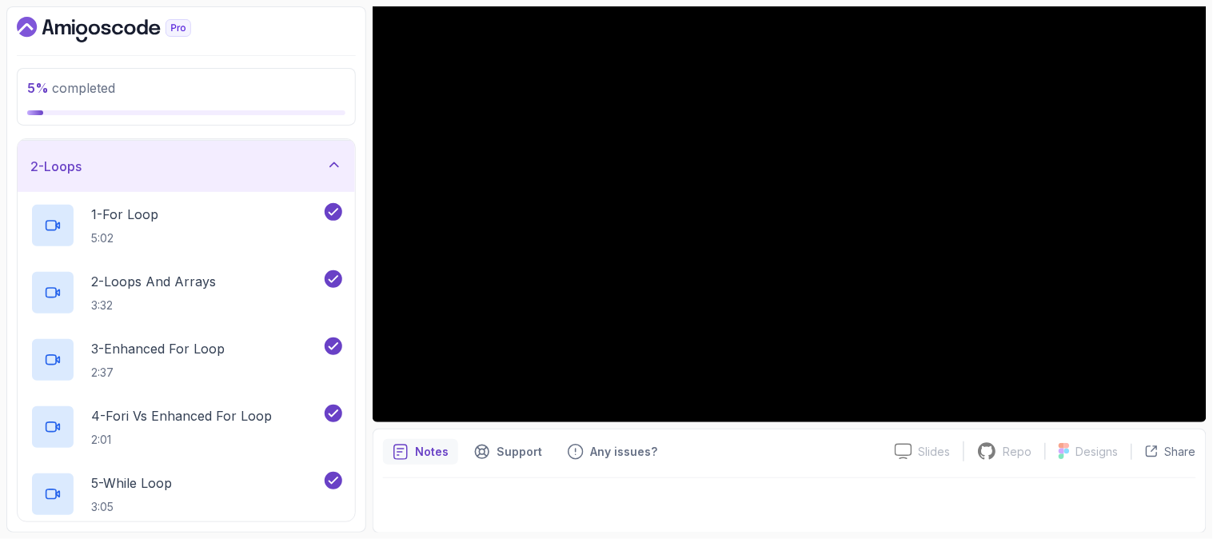
click at [308, 157] on div "2 - Loops" at bounding box center [186, 166] width 312 height 19
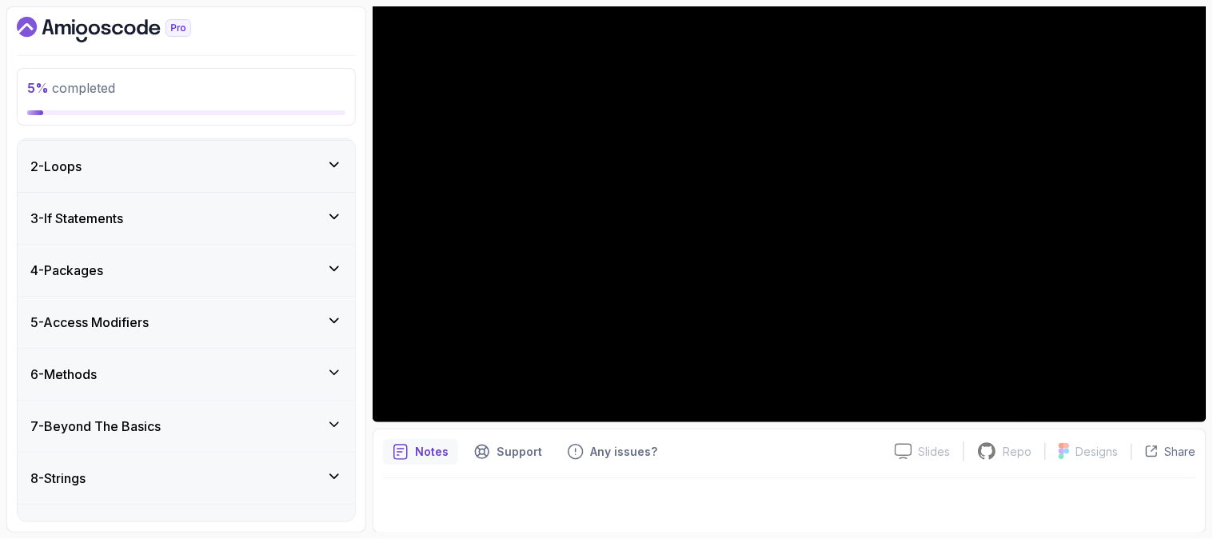
click at [331, 214] on icon at bounding box center [334, 217] width 16 height 16
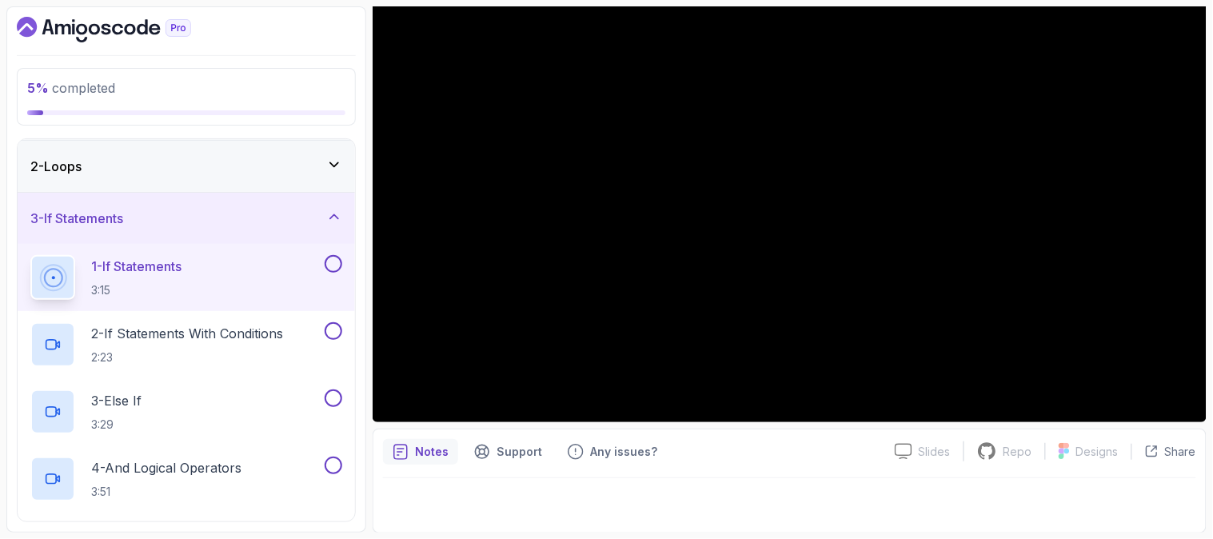
click at [259, 250] on div "1 - If Statements 3:15" at bounding box center [186, 277] width 337 height 67
click at [203, 265] on div "1 - If Statements 3:15" at bounding box center [175, 277] width 291 height 45
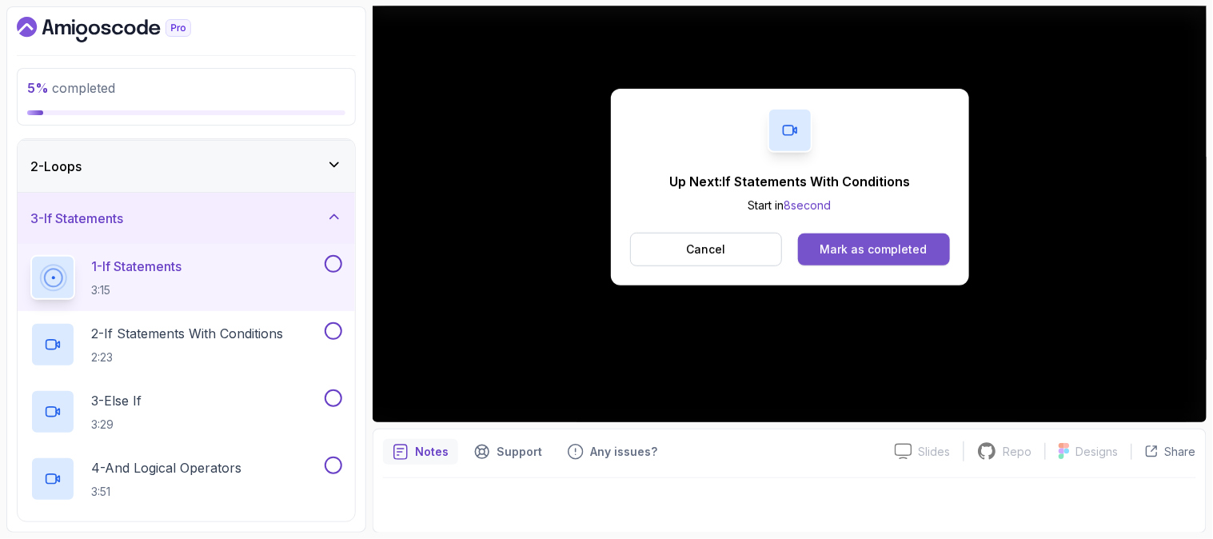
click at [907, 254] on div "Mark as completed" at bounding box center [873, 249] width 107 height 16
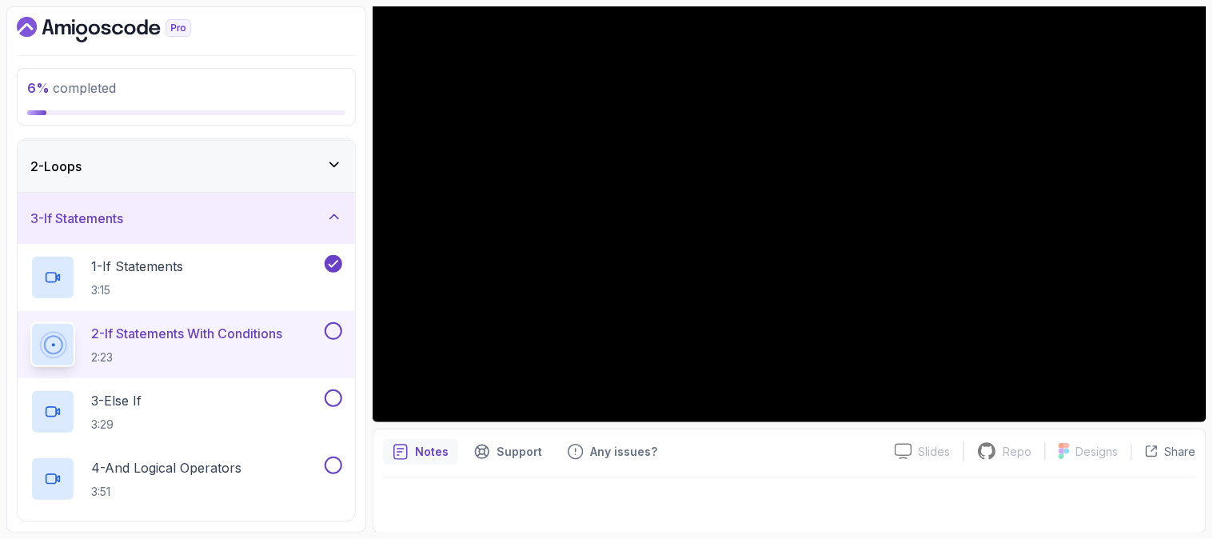
click at [267, 324] on p "2 - If Statements With Conditions" at bounding box center [186, 333] width 191 height 19
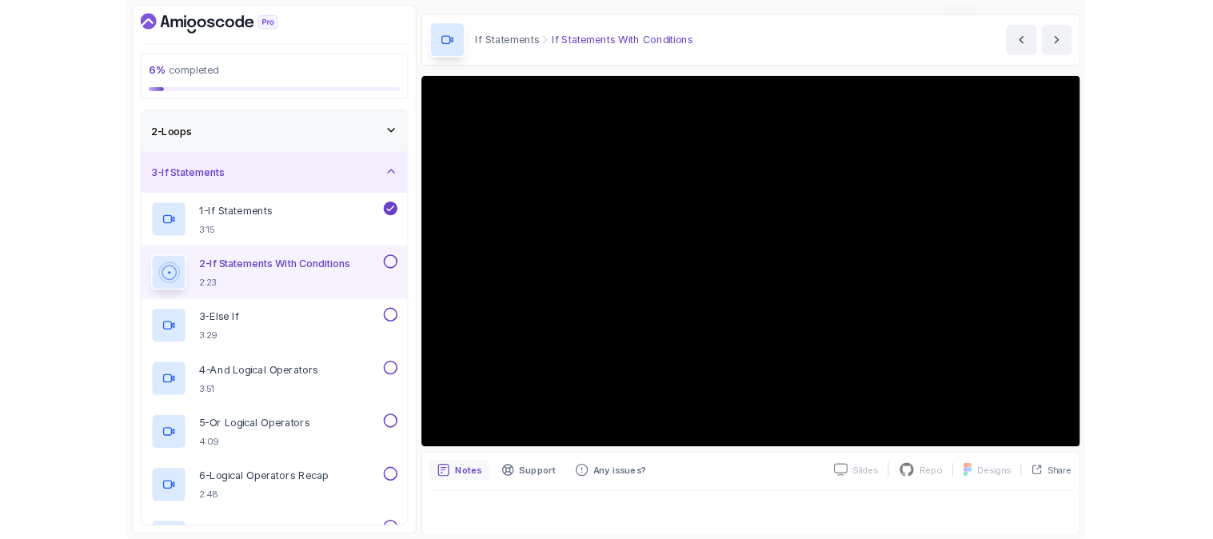
scroll to position [189, 0]
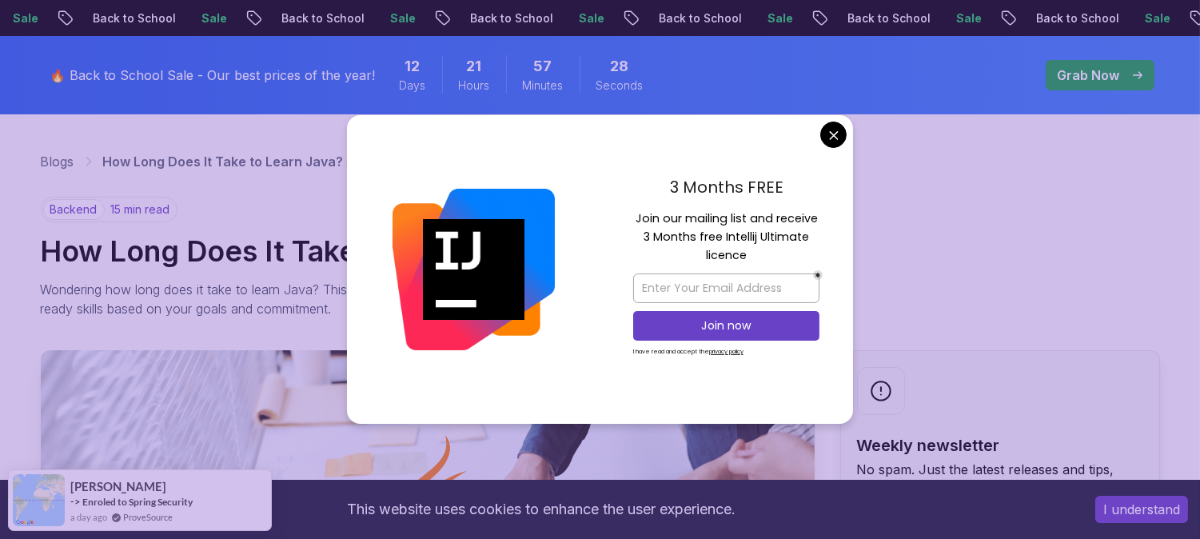
scroll to position [58, 0]
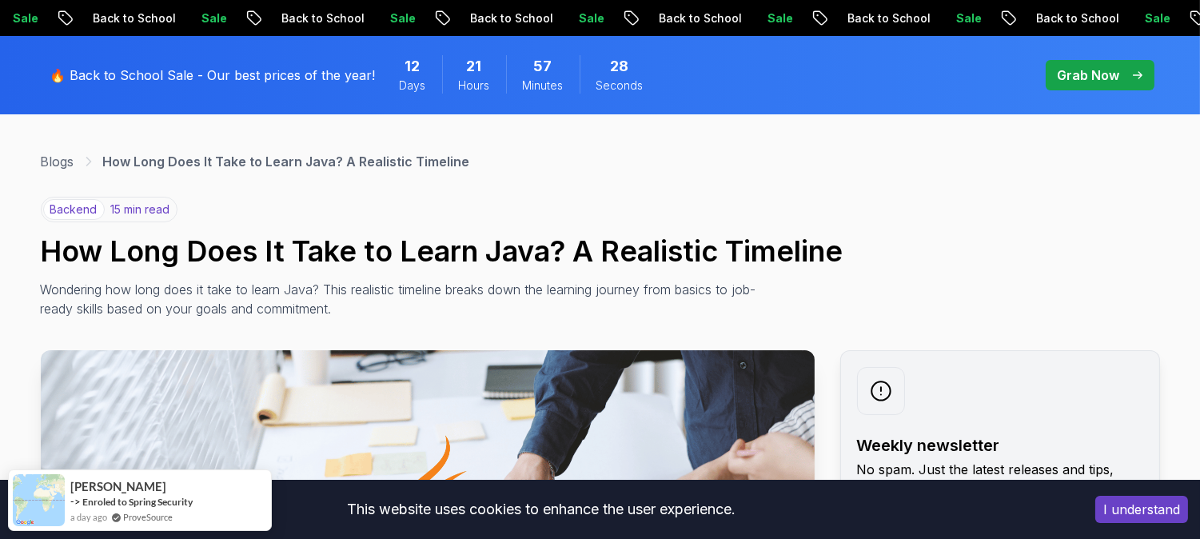
click at [629, 213] on div "backend 15 min read How Long Does It Take to Learn Java? A Realistic Timeline W…" at bounding box center [600, 258] width 1119 height 122
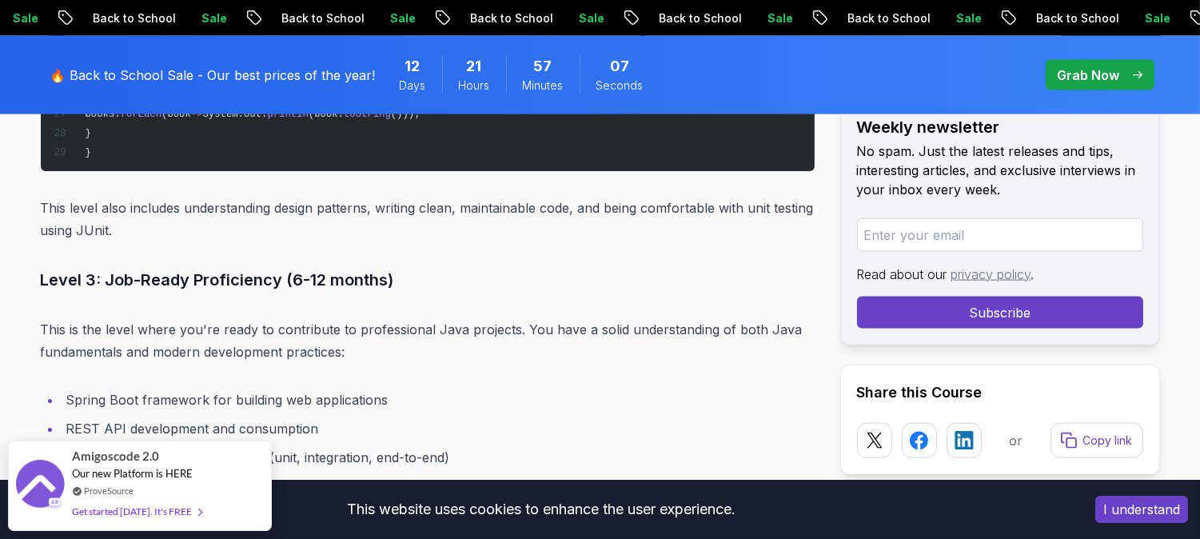
scroll to position [4286, 0]
